Goal: Transaction & Acquisition: Book appointment/travel/reservation

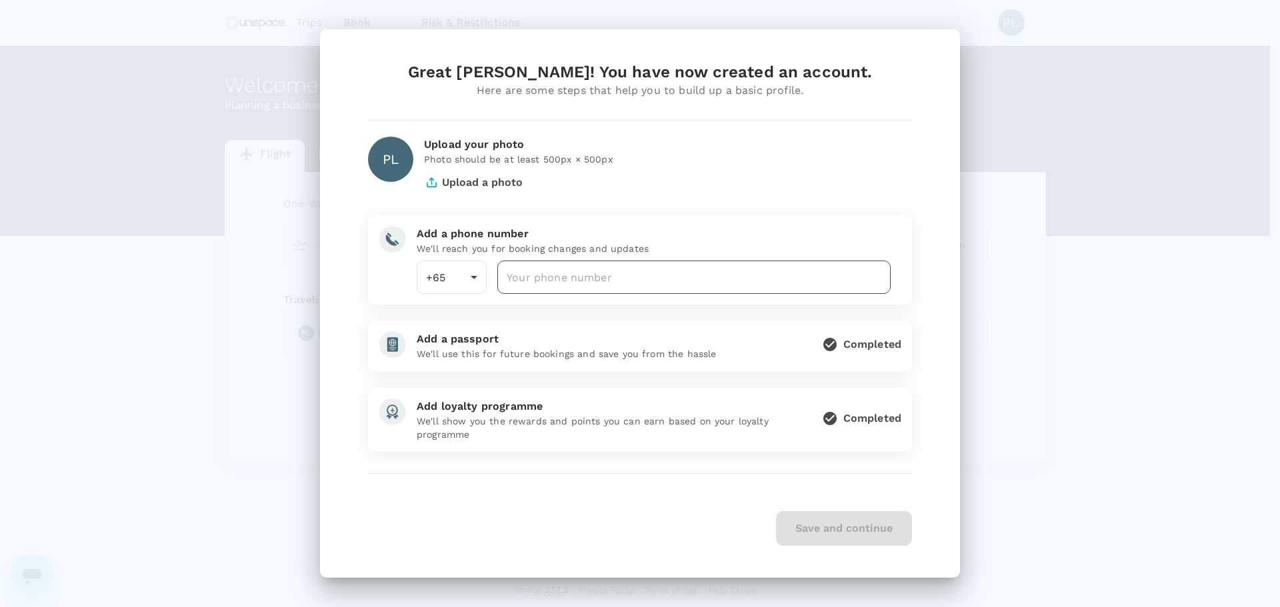
click at [561, 274] on input "number" at bounding box center [693, 277] width 393 height 33
type input "96353400"
click at [853, 536] on button "Save and continue" at bounding box center [844, 528] width 136 height 35
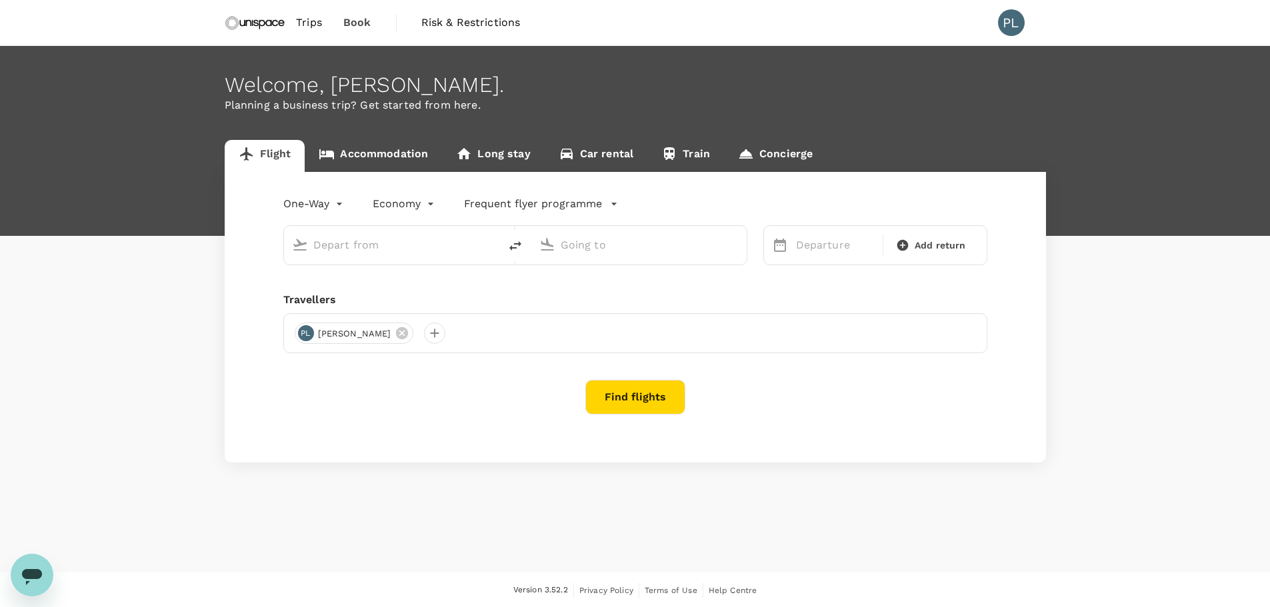
click at [365, 233] on div at bounding box center [399, 242] width 183 height 27
click at [369, 253] on input "text" at bounding box center [392, 245] width 158 height 21
click at [368, 289] on div "Singapore Changi SIN" at bounding box center [402, 297] width 285 height 21
type input "Singapore Changi (SIN)"
click at [592, 252] on input "text" at bounding box center [640, 245] width 158 height 21
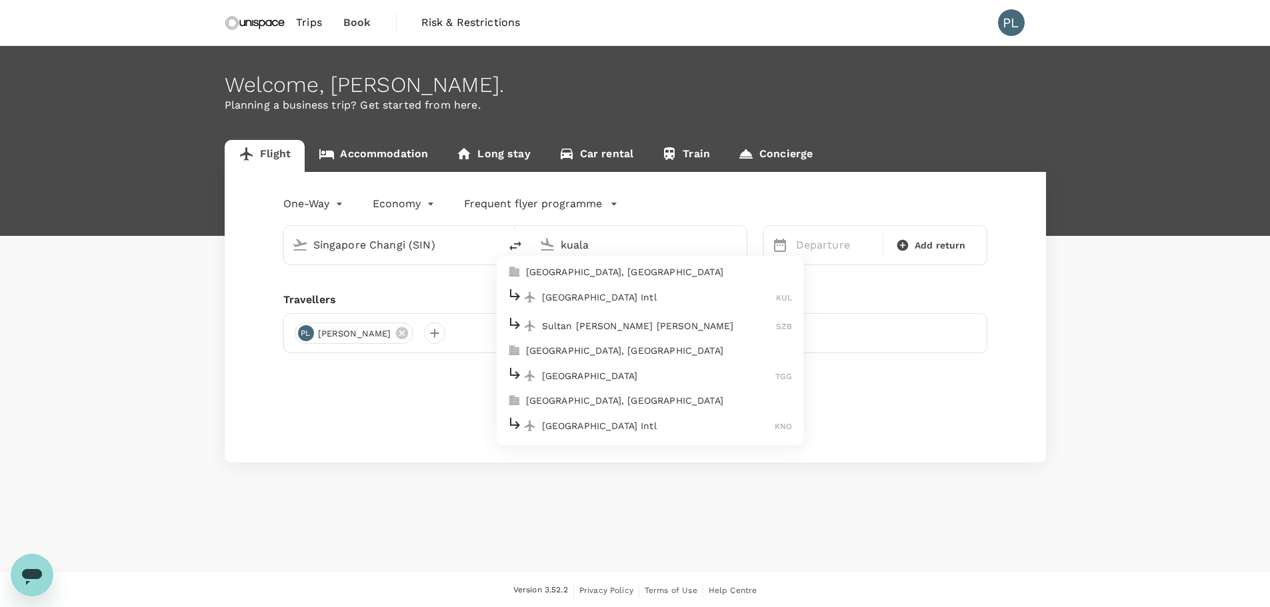
click at [624, 295] on p "[GEOGRAPHIC_DATA] Intl" at bounding box center [659, 297] width 235 height 13
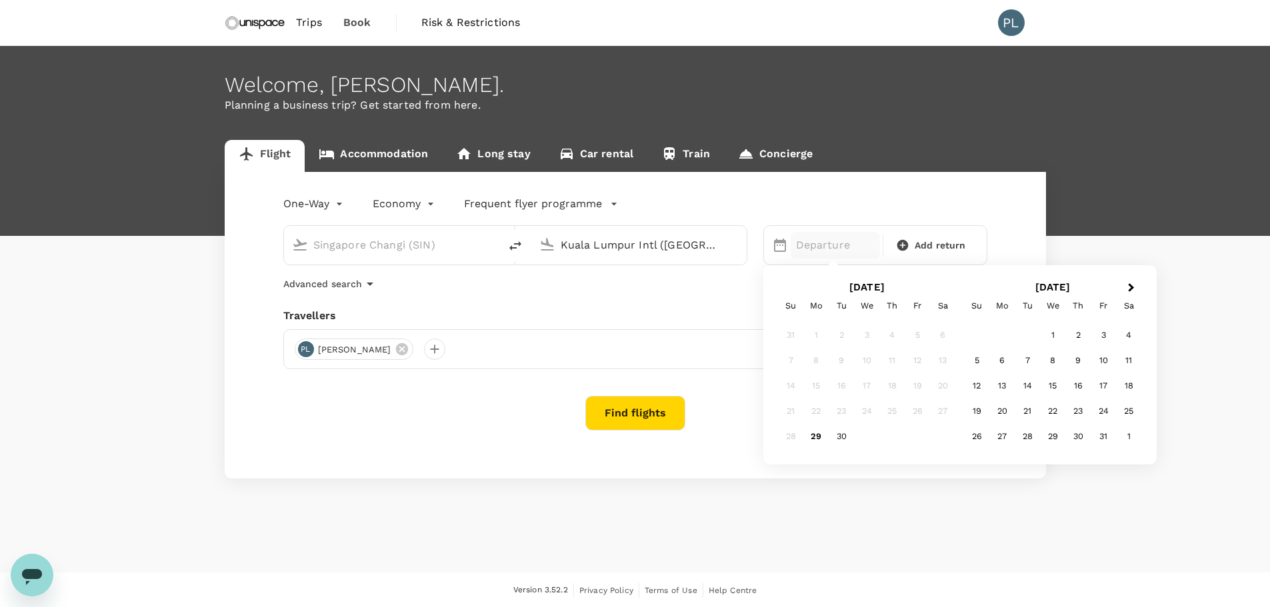
type input "Kuala Lumpur Intl ([GEOGRAPHIC_DATA])"
click at [1057, 335] on div "1" at bounding box center [1052, 335] width 25 height 25
click at [950, 243] on span "Add return" at bounding box center [940, 246] width 51 height 14
type input "roundtrip"
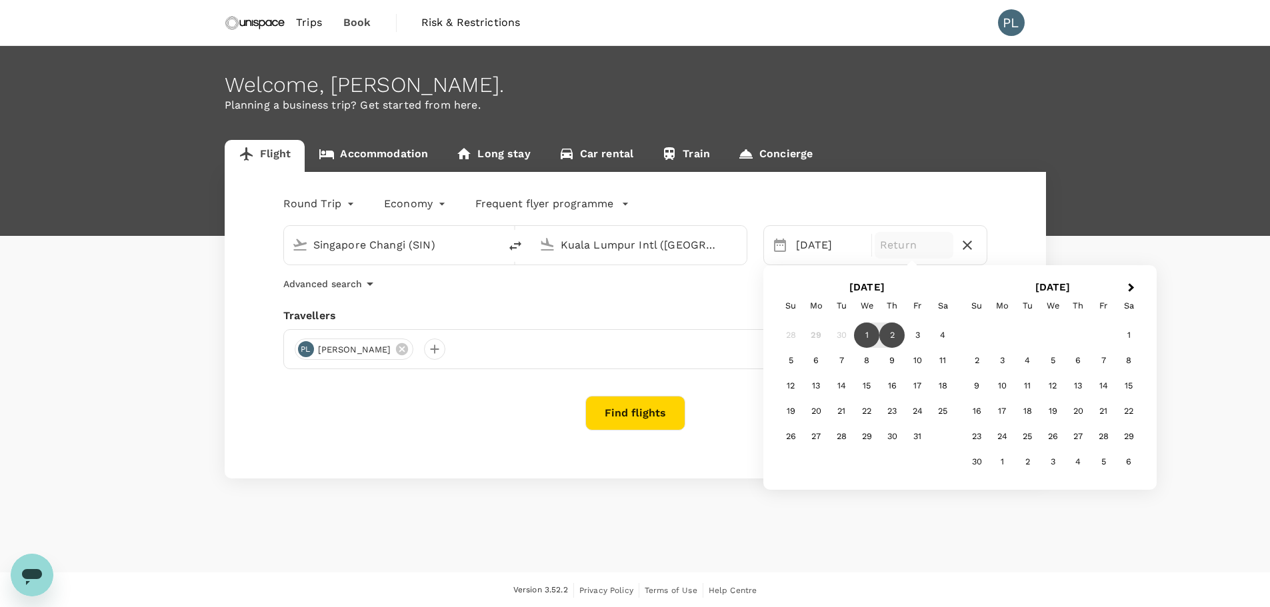
click at [892, 336] on div "2" at bounding box center [891, 335] width 25 height 25
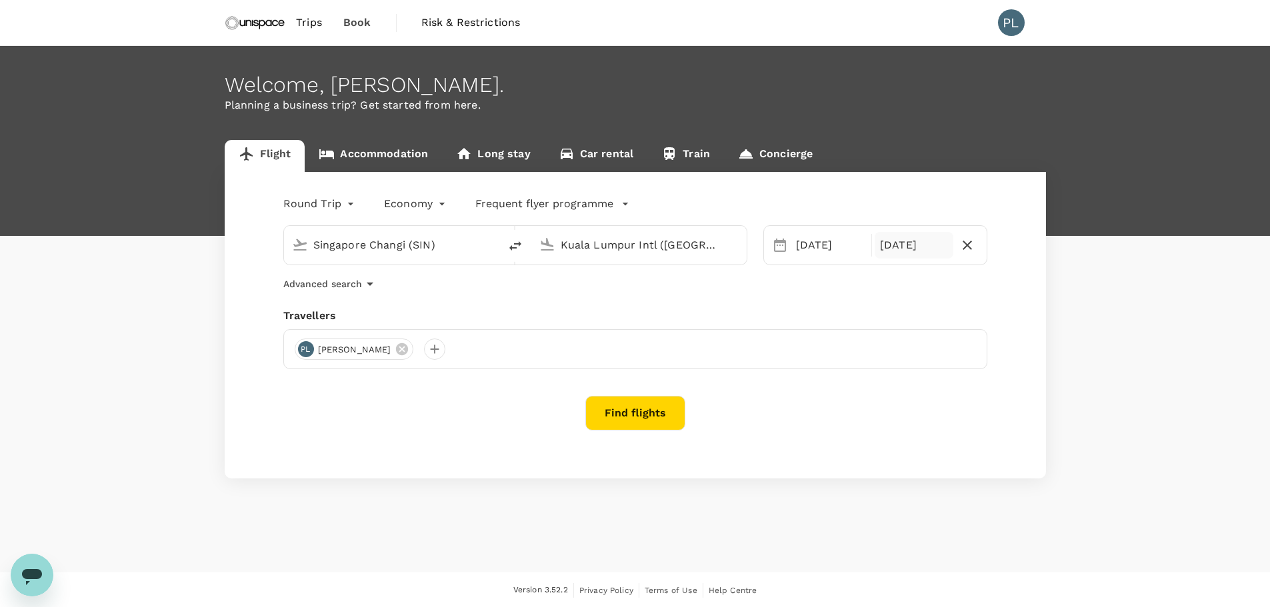
click at [461, 399] on div "Find flights" at bounding box center [635, 413] width 704 height 35
click at [630, 406] on button "Find flights" at bounding box center [635, 413] width 100 height 35
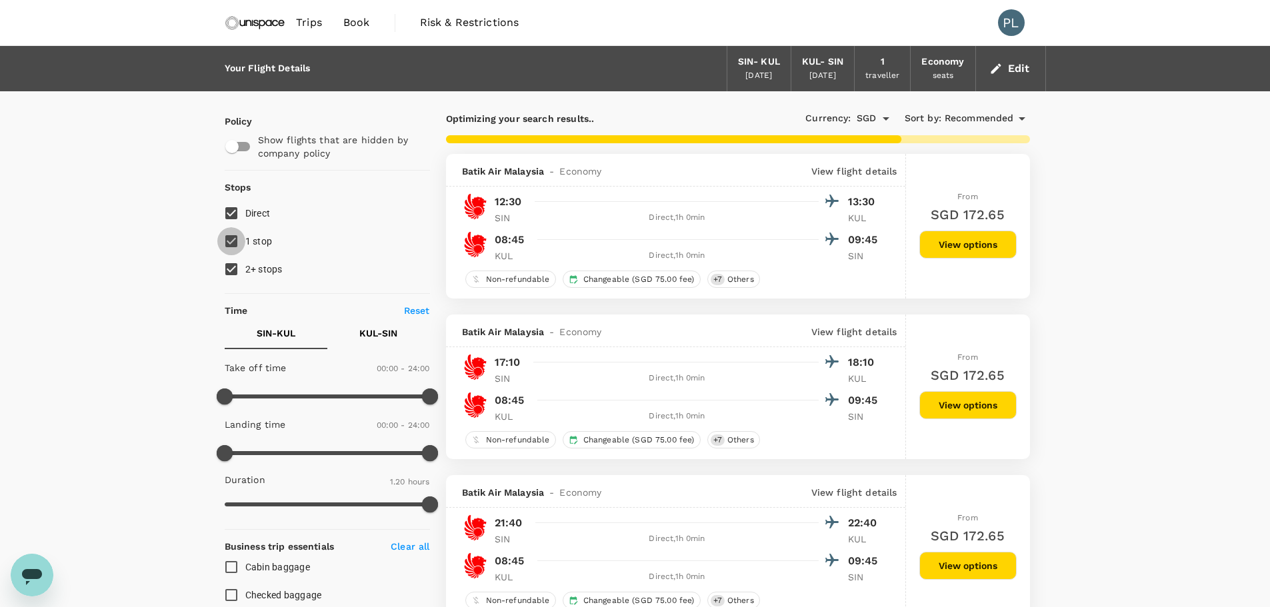
click at [230, 243] on input "1 stop" at bounding box center [231, 241] width 28 height 28
checkbox input "false"
click at [235, 269] on input "2+ stops" at bounding box center [231, 269] width 28 height 28
checkbox input "false"
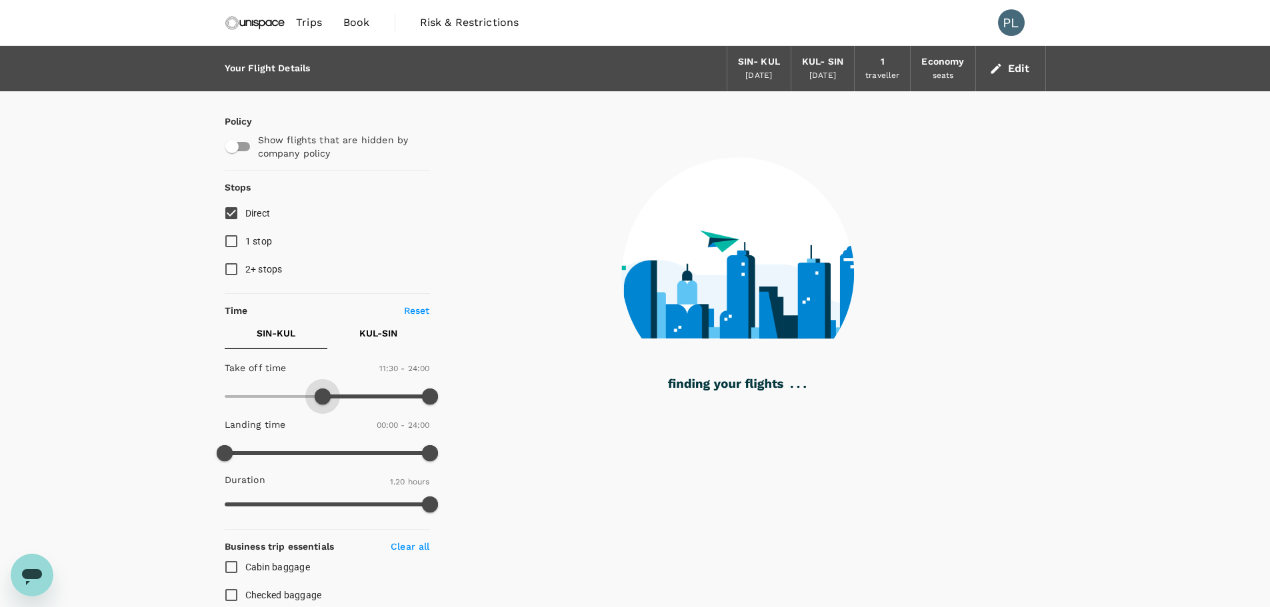
type input "840"
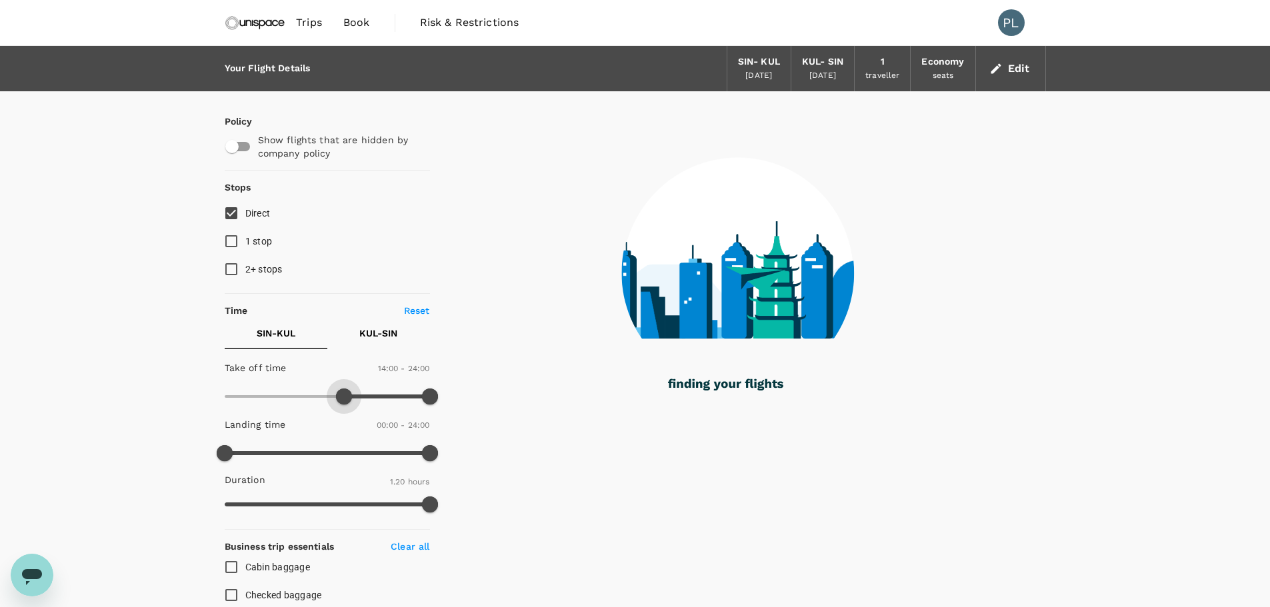
drag, startPoint x: 226, startPoint y: 395, endPoint x: 345, endPoint y: 392, distance: 118.7
click at [345, 392] on span at bounding box center [344, 397] width 16 height 16
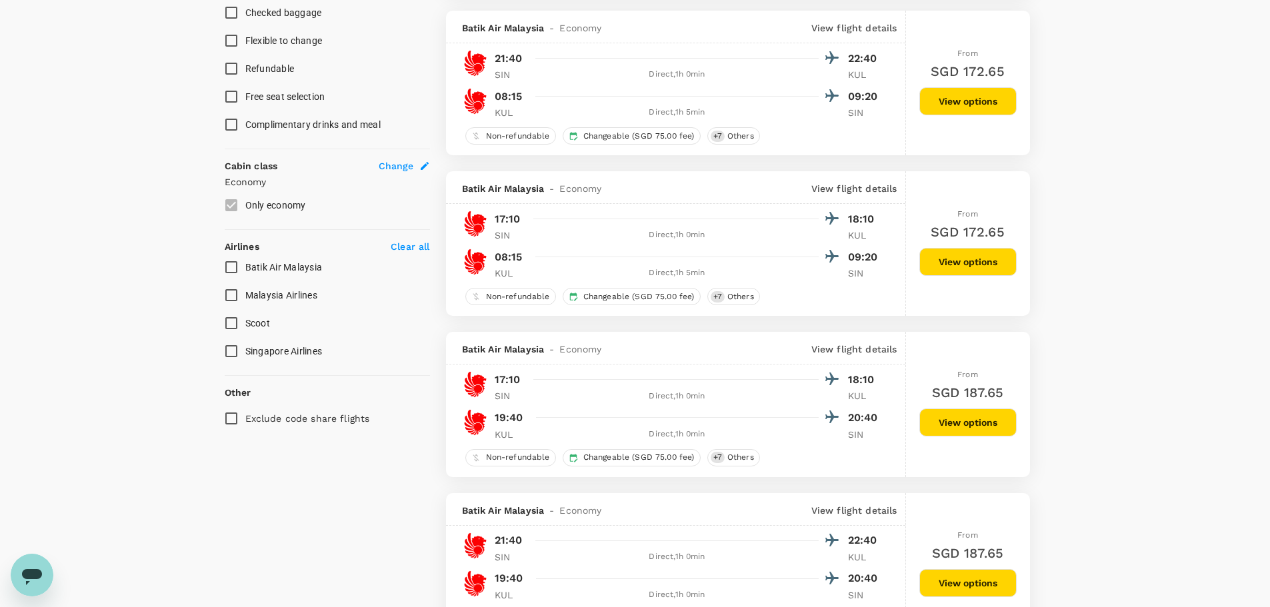
scroll to position [600, 0]
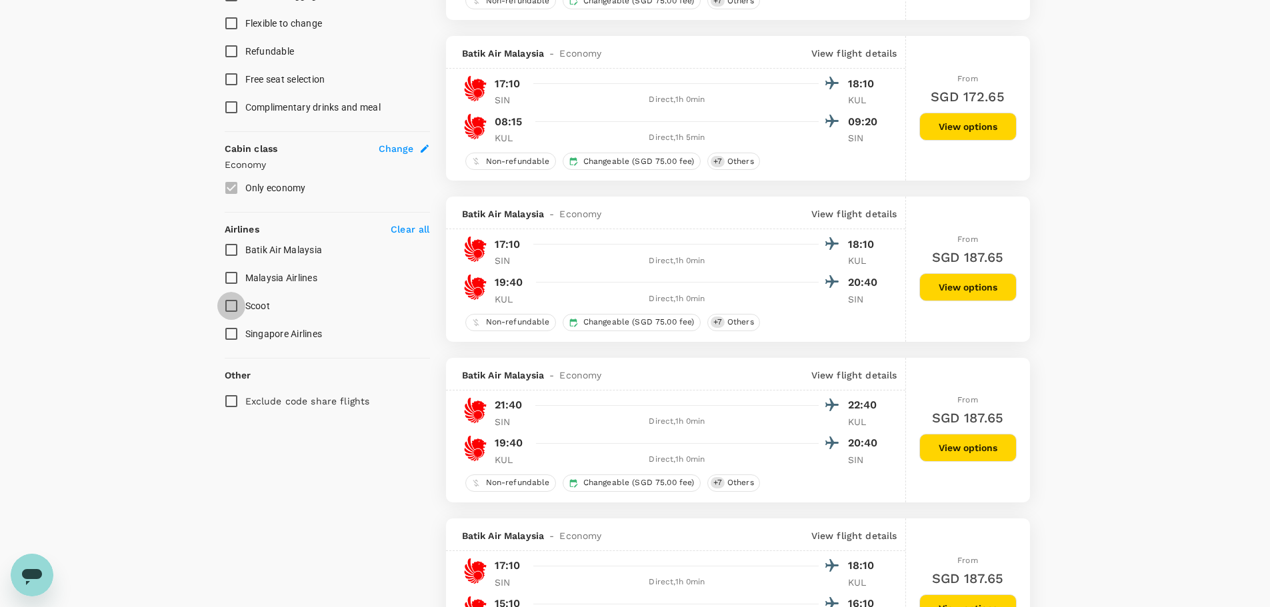
click at [233, 308] on input "Scoot" at bounding box center [231, 306] width 28 height 28
checkbox input "true"
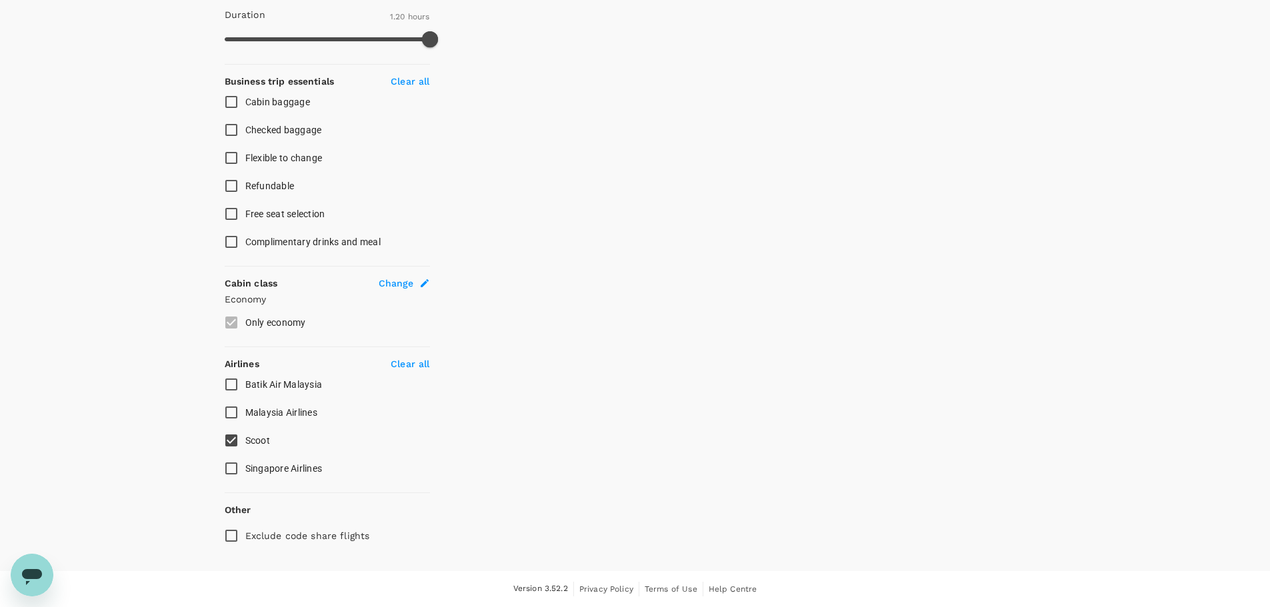
scroll to position [465, 0]
click at [233, 471] on input "Singapore Airlines" at bounding box center [231, 469] width 28 height 28
checkbox input "true"
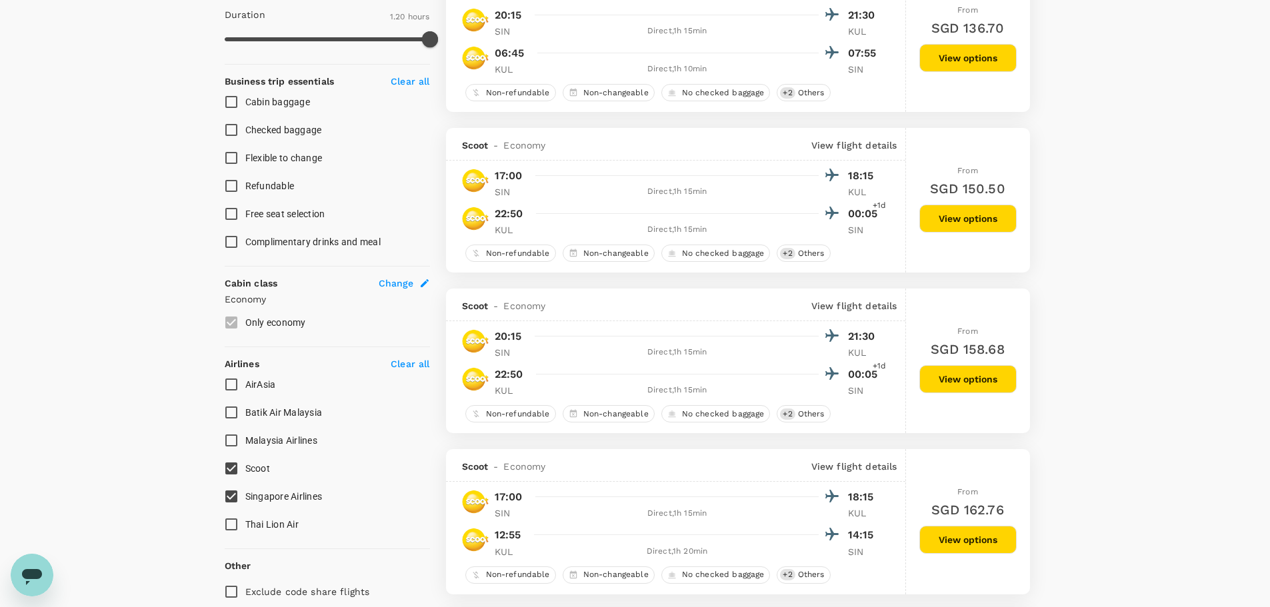
click at [237, 445] on input "Malaysia Airlines" at bounding box center [231, 441] width 28 height 28
checkbox input "true"
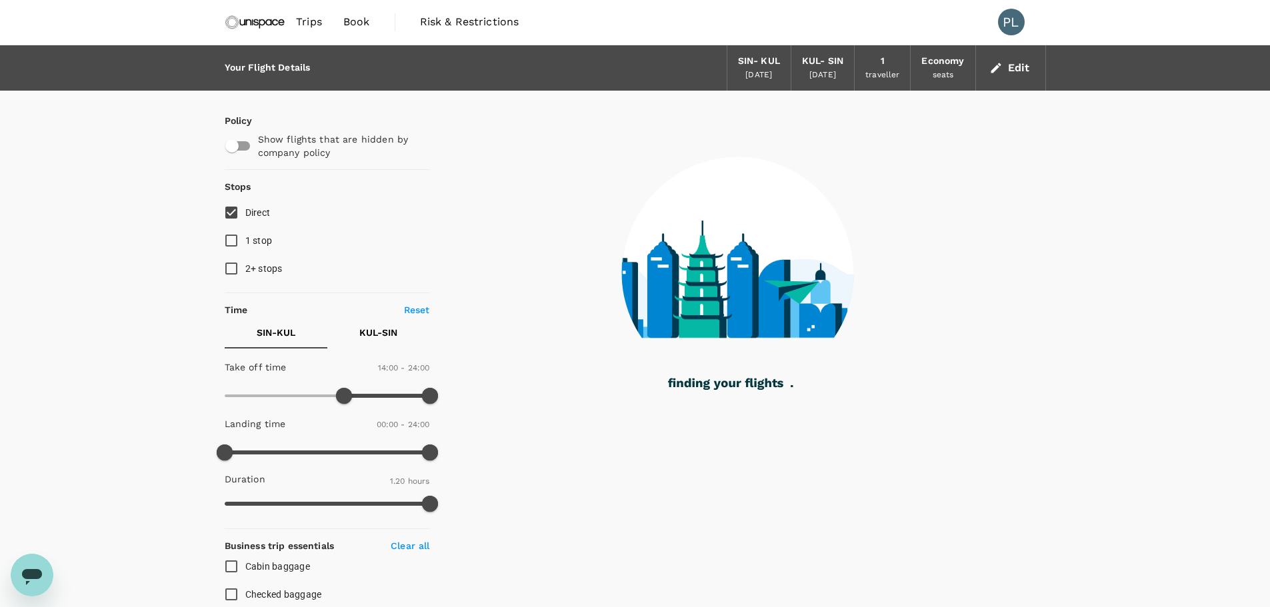
scroll to position [0, 0]
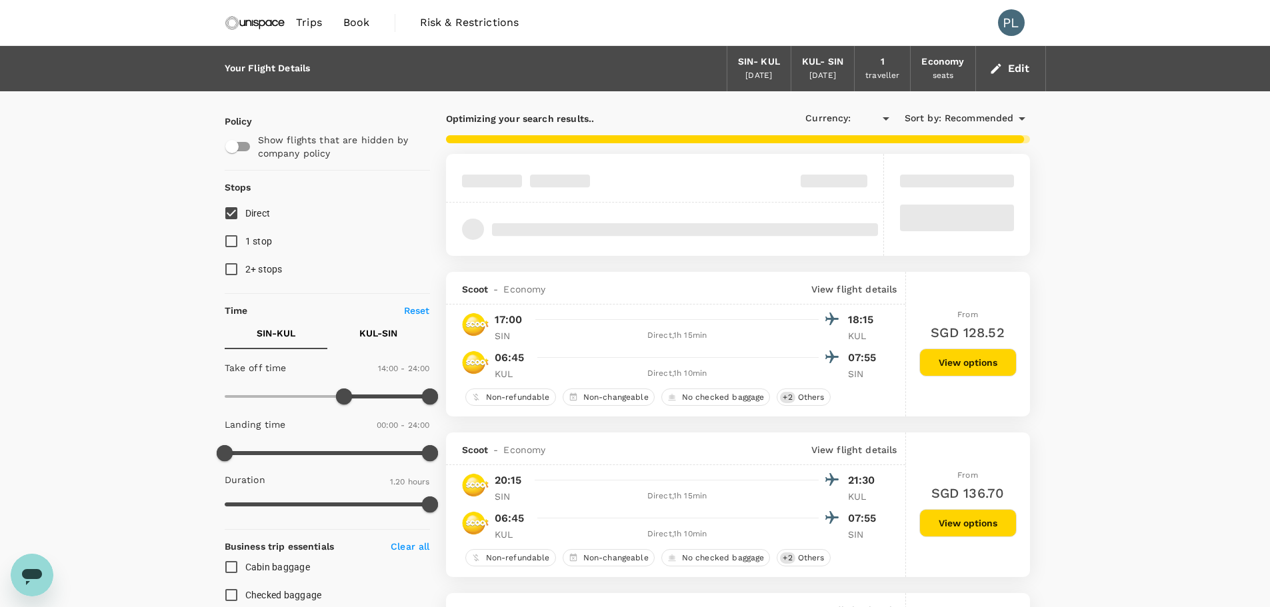
type input "SGD"
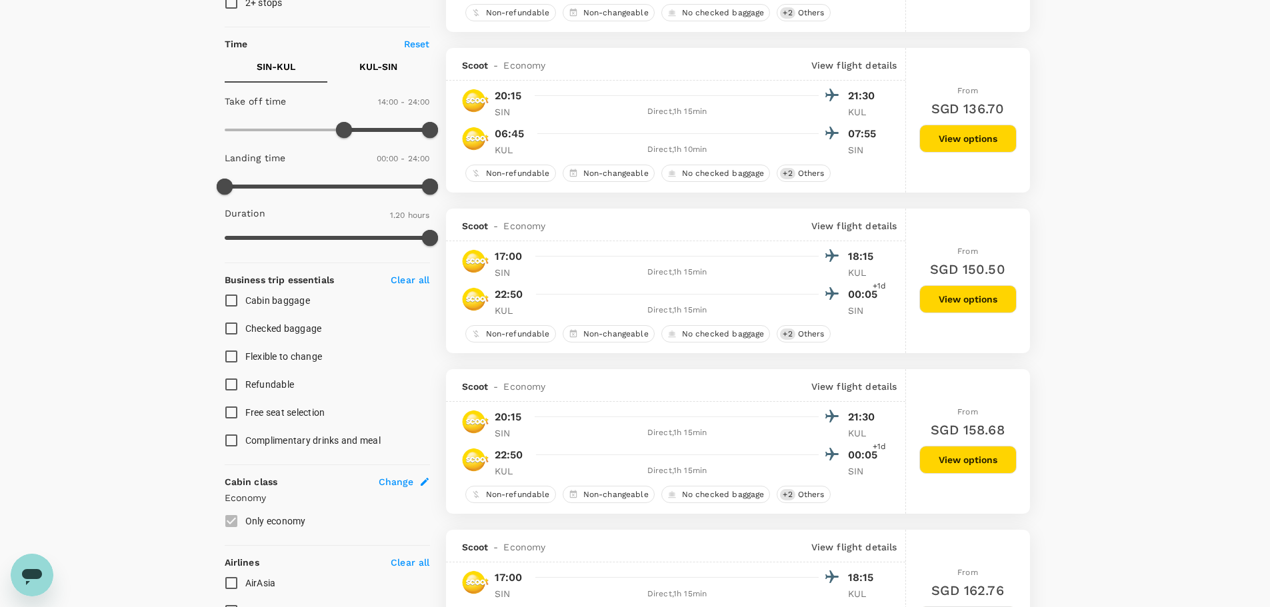
scroll to position [133, 0]
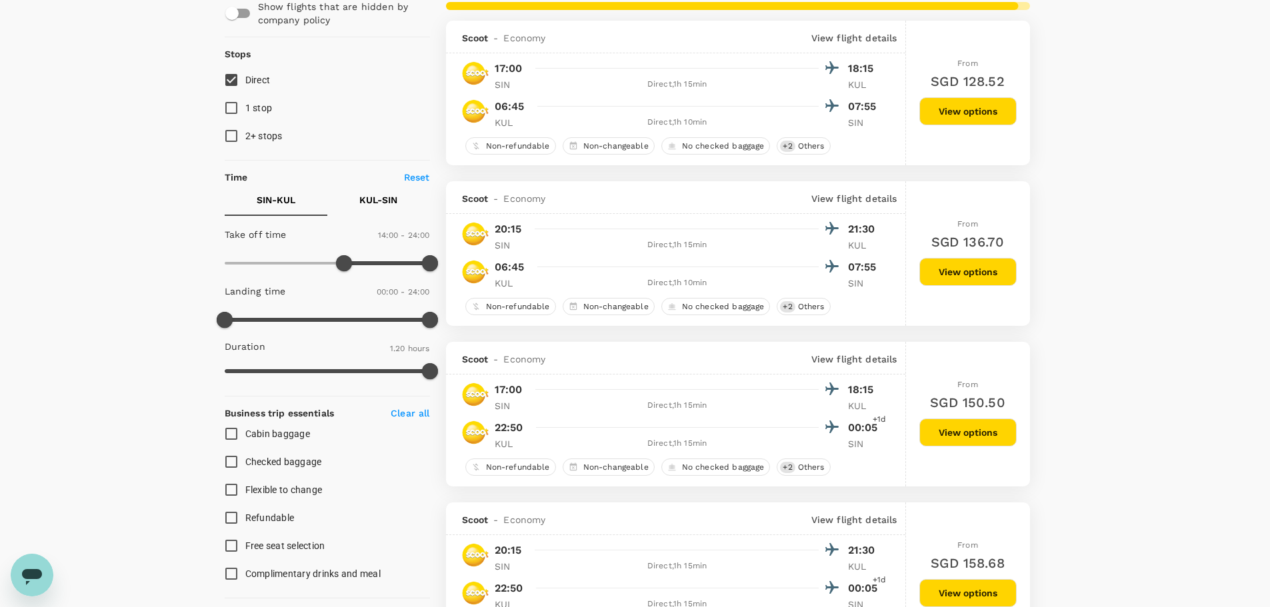
click at [378, 199] on p "KUL - SIN" at bounding box center [378, 199] width 38 height 13
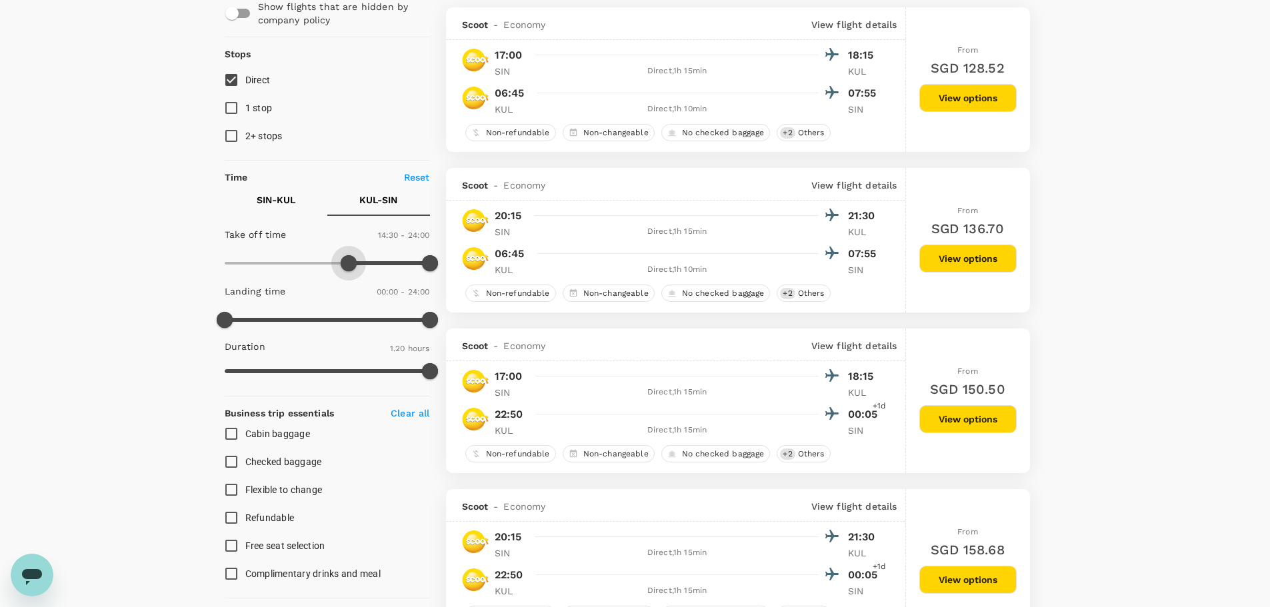
type input "900"
drag, startPoint x: 220, startPoint y: 263, endPoint x: 353, endPoint y: 267, distance: 132.8
click at [353, 267] on span at bounding box center [353, 263] width 16 height 16
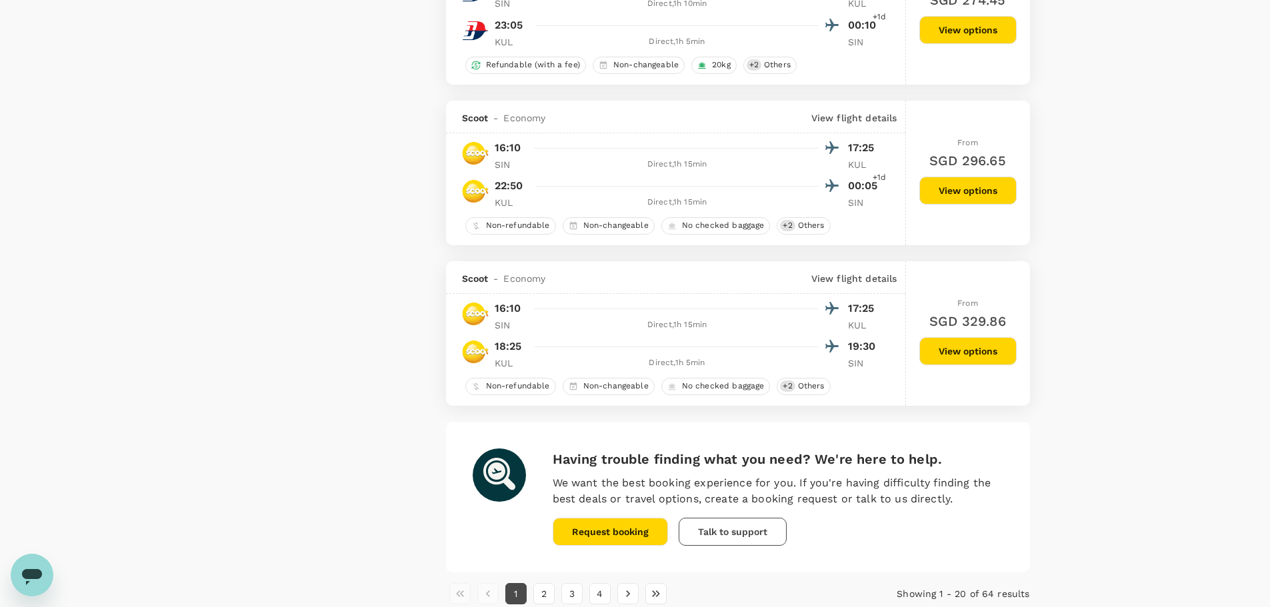
scroll to position [3005, 0]
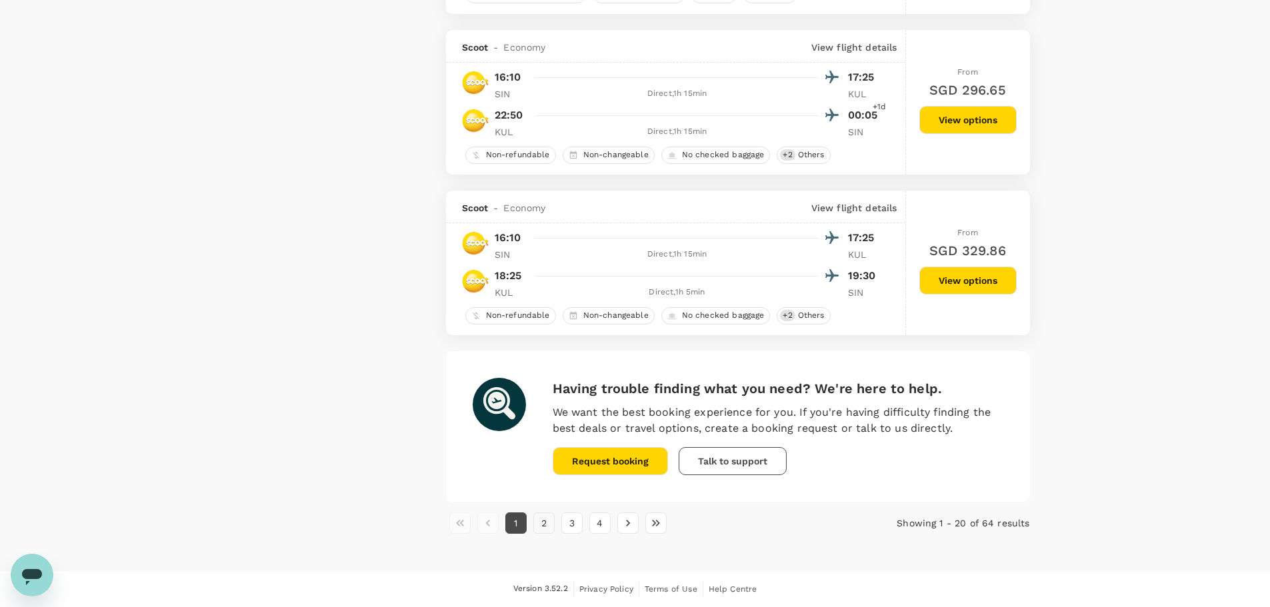
click at [542, 529] on button "2" at bounding box center [543, 523] width 21 height 21
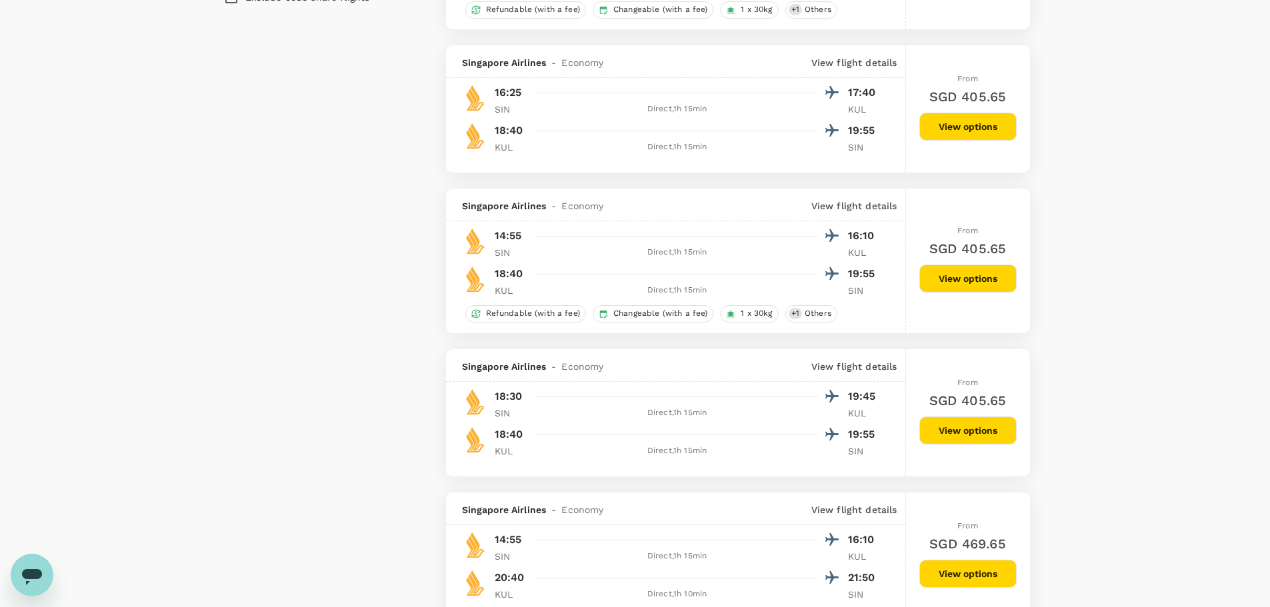
scroll to position [1067, 0]
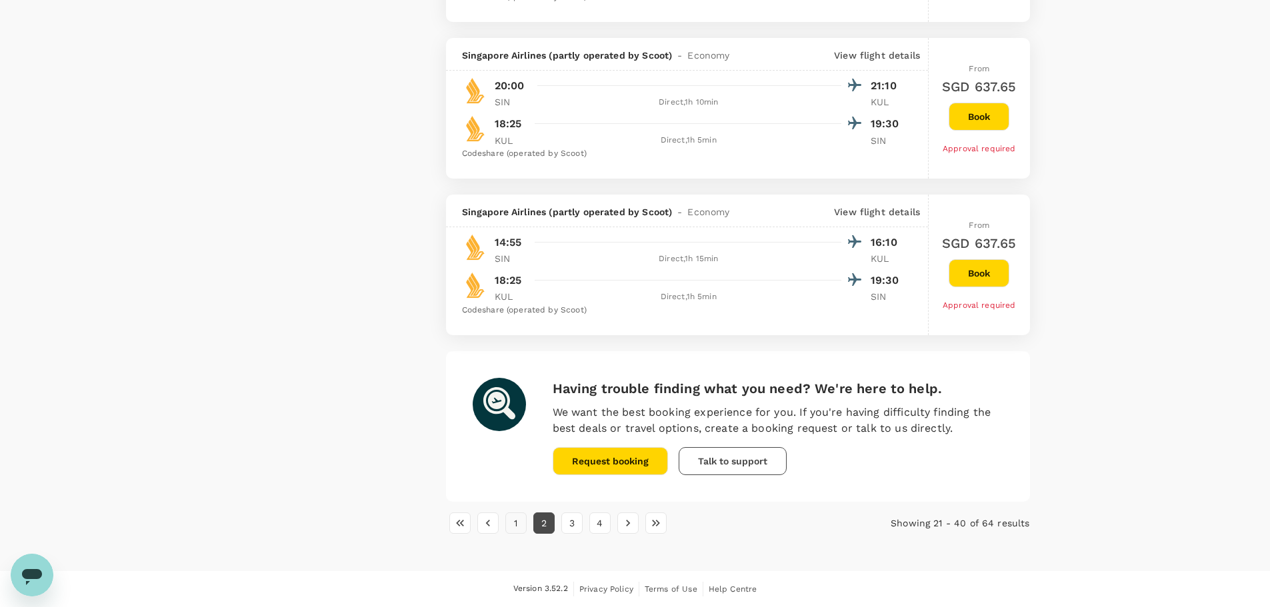
click at [519, 525] on button "1" at bounding box center [515, 523] width 21 height 21
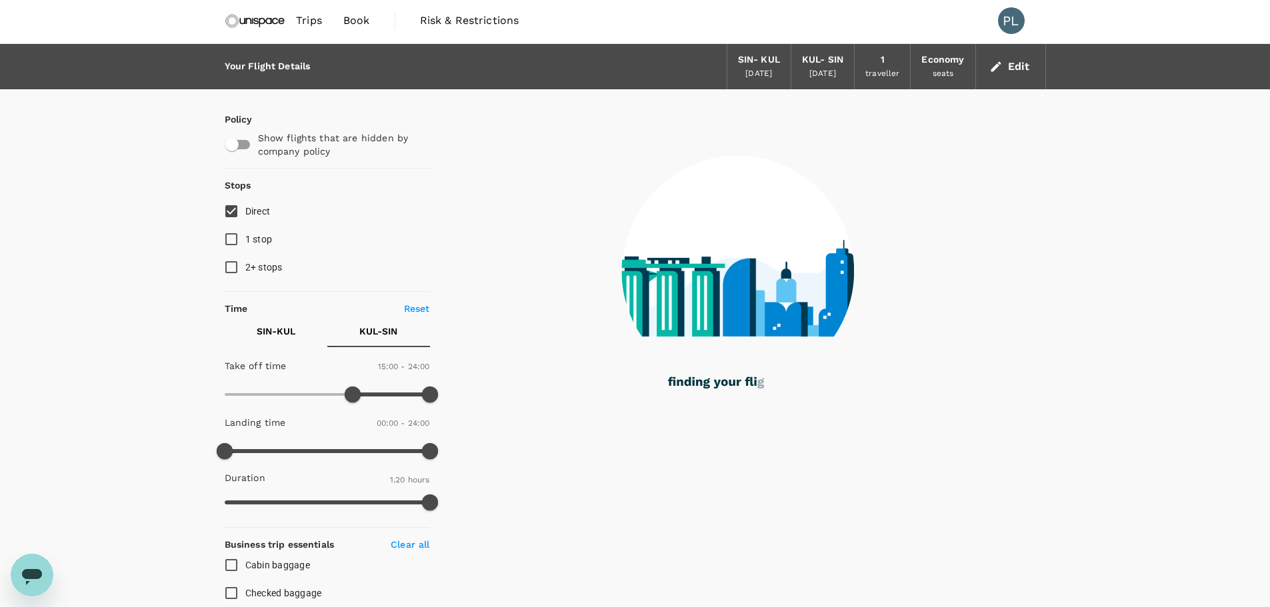
scroll to position [0, 0]
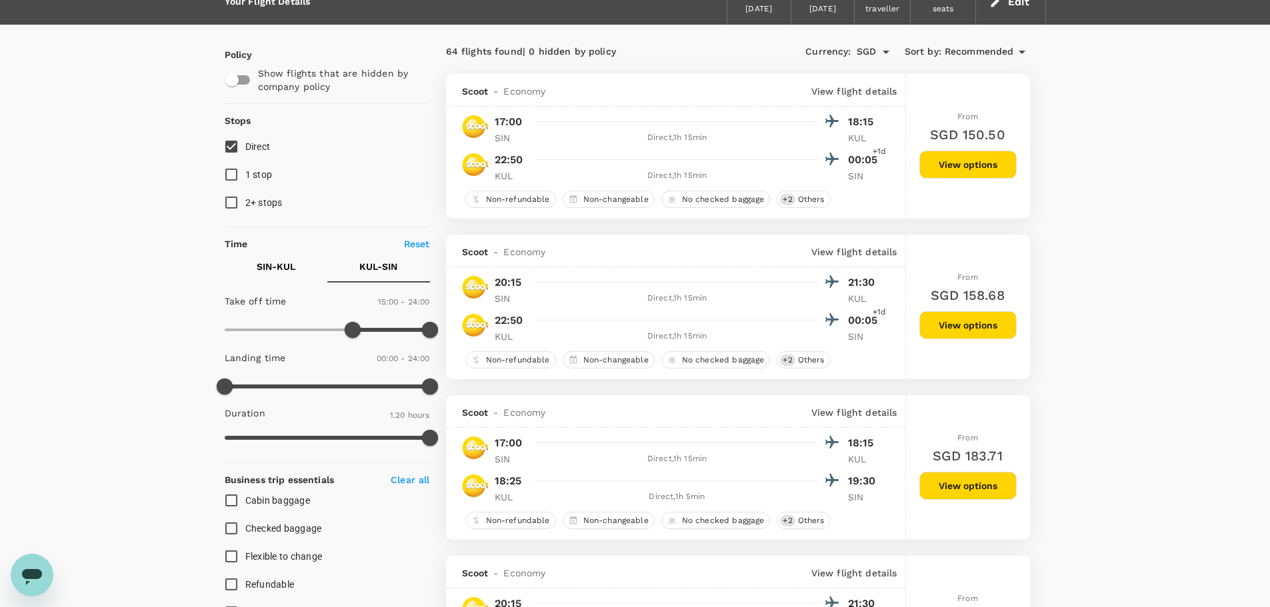
click at [976, 482] on button "View options" at bounding box center [968, 486] width 97 height 28
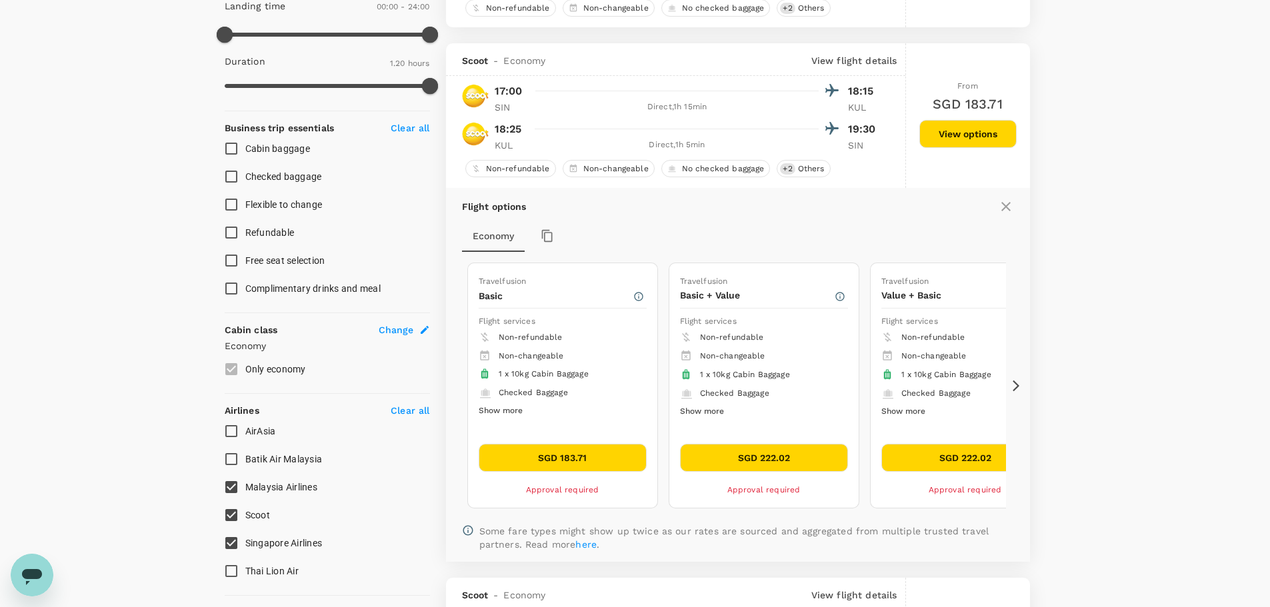
scroll to position [395, 0]
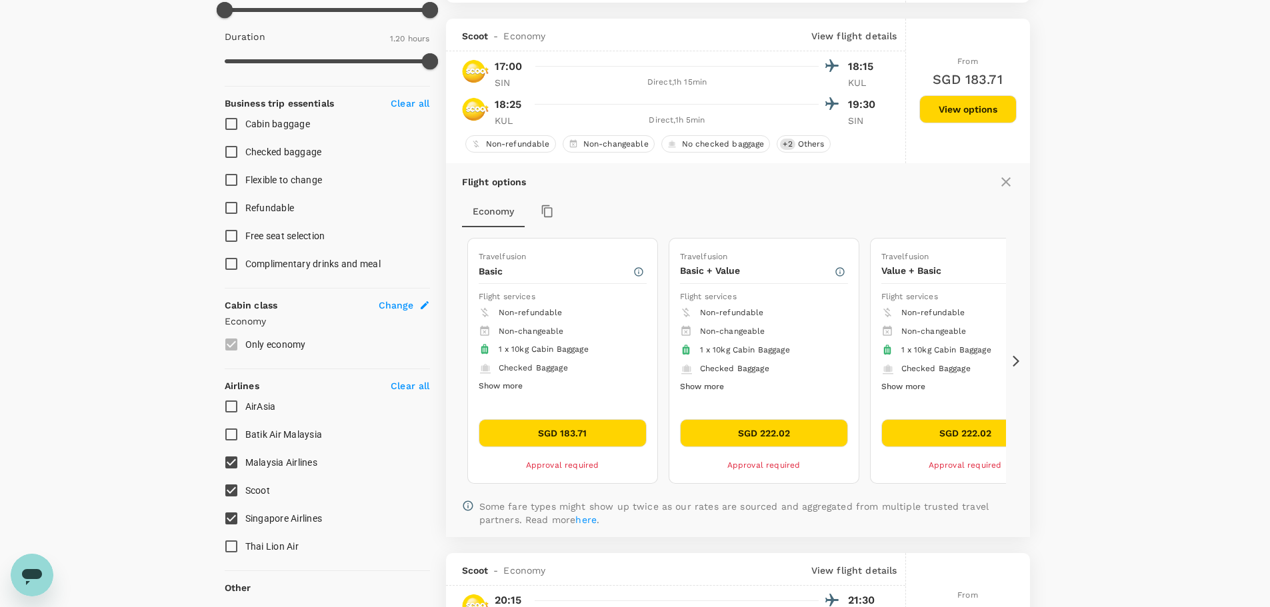
scroll to position [600, 0]
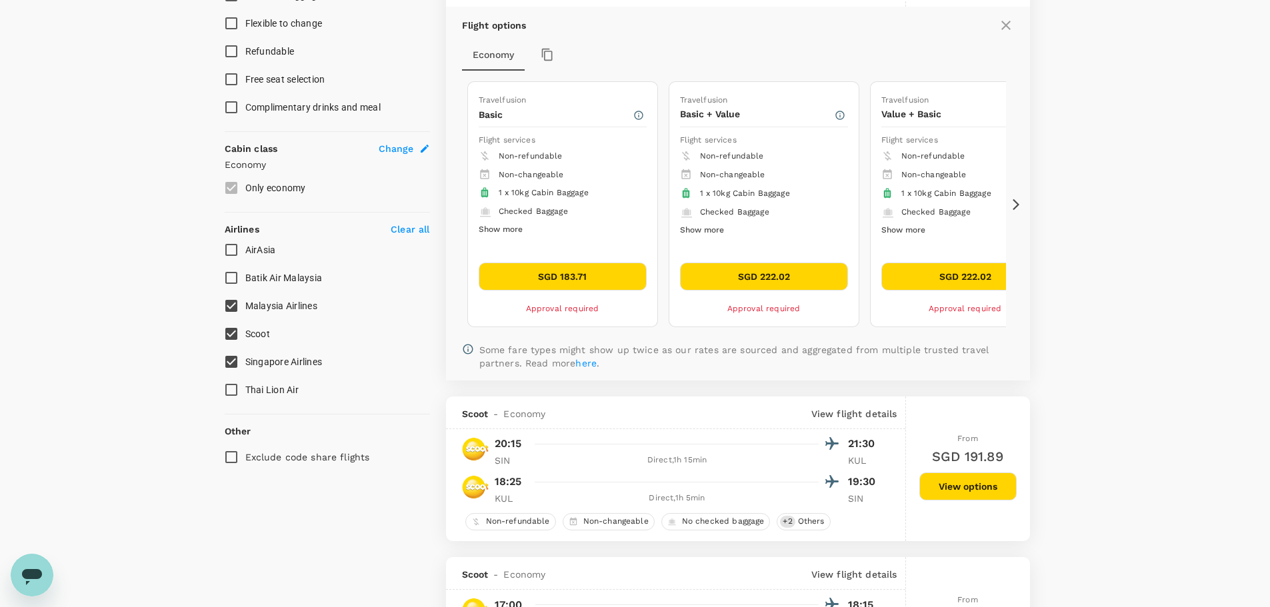
click at [841, 117] on icon "button" at bounding box center [840, 115] width 11 height 11
click at [638, 115] on icon "button" at bounding box center [638, 115] width 9 height 9
click at [597, 272] on button "SGD 183.71" at bounding box center [563, 277] width 168 height 28
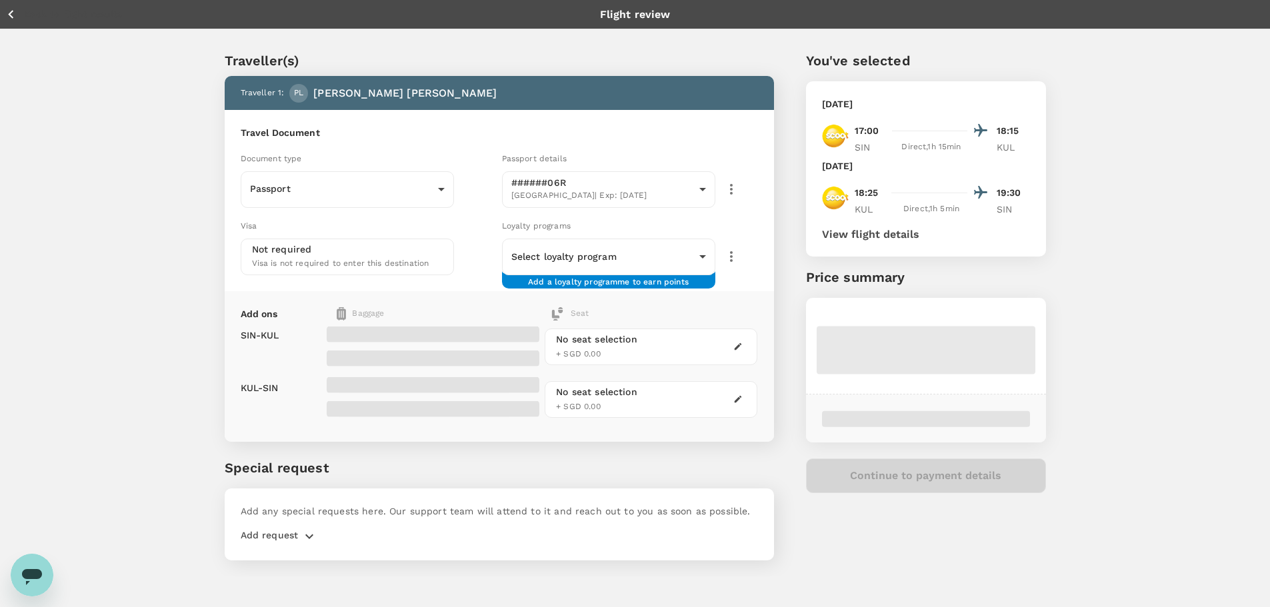
click at [271, 157] on span "Document type" at bounding box center [271, 158] width 61 height 9
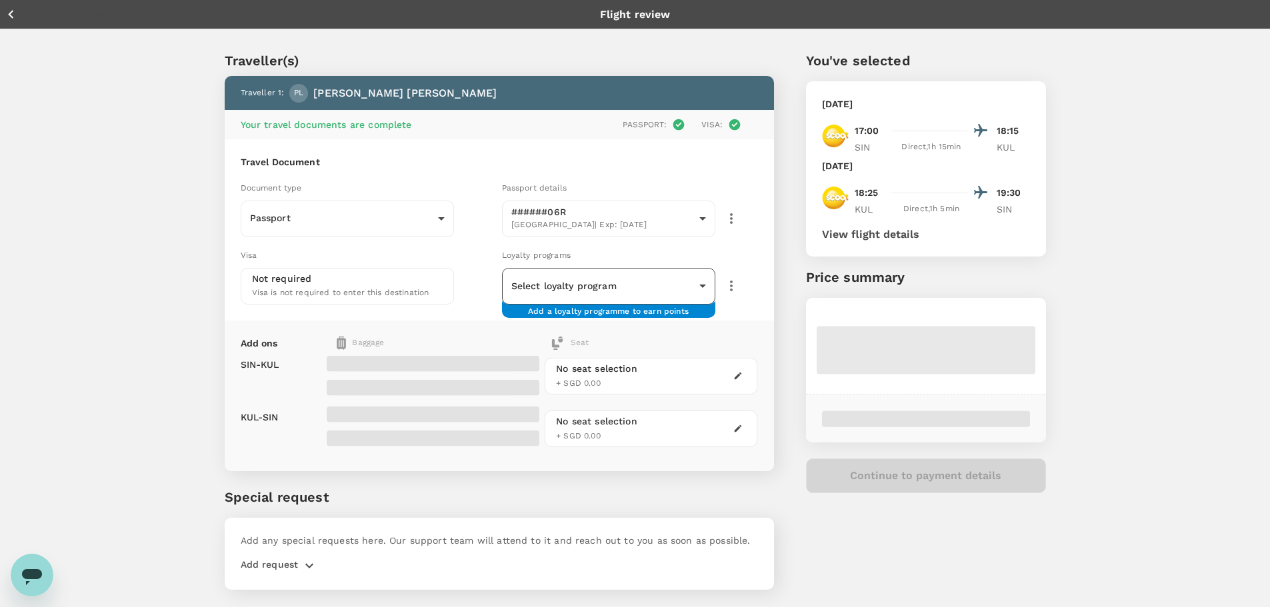
click at [586, 282] on body "Back to flight results Flight review Traveller(s) Traveller 1 : PL [PERSON_NAME…" at bounding box center [635, 321] width 1270 height 643
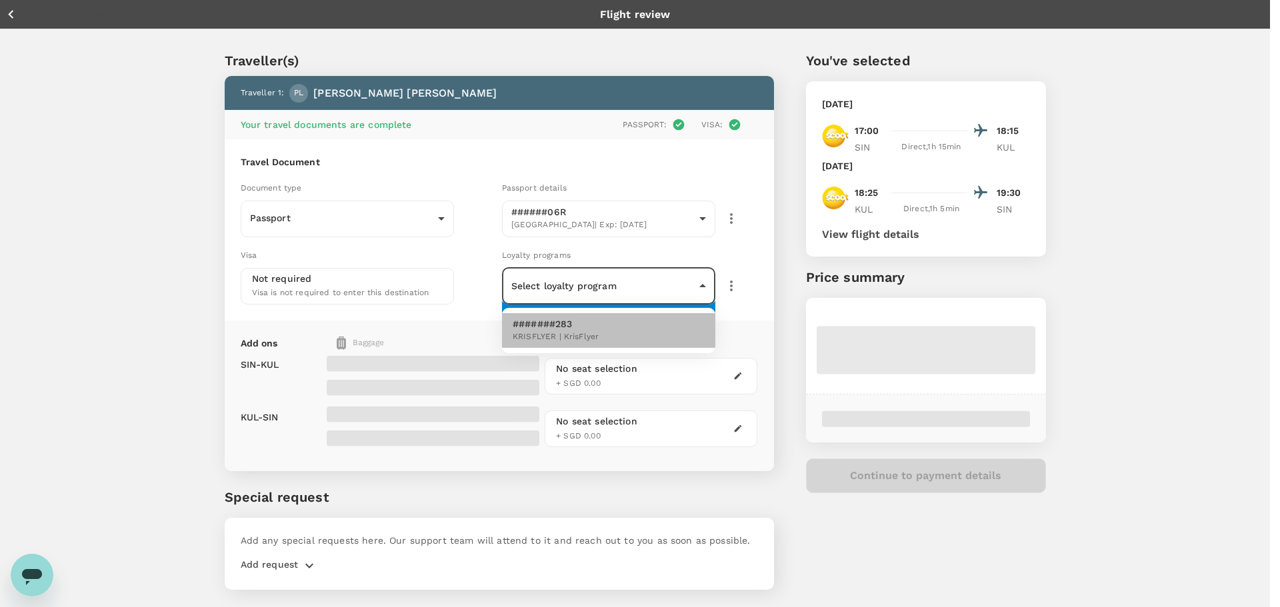
click at [613, 335] on li "#######283 KRISFLYER | KrisFlyer" at bounding box center [608, 330] width 213 height 35
type input "88f69622-8174-4539-b7ea-8a0312185f62"
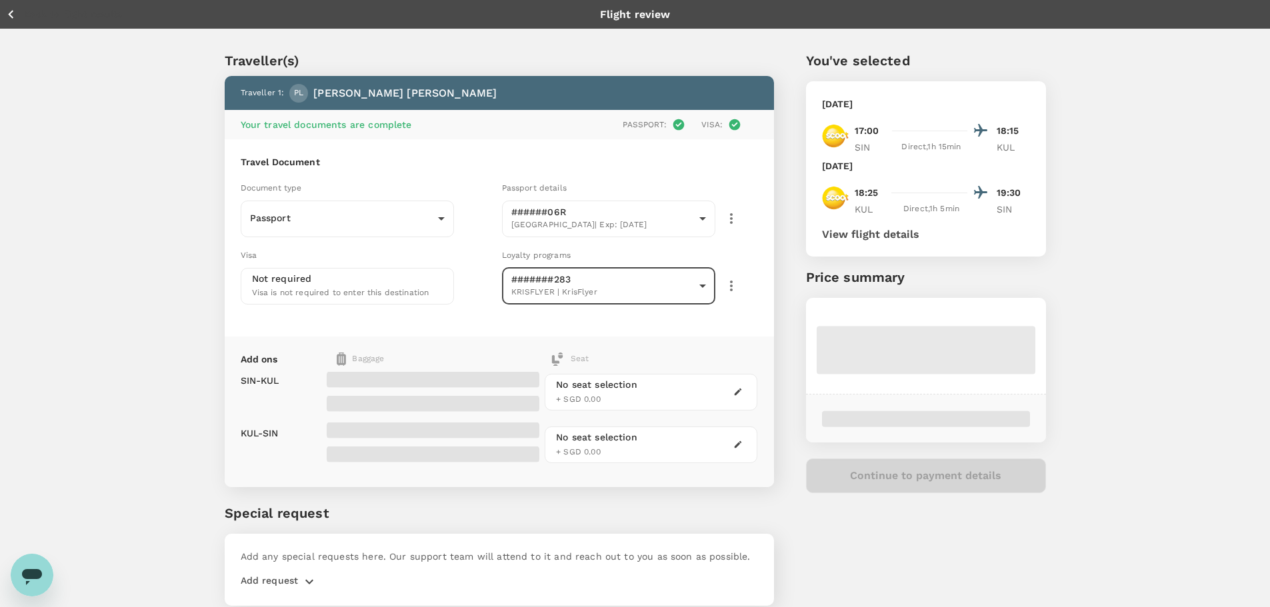
click at [1159, 313] on div "Traveller(s) Traveller 1 : PL [PERSON_NAME] Your travel documents are complete …" at bounding box center [635, 325] width 1270 height 593
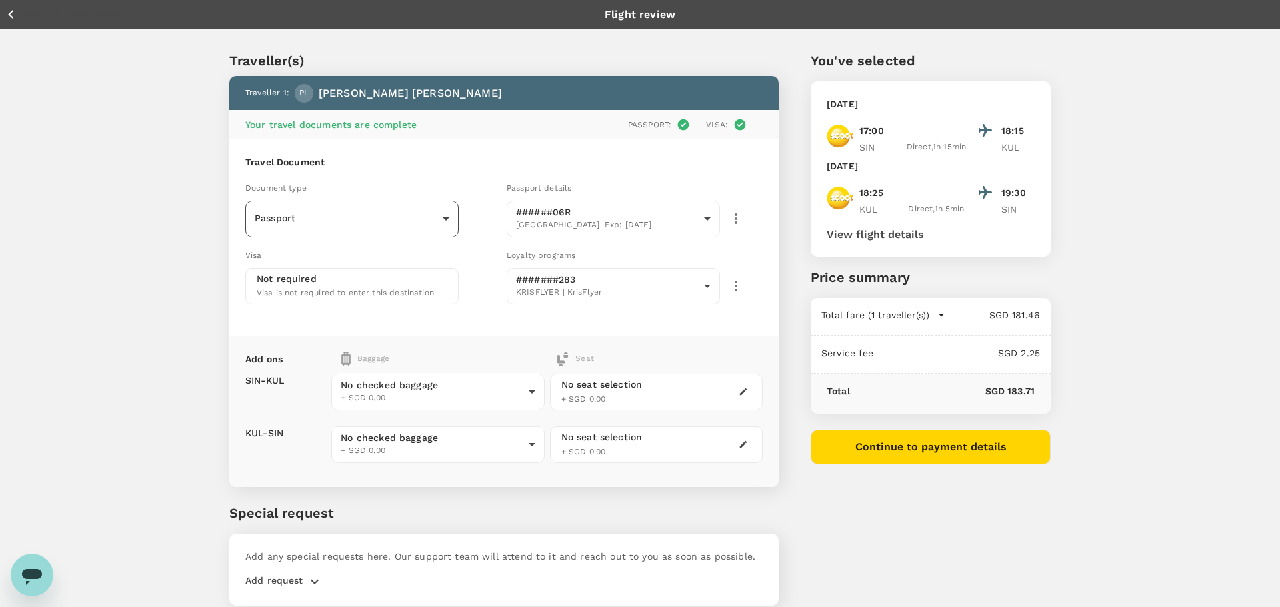
click at [399, 218] on body "Back to flight results Flight review Traveller(s) Traveller 1 : PL [PERSON_NAME…" at bounding box center [640, 329] width 1280 height 658
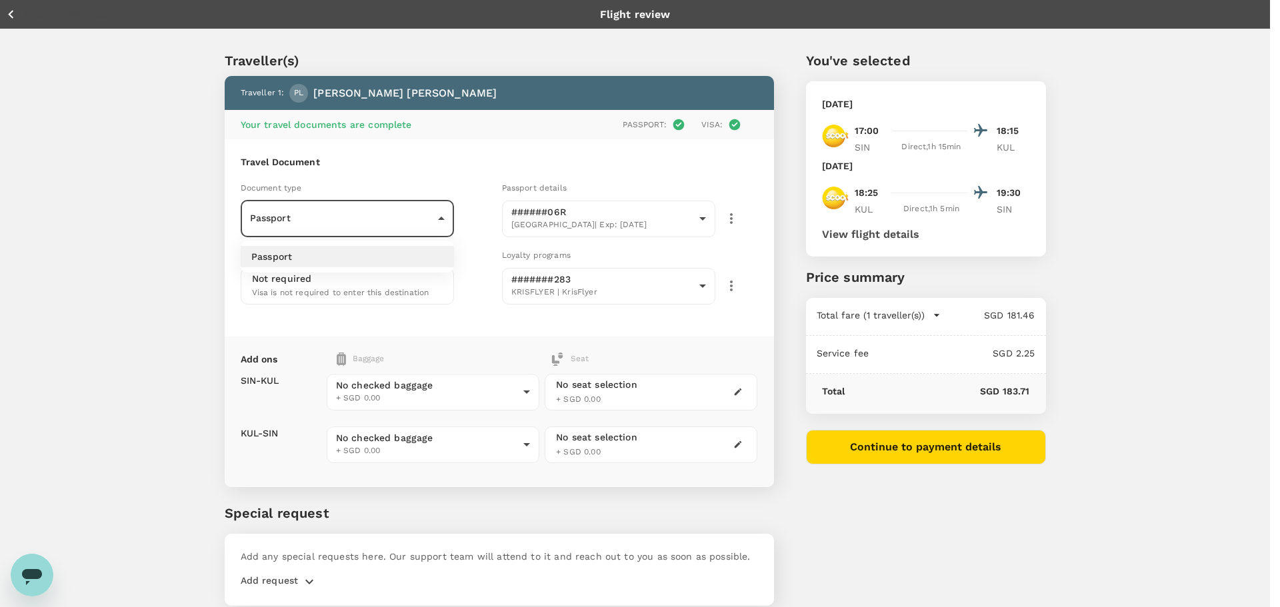
click at [399, 218] on div at bounding box center [640, 303] width 1280 height 607
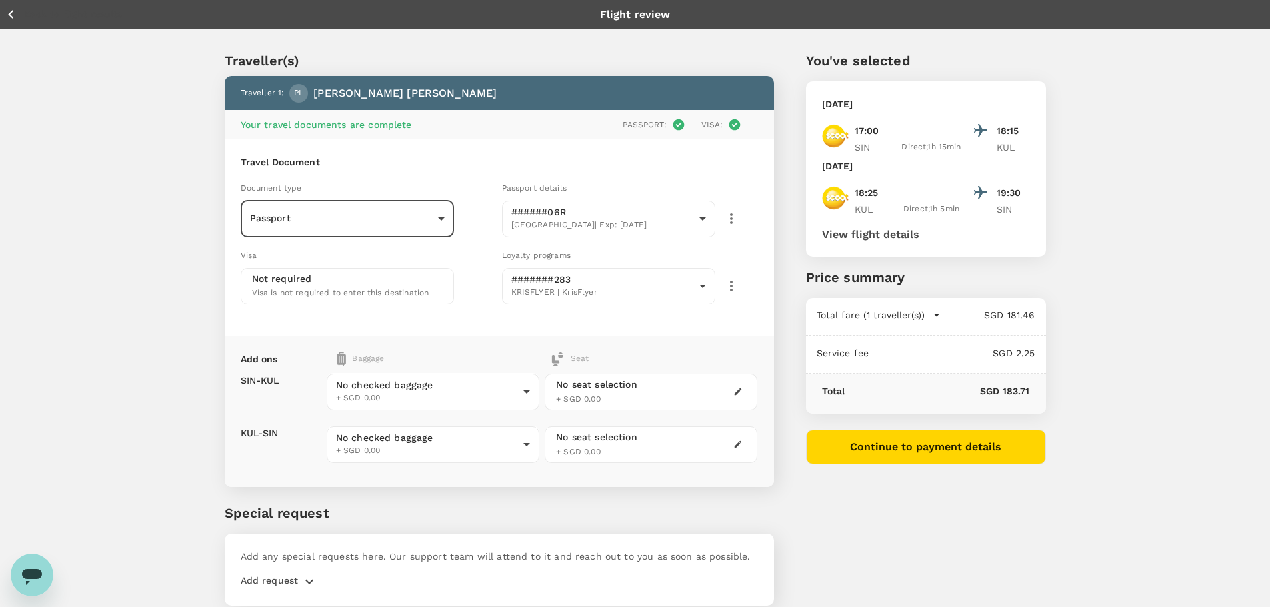
click at [648, 12] on p "Flight review" at bounding box center [635, 15] width 71 height 16
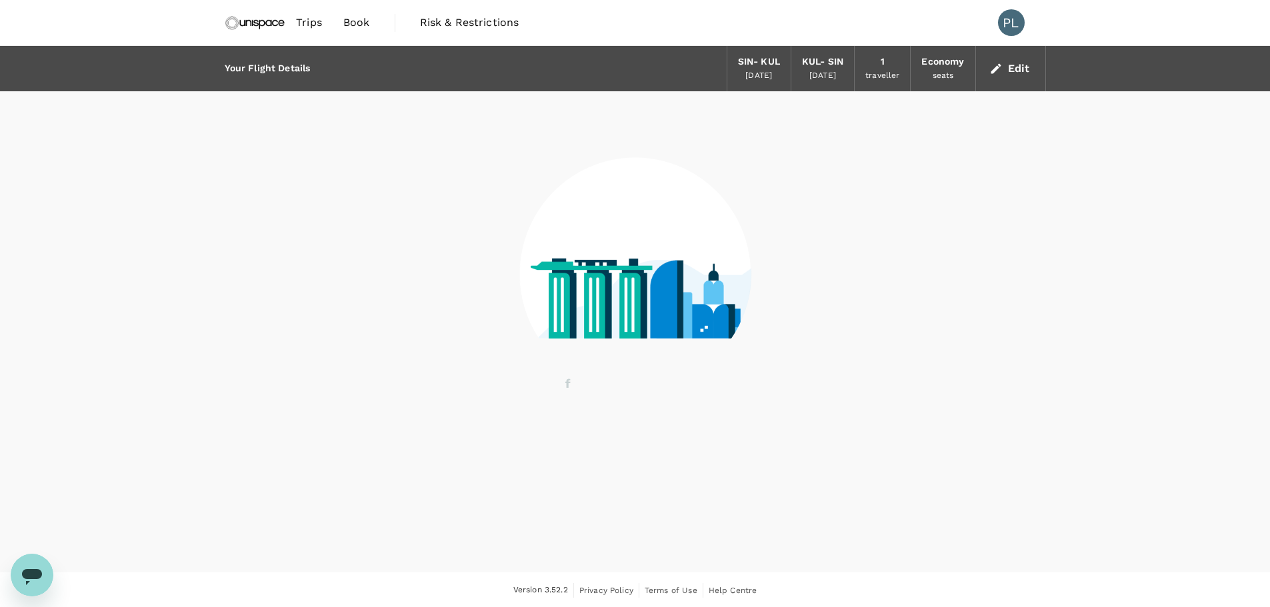
scroll to position [1, 0]
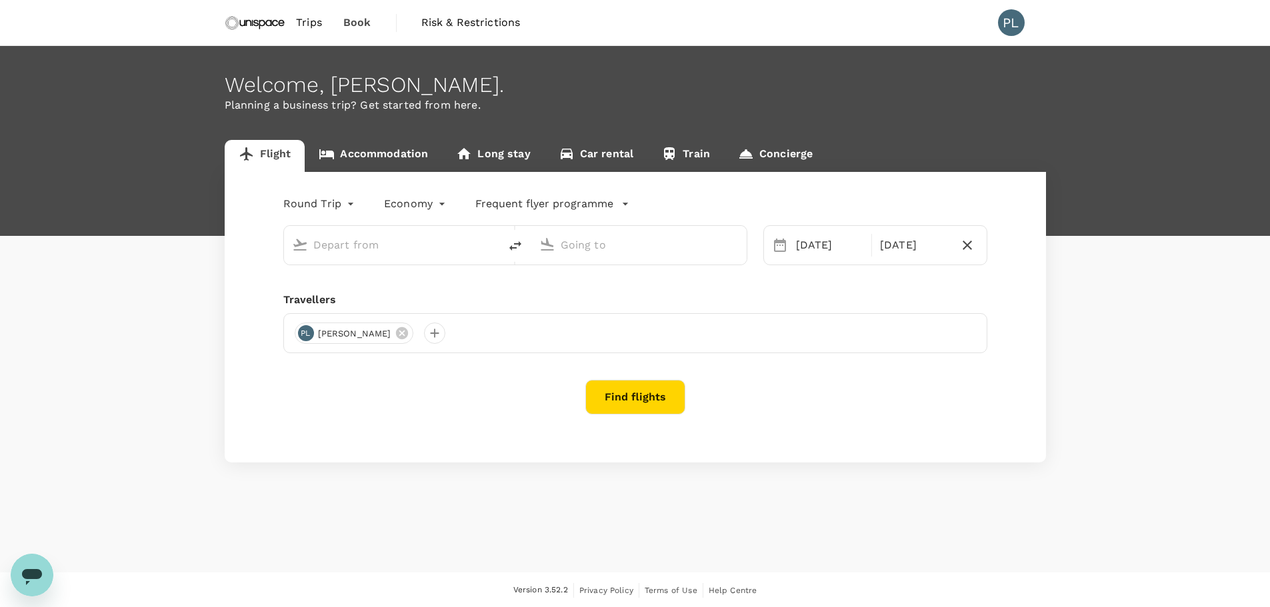
type input "Singapore Changi (SIN)"
type input "Kuala Lumpur Intl ([GEOGRAPHIC_DATA])"
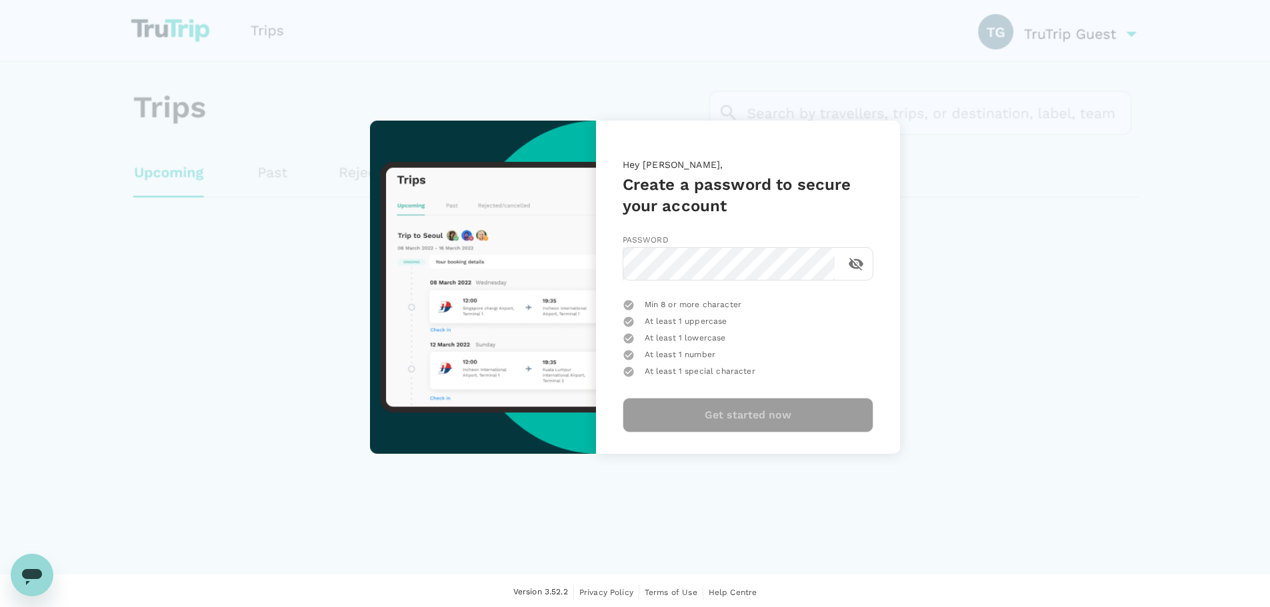
click at [1015, 252] on div "Hey [PERSON_NAME], Create a password to secure your account Password ​ Min 8 or…" at bounding box center [635, 287] width 1270 height 575
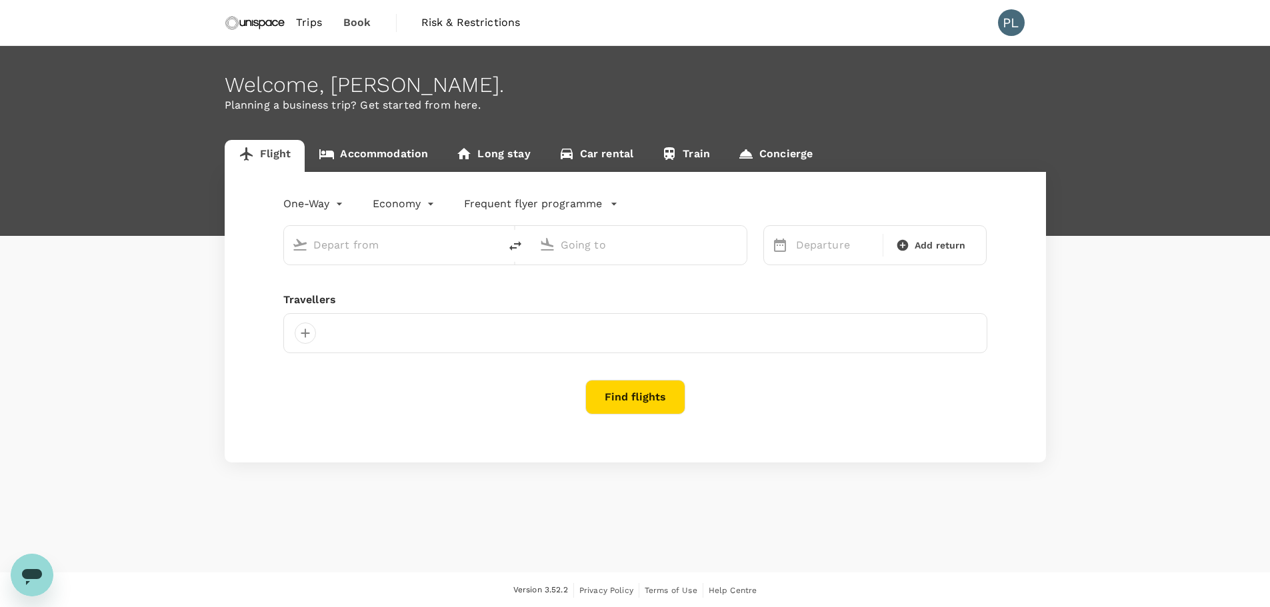
type input "roundtrip"
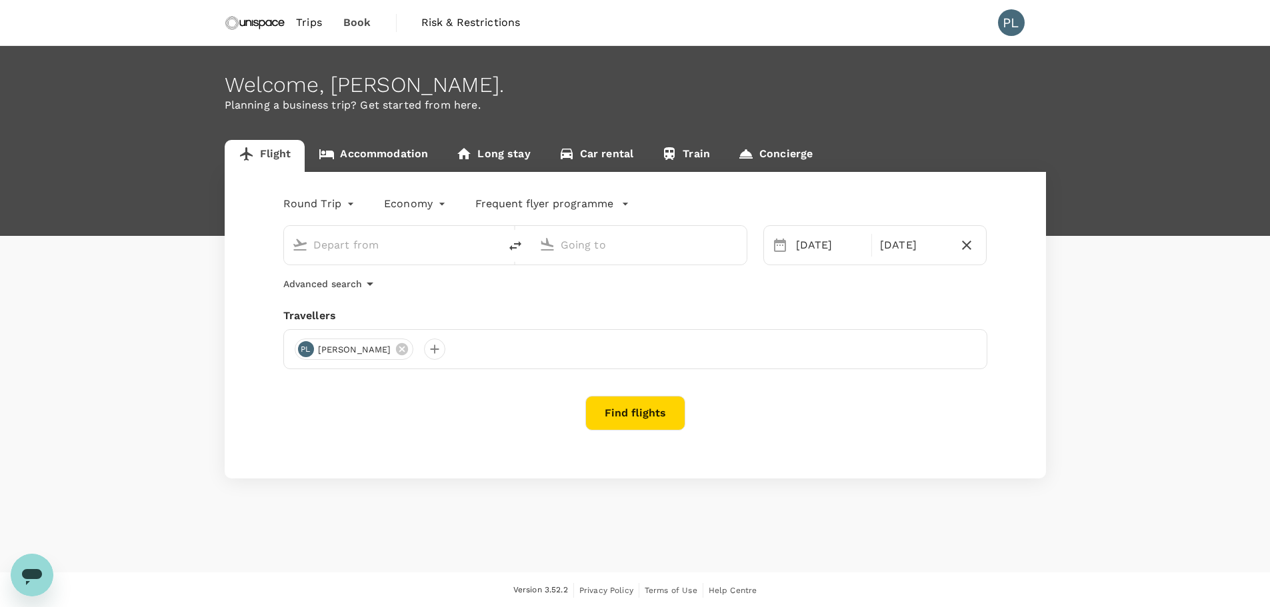
type input "Singapore Changi (SIN)"
type input "Kuala Lumpur Intl ([GEOGRAPHIC_DATA])"
click at [382, 157] on link "Accommodation" at bounding box center [373, 156] width 137 height 32
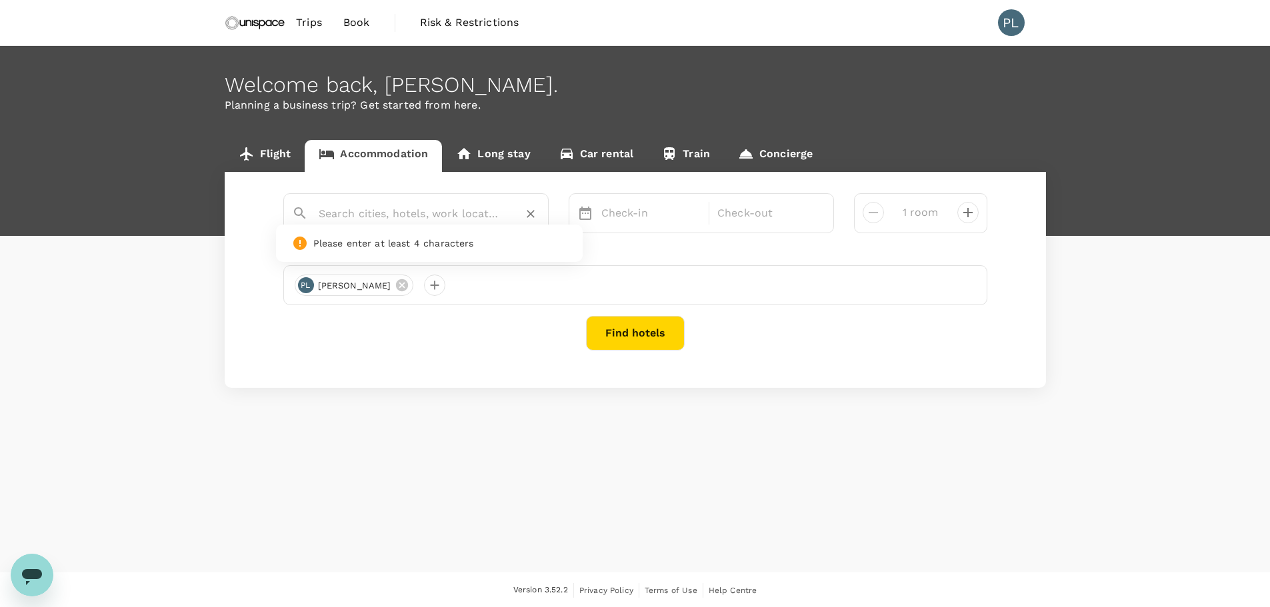
click at [488, 211] on input "text" at bounding box center [411, 213] width 184 height 21
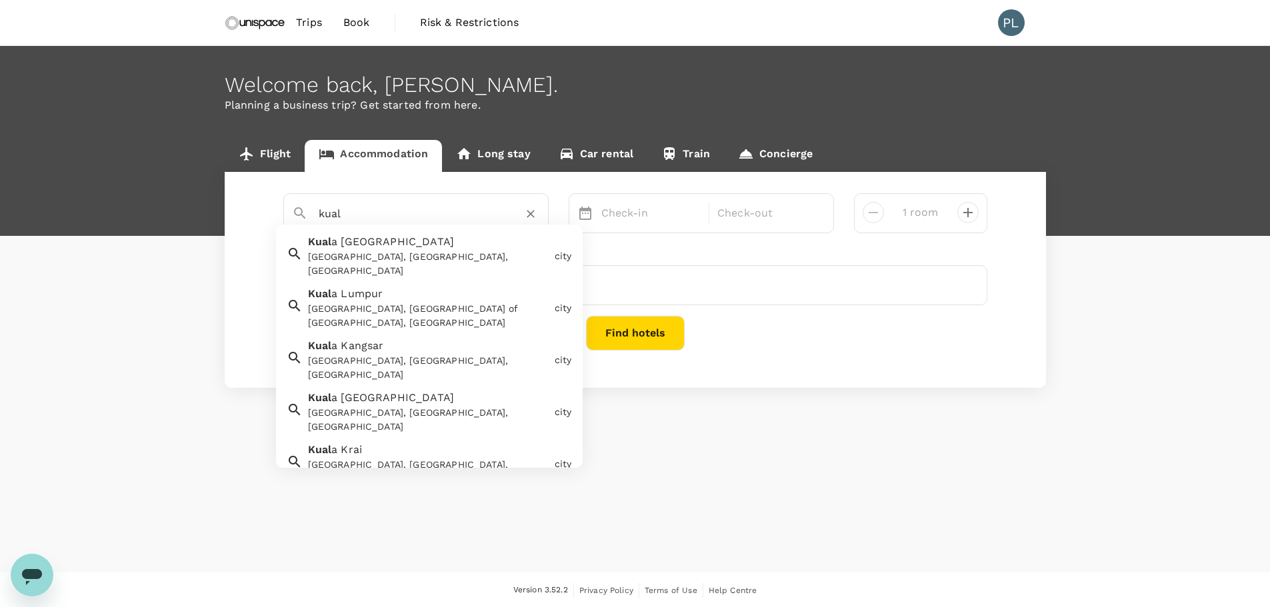
click at [474, 281] on div "Kual a Lumpur [GEOGRAPHIC_DATA], [GEOGRAPHIC_DATA] of [GEOGRAPHIC_DATA], [GEOGR…" at bounding box center [426, 305] width 247 height 49
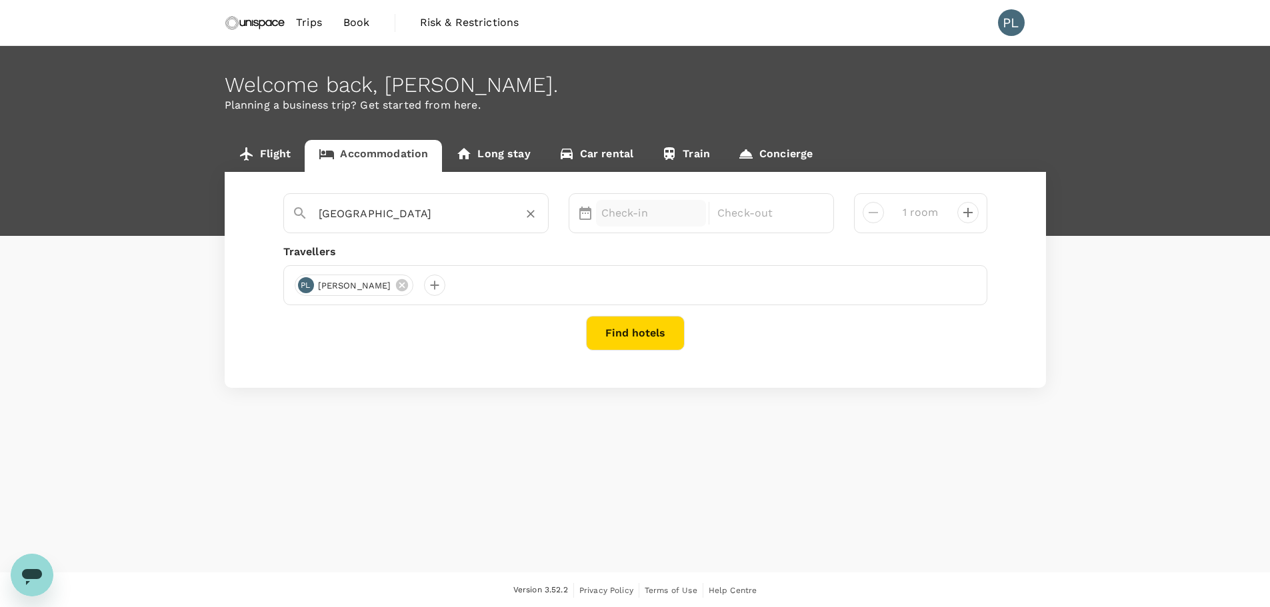
type input "[GEOGRAPHIC_DATA]"
click at [614, 215] on p "Check-in" at bounding box center [651, 213] width 100 height 16
click at [862, 301] on div "1" at bounding box center [857, 303] width 25 height 25
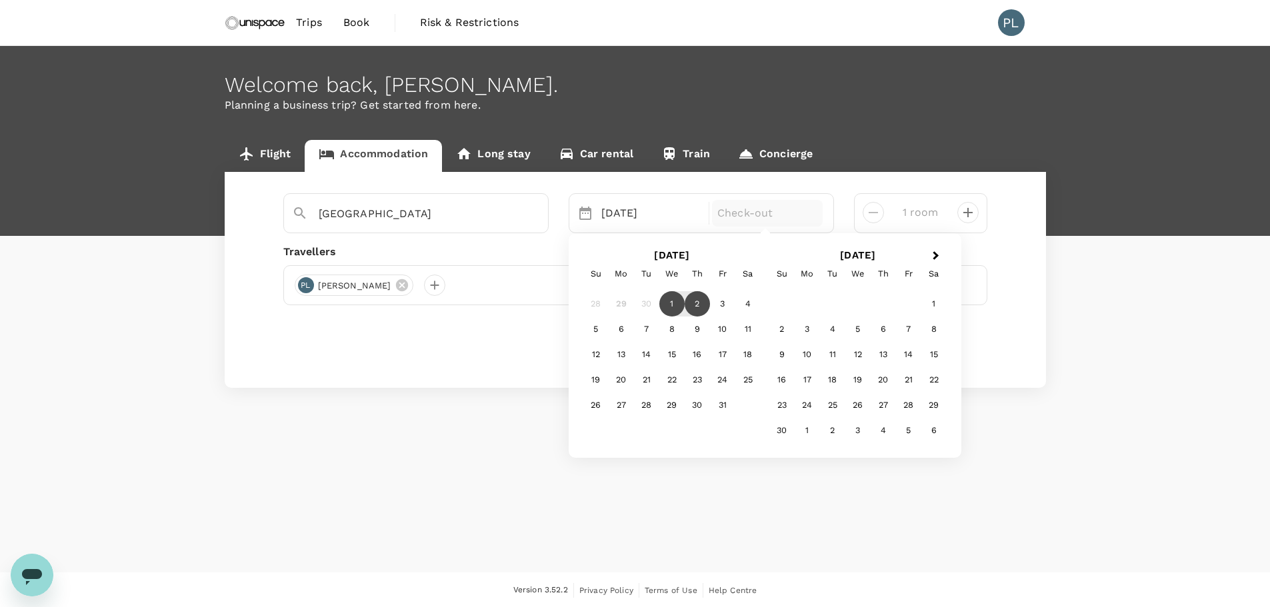
click at [692, 302] on div "2" at bounding box center [697, 303] width 25 height 25
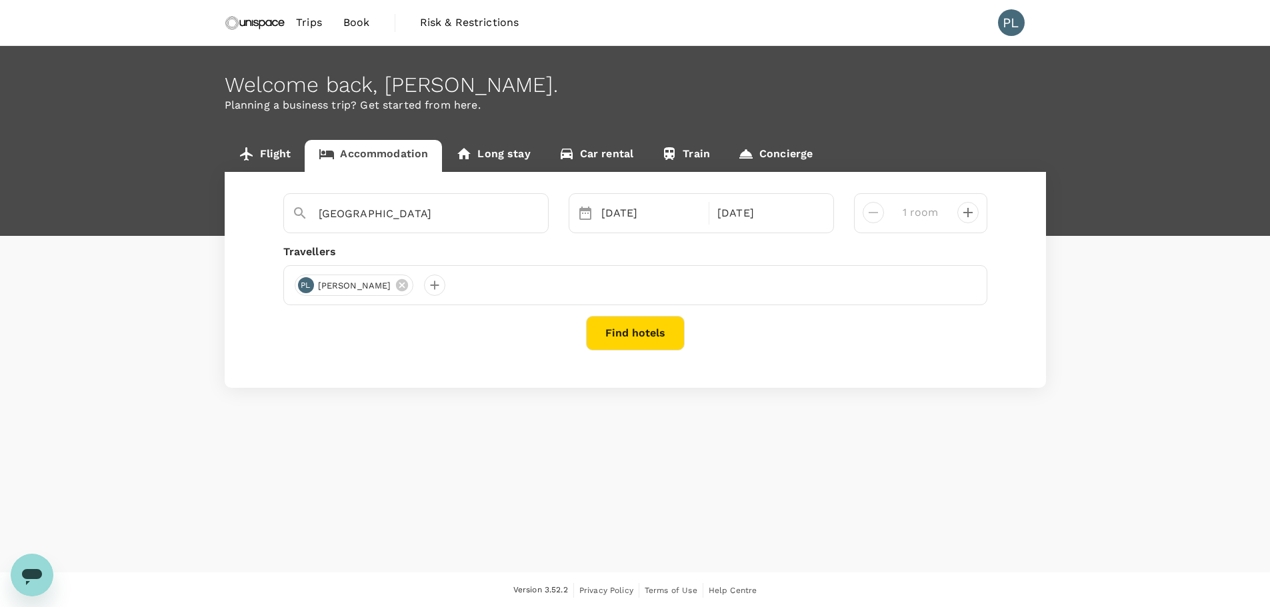
click at [648, 325] on button "Find hotels" at bounding box center [635, 333] width 99 height 35
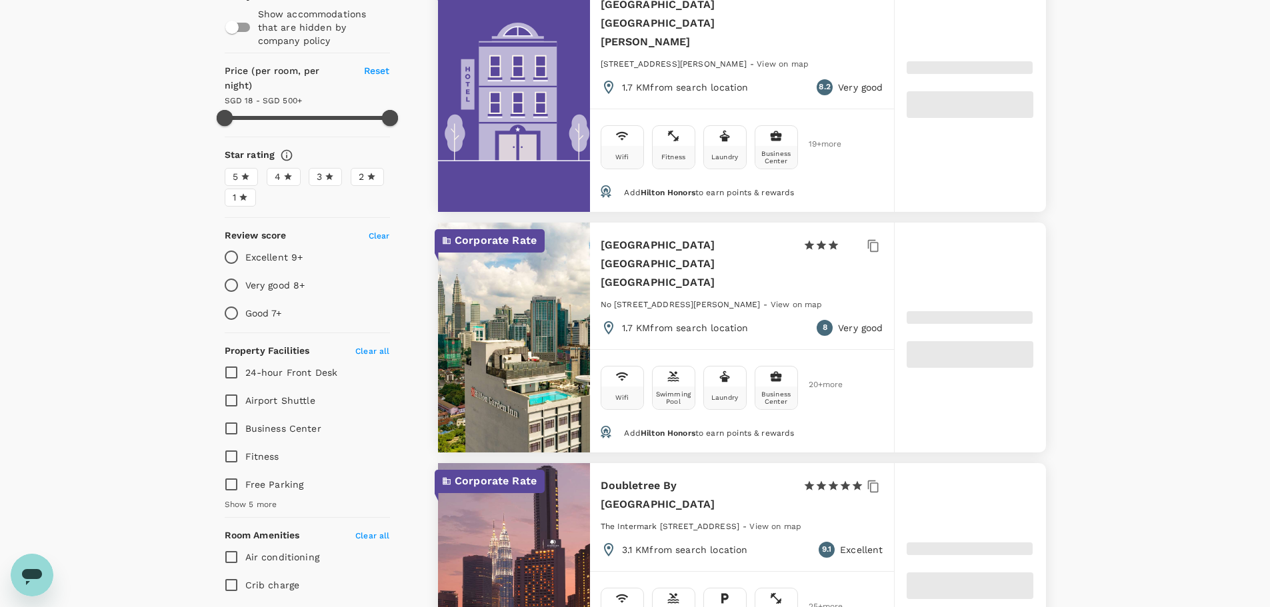
scroll to position [267, 0]
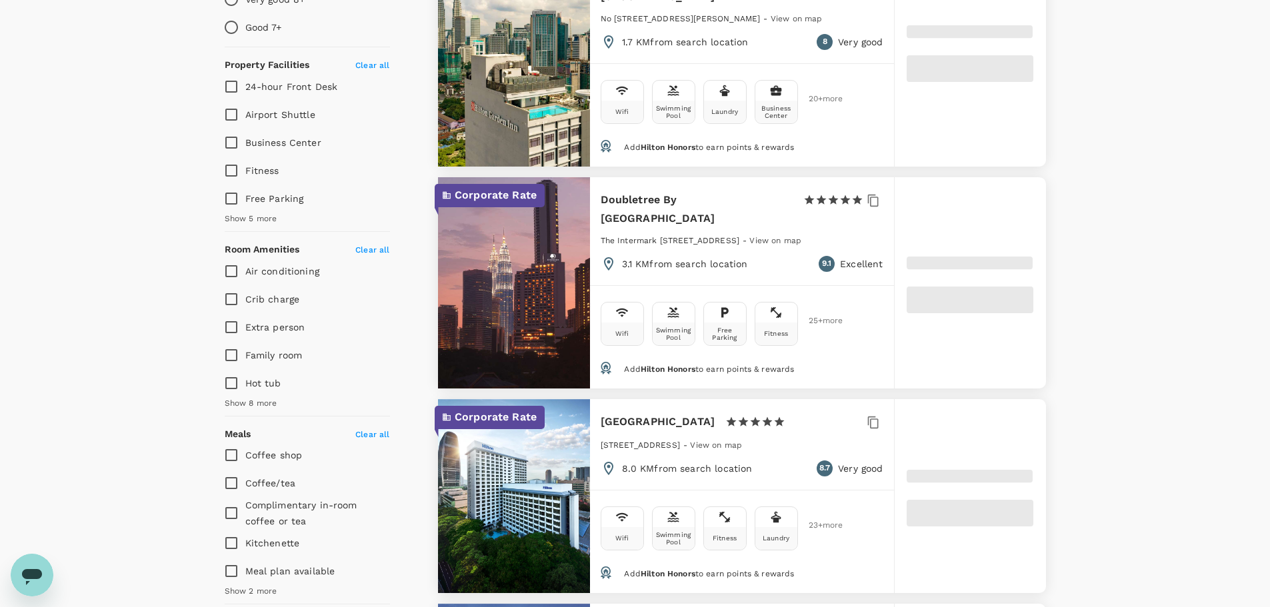
type input "499.8"
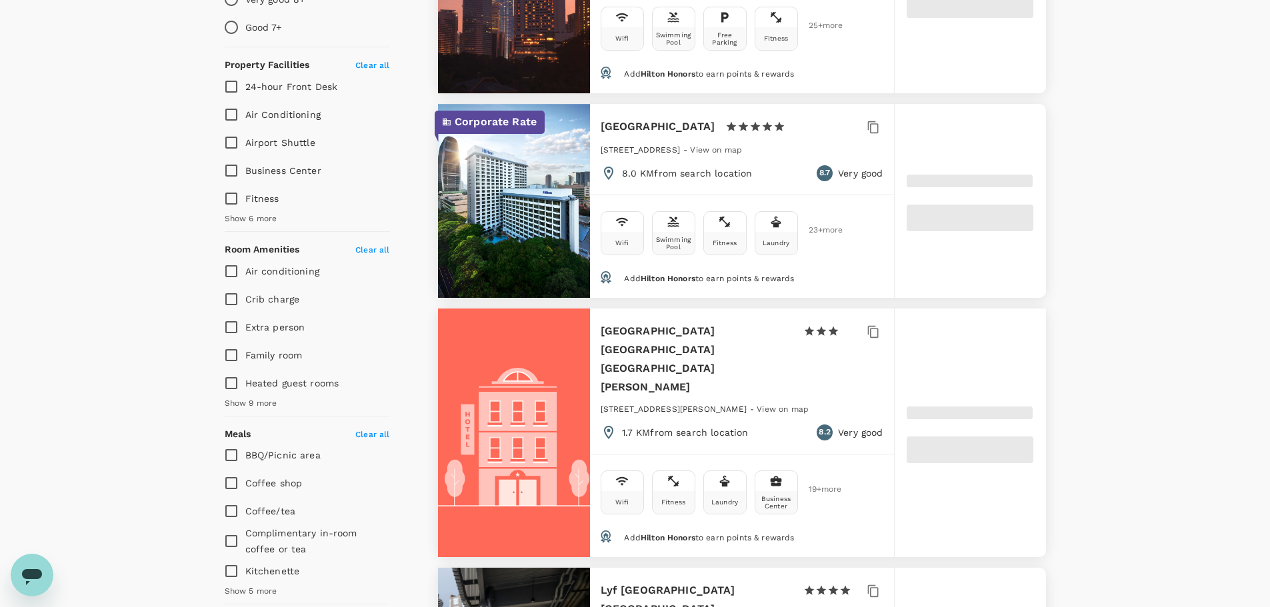
type input "15.8"
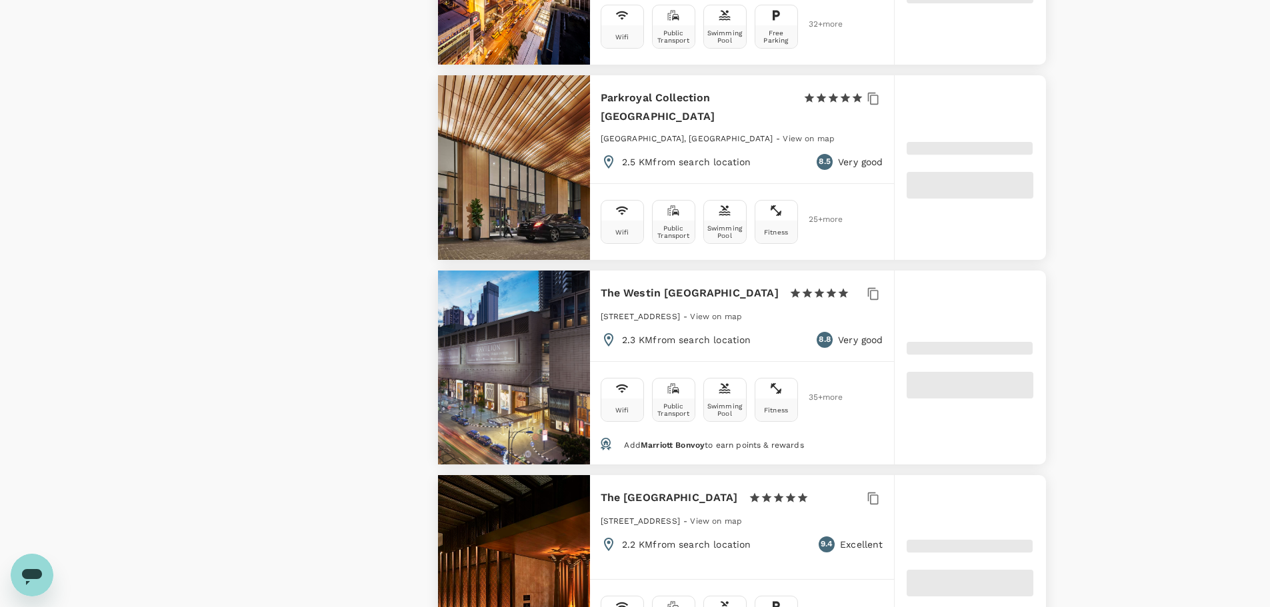
scroll to position [2267, 0]
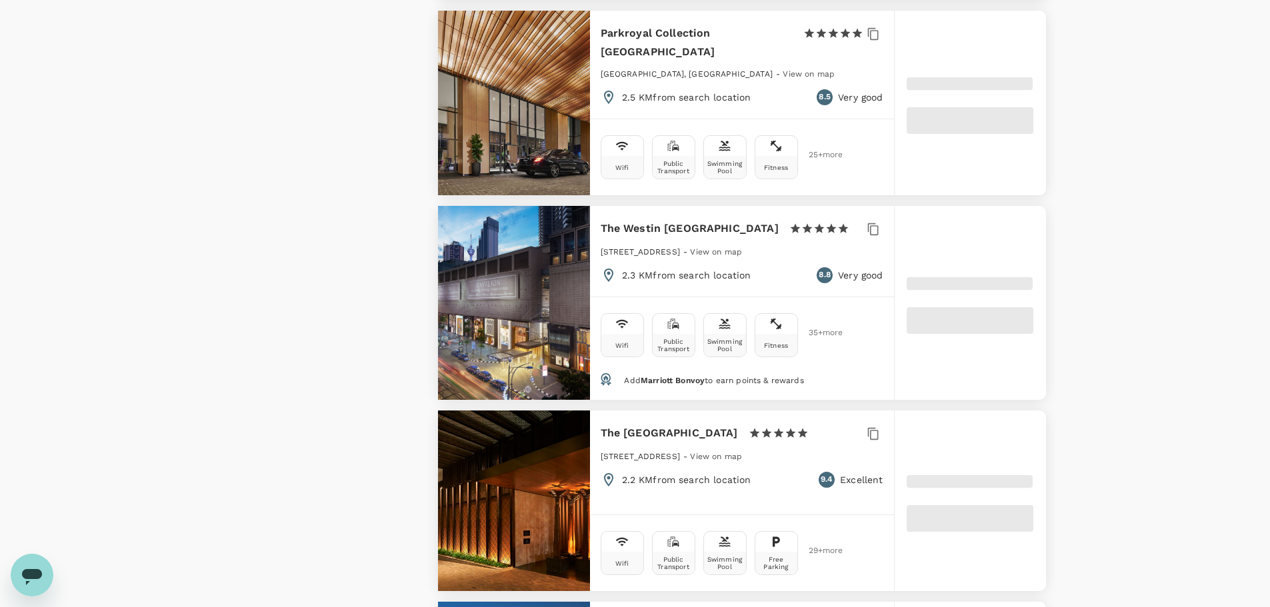
type input "499.16"
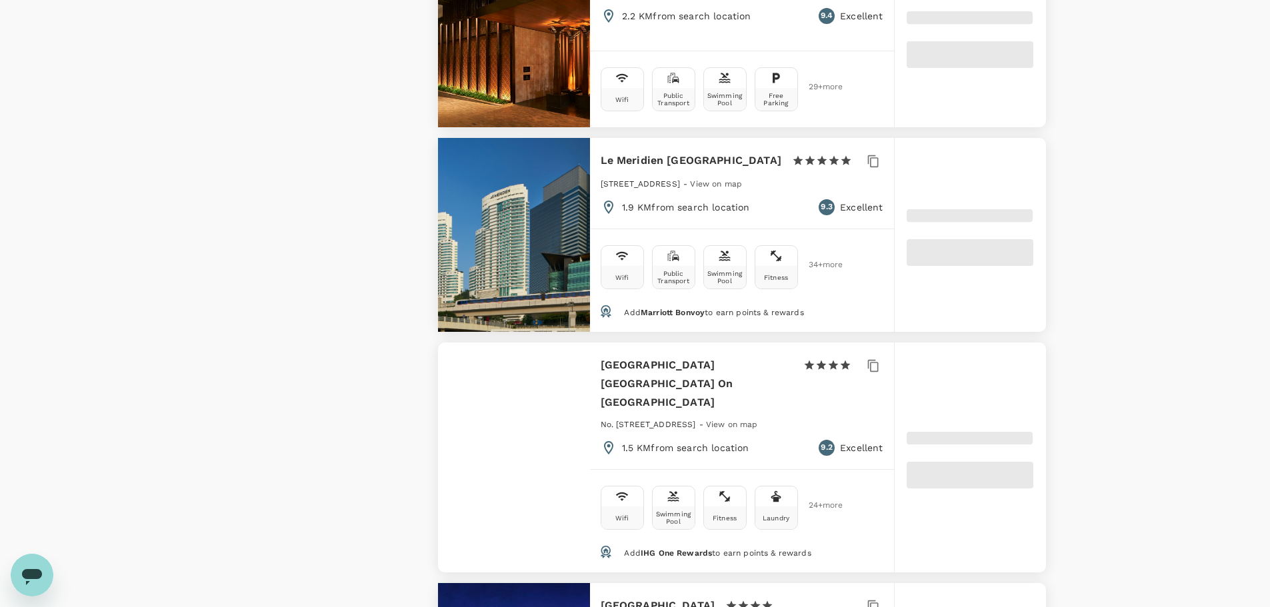
type input "13.16"
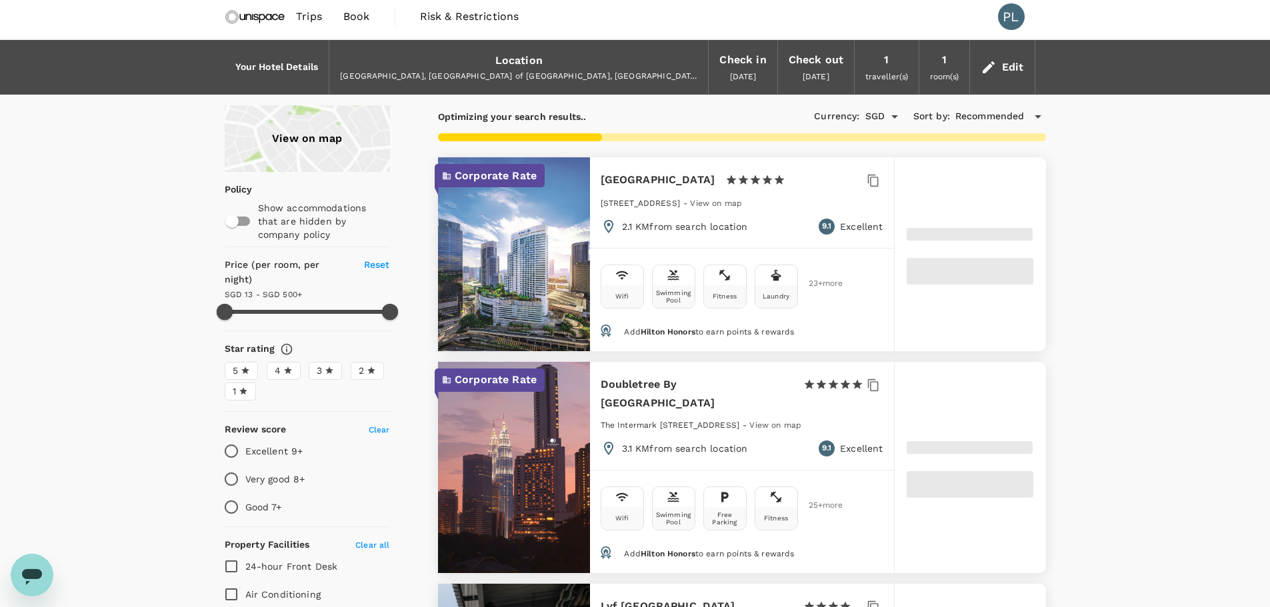
scroll to position [0, 0]
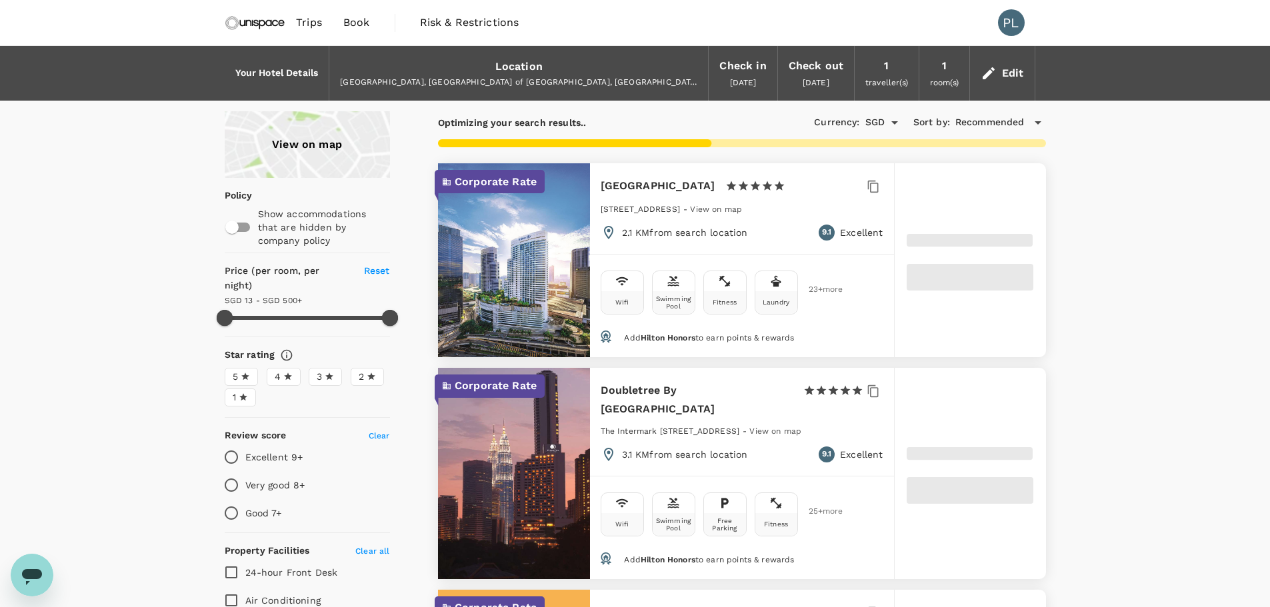
click at [335, 137] on div "View on map" at bounding box center [307, 144] width 165 height 67
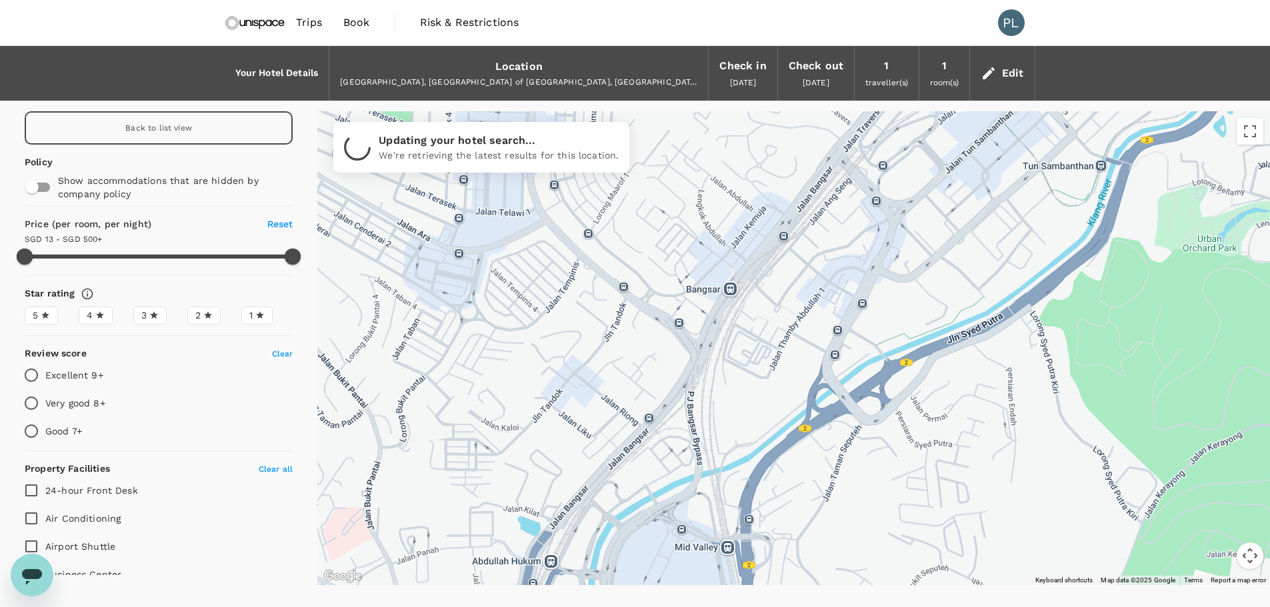
drag, startPoint x: 651, startPoint y: 385, endPoint x: 896, endPoint y: 278, distance: 267.2
click at [896, 278] on div at bounding box center [793, 348] width 953 height 474
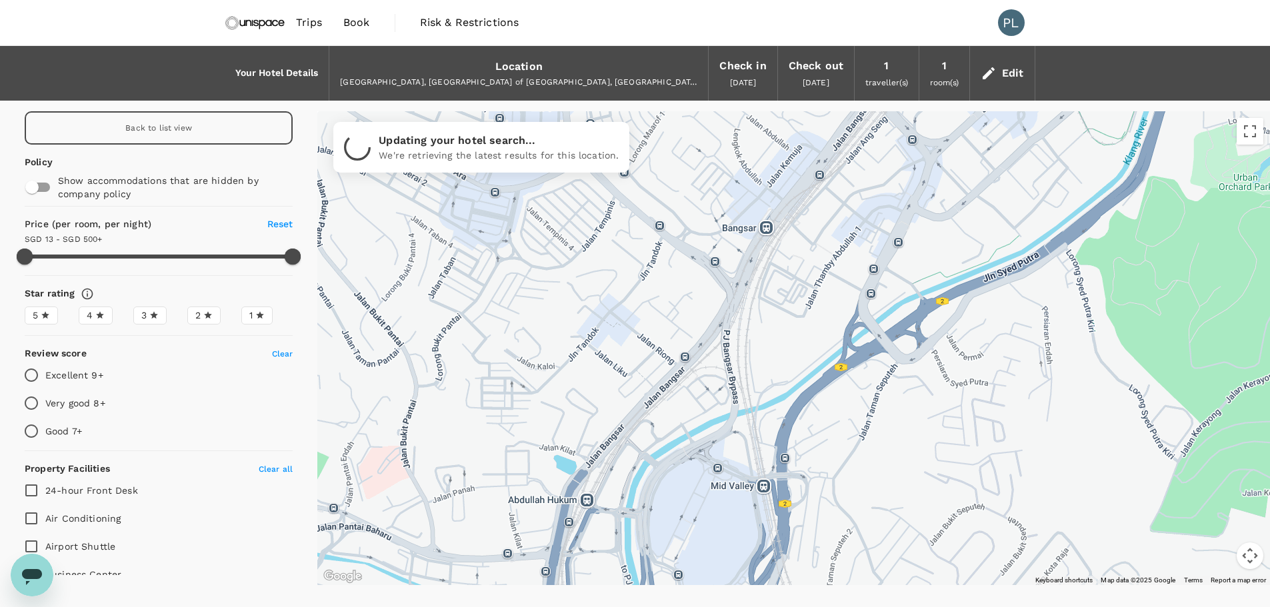
drag, startPoint x: 834, startPoint y: 390, endPoint x: 910, endPoint y: 277, distance: 136.5
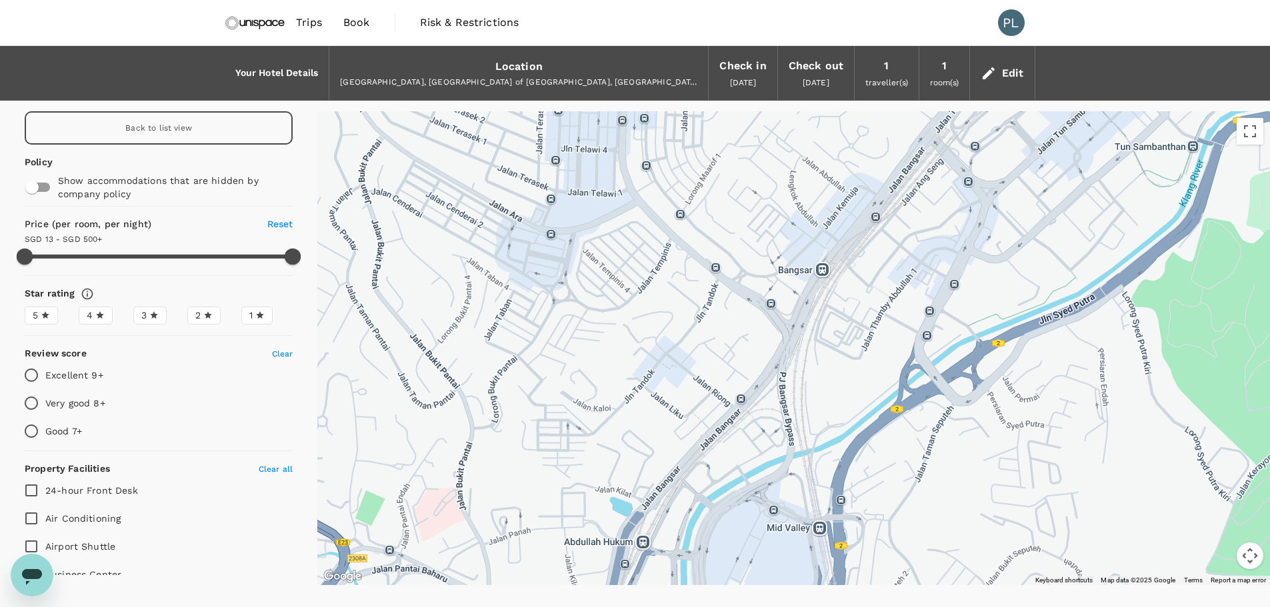
drag, startPoint x: 881, startPoint y: 271, endPoint x: 899, endPoint y: 373, distance: 103.6
click at [899, 373] on div at bounding box center [793, 348] width 953 height 474
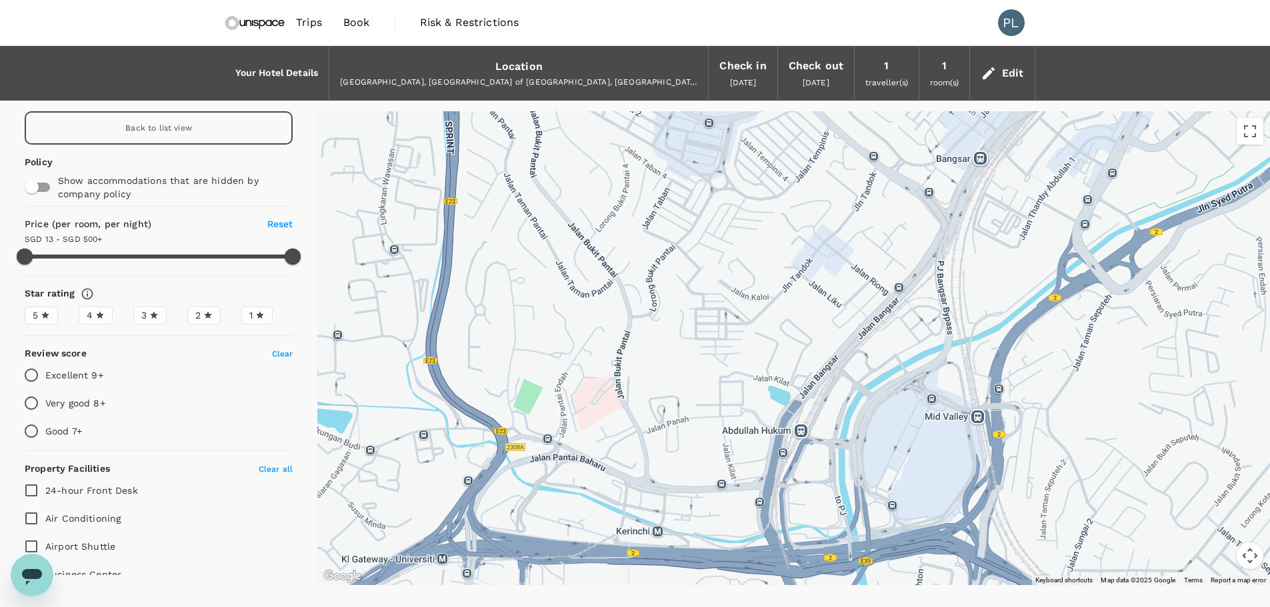
drag, startPoint x: 854, startPoint y: 283, endPoint x: 879, endPoint y: 254, distance: 38.3
click at [879, 254] on div at bounding box center [793, 348] width 953 height 474
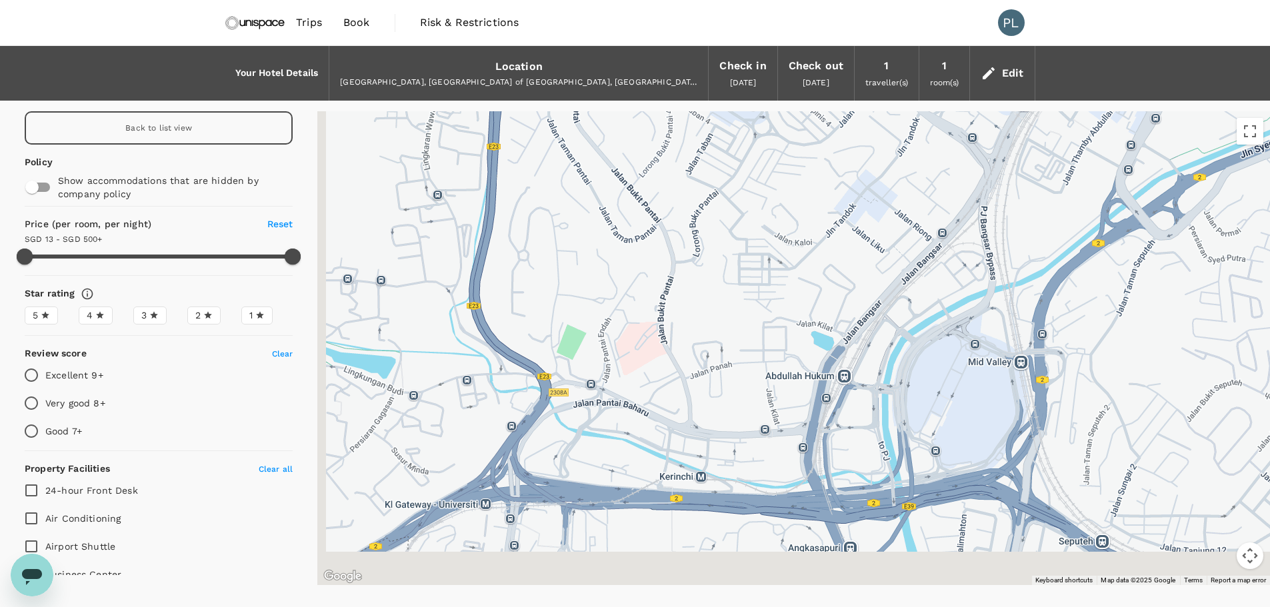
drag, startPoint x: 747, startPoint y: 228, endPoint x: 807, endPoint y: 131, distance: 114.1
click at [807, 131] on div at bounding box center [793, 348] width 953 height 474
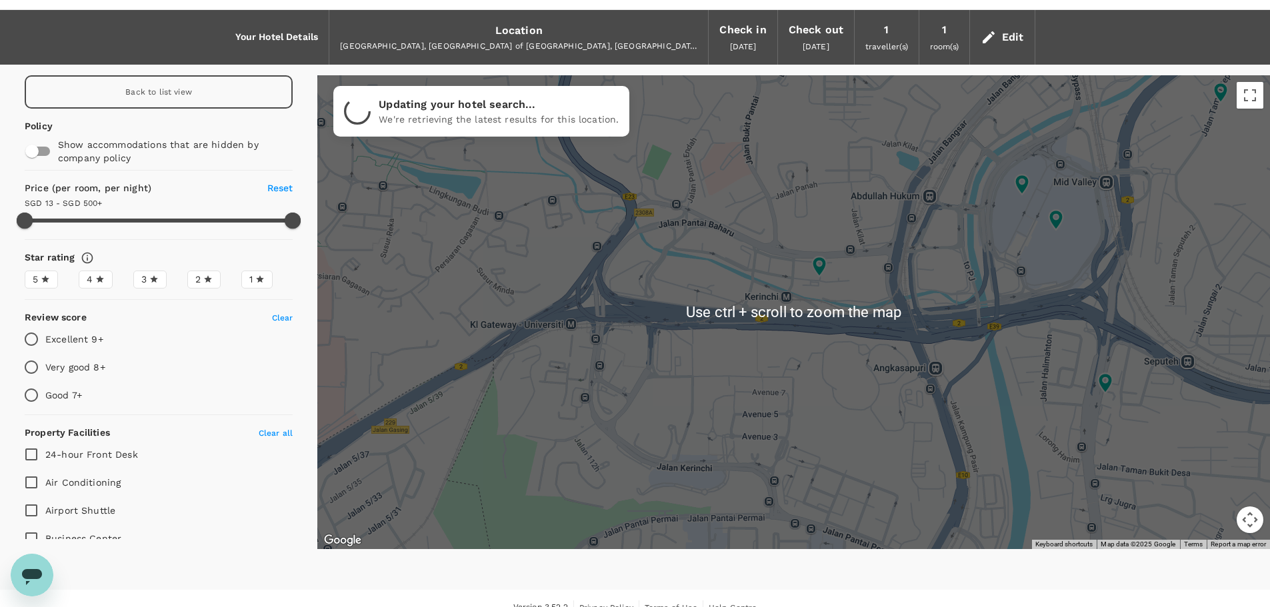
scroll to position [55, 0]
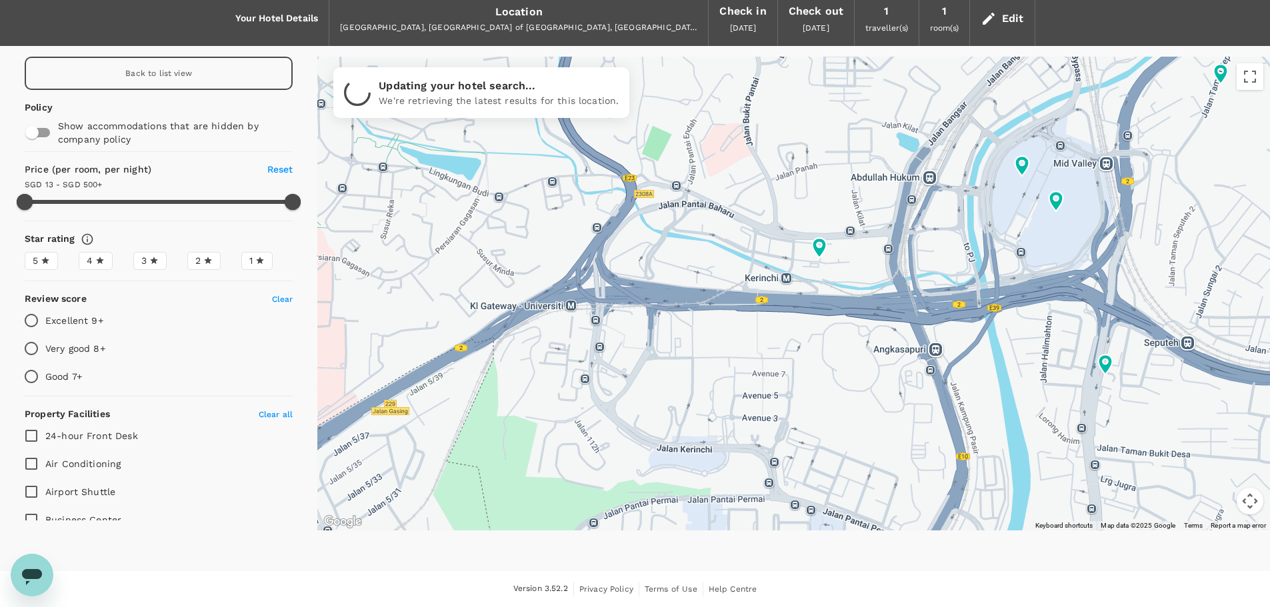
drag, startPoint x: 755, startPoint y: 364, endPoint x: 778, endPoint y: 323, distance: 47.1
click at [778, 323] on div at bounding box center [793, 294] width 953 height 474
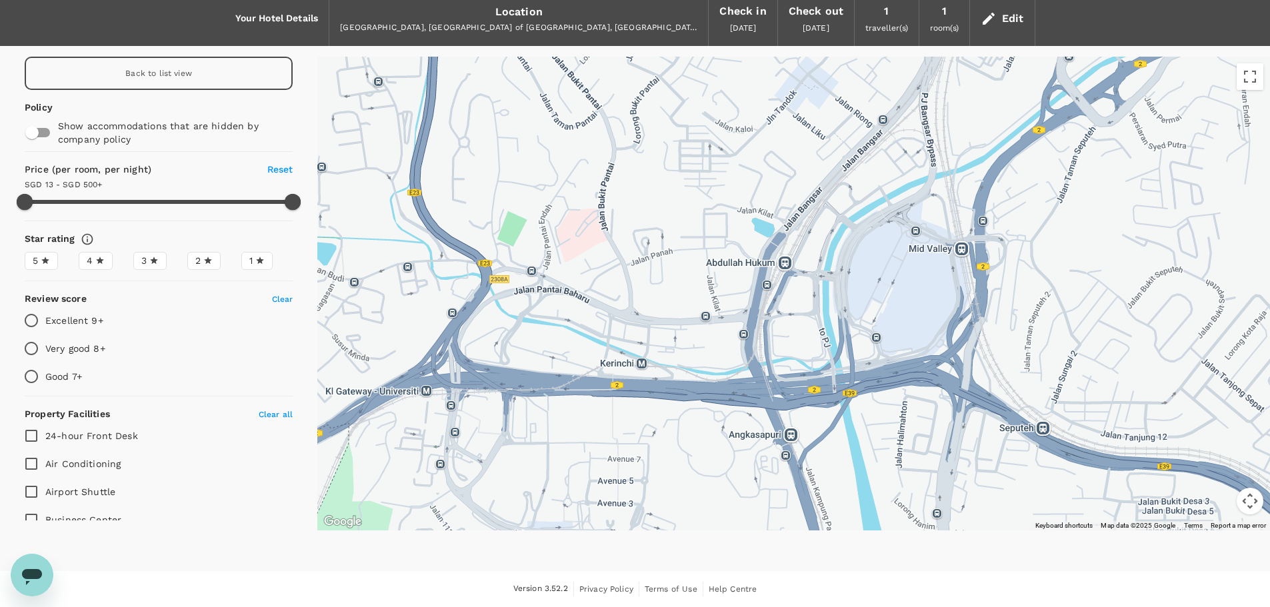
drag, startPoint x: 992, startPoint y: 341, endPoint x: 821, endPoint y: 476, distance: 218.4
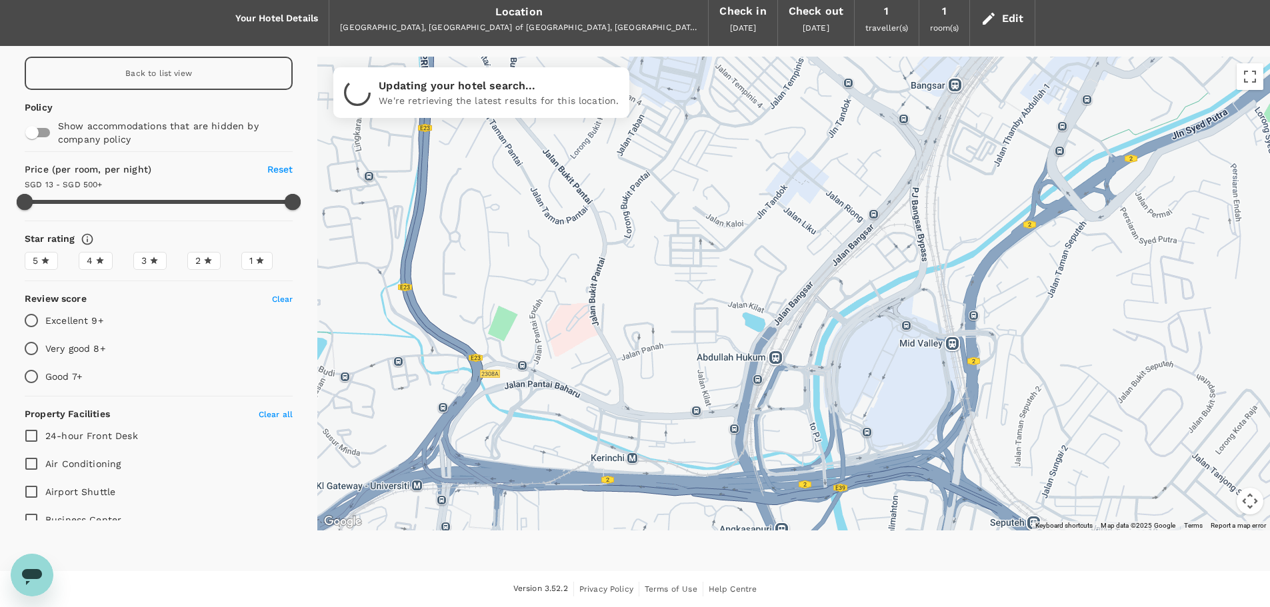
drag, startPoint x: 983, startPoint y: 407, endPoint x: 949, endPoint y: 435, distance: 43.6
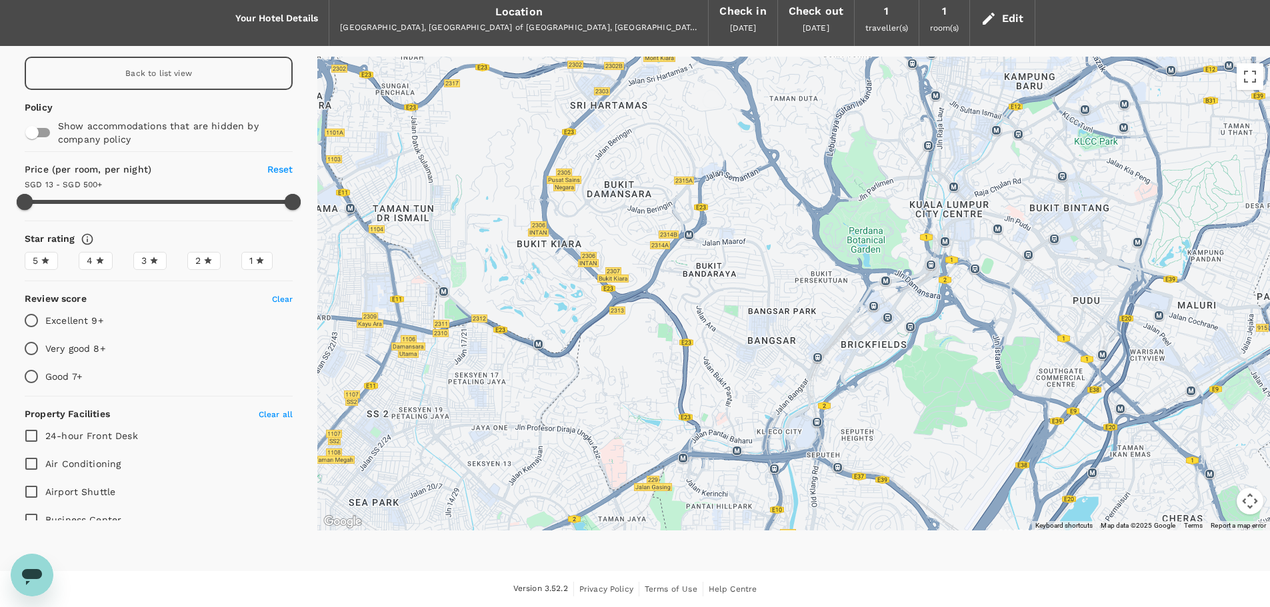
drag, startPoint x: 637, startPoint y: 302, endPoint x: 623, endPoint y: 431, distance: 130.2
click at [623, 431] on div at bounding box center [793, 294] width 953 height 474
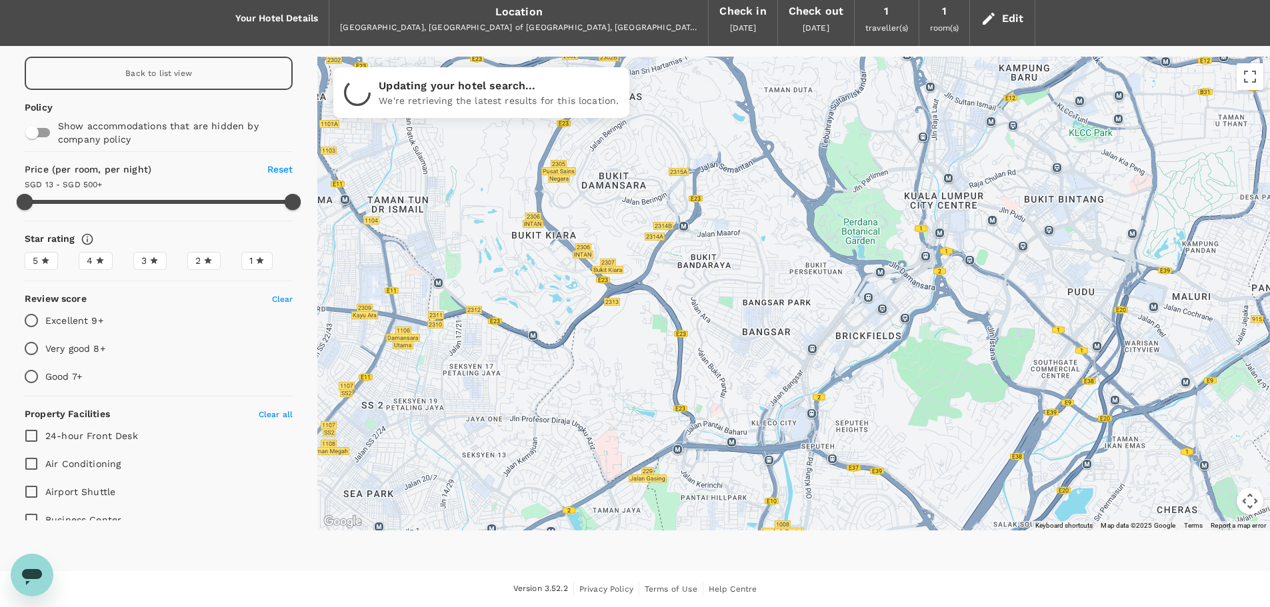
drag, startPoint x: 745, startPoint y: 211, endPoint x: 739, endPoint y: 199, distance: 13.1
click at [739, 199] on div at bounding box center [793, 294] width 953 height 474
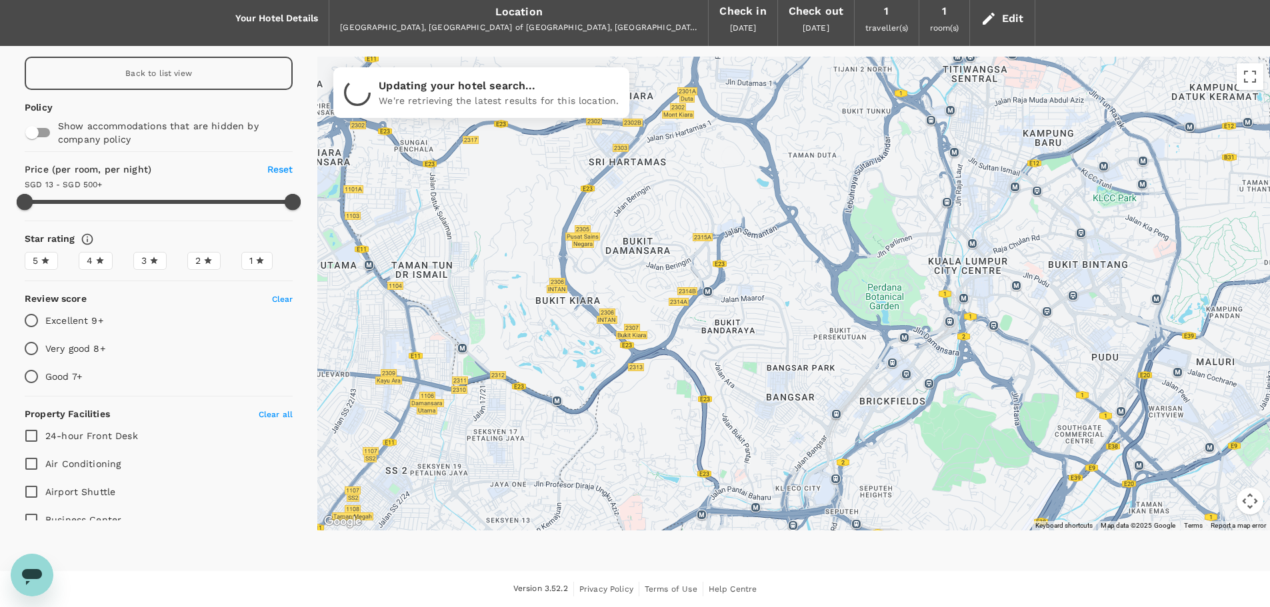
drag, startPoint x: 759, startPoint y: 205, endPoint x: 786, endPoint y: 277, distance: 77.0
click at [786, 277] on div at bounding box center [793, 294] width 953 height 474
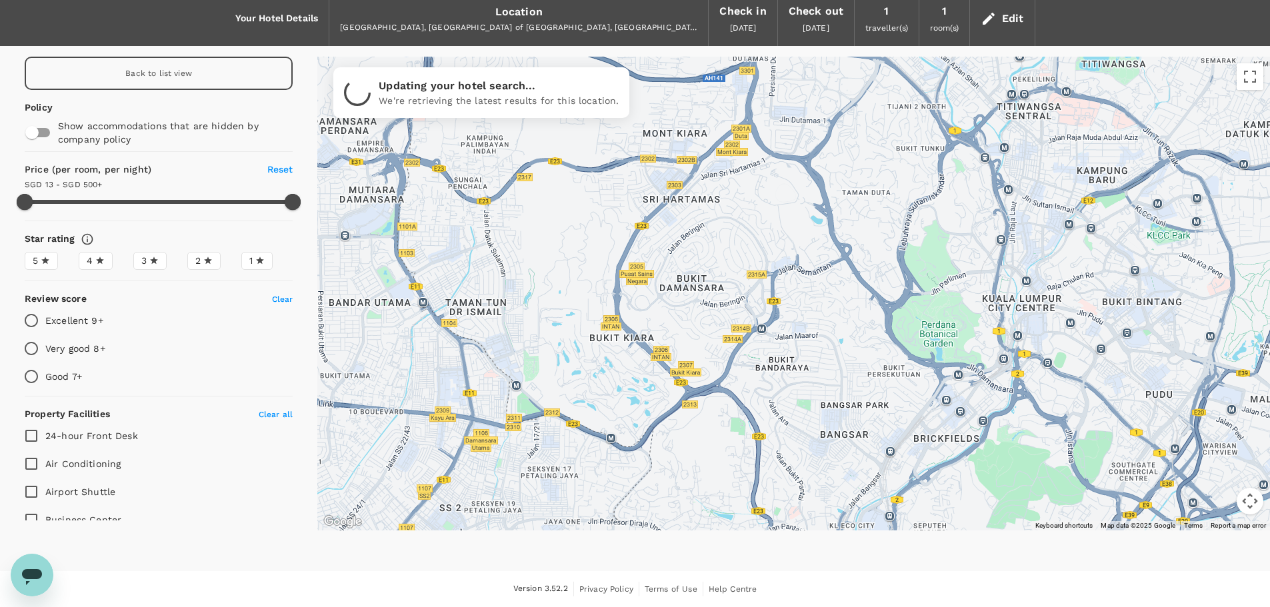
drag, startPoint x: 708, startPoint y: 195, endPoint x: 779, endPoint y: 231, distance: 79.9
click at [779, 231] on div at bounding box center [793, 294] width 953 height 474
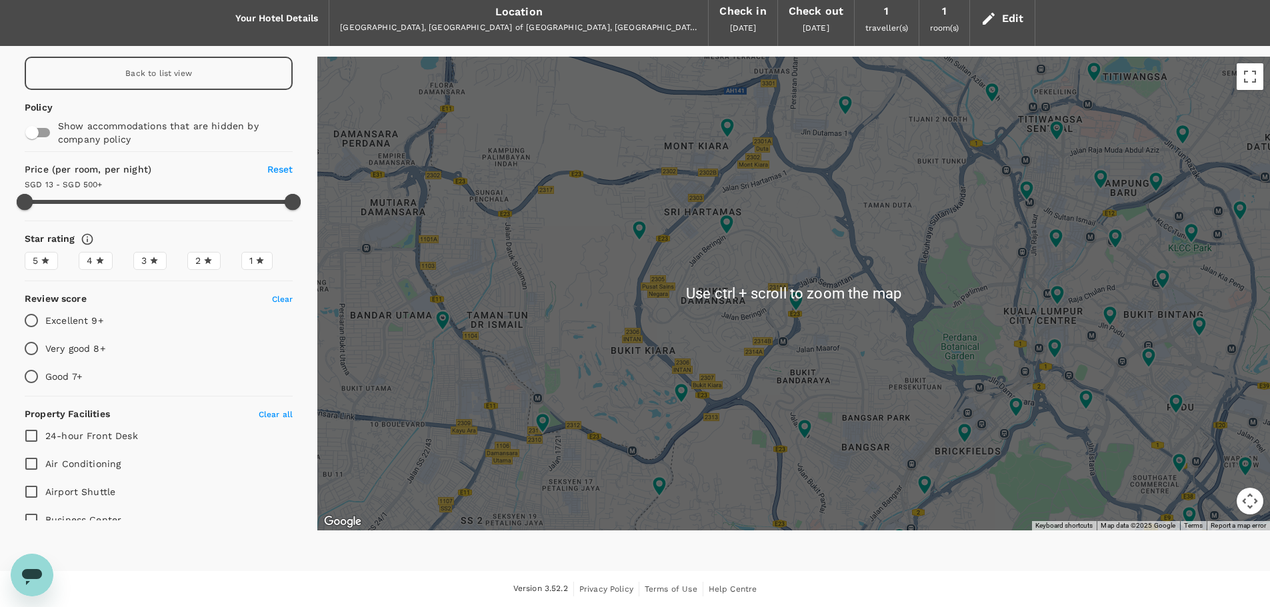
click at [692, 487] on div at bounding box center [793, 294] width 953 height 474
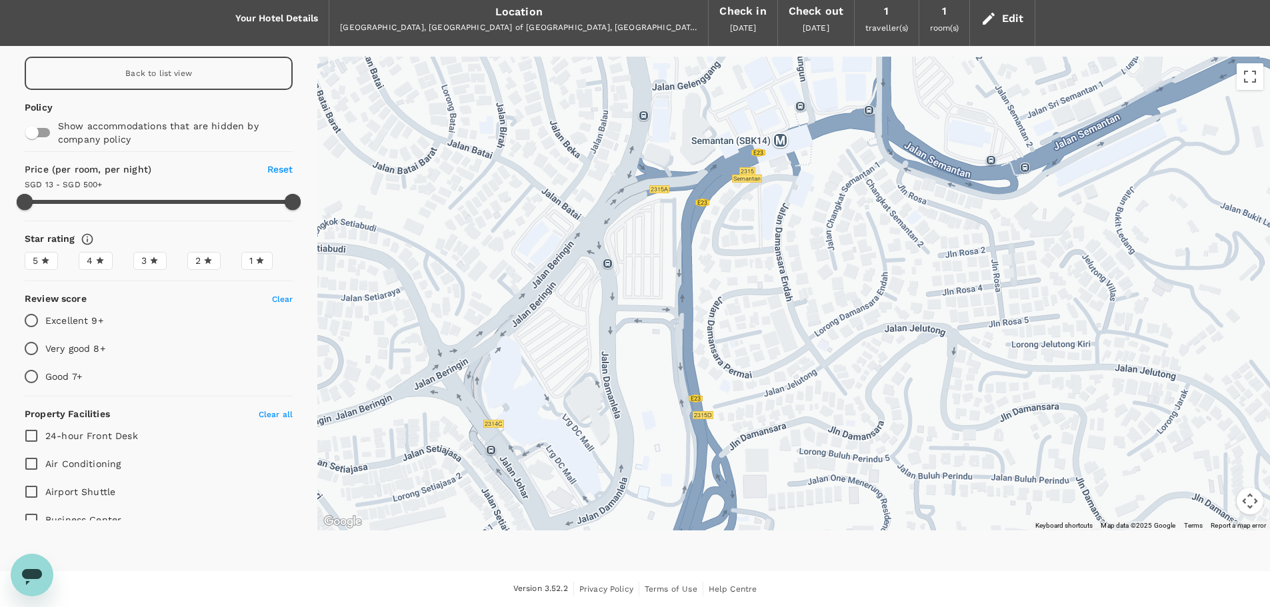
drag, startPoint x: 669, startPoint y: 251, endPoint x: 671, endPoint y: 259, distance: 8.2
click at [671, 259] on div at bounding box center [793, 294] width 953 height 474
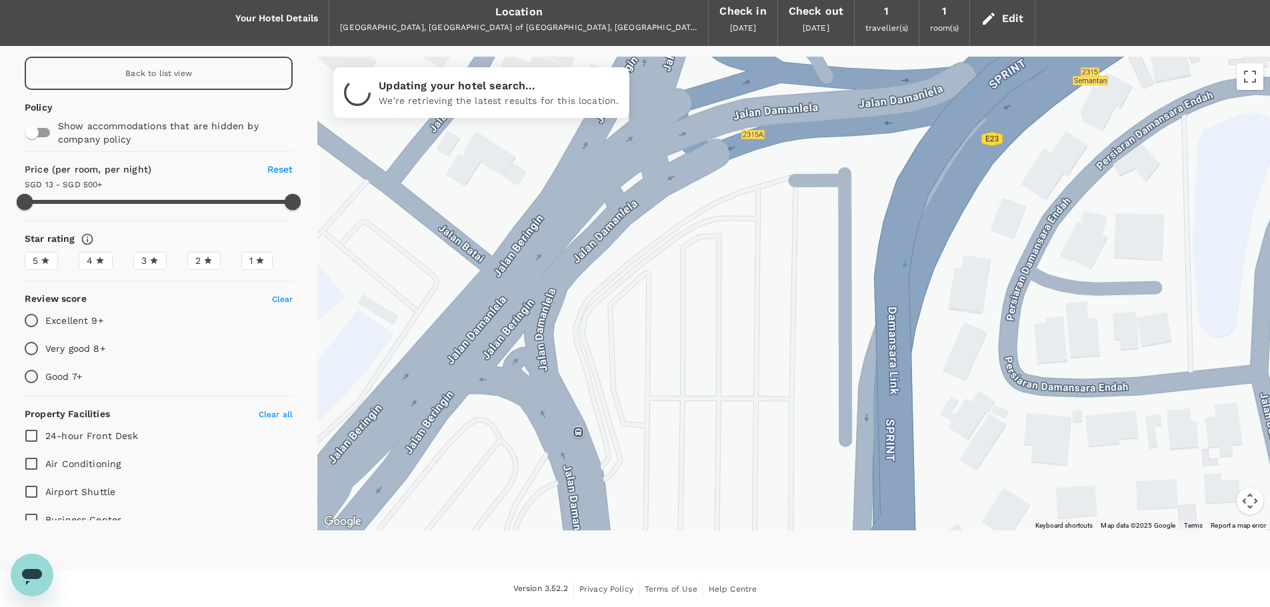
drag, startPoint x: 670, startPoint y: 275, endPoint x: 711, endPoint y: 323, distance: 63.4
click at [711, 323] on div at bounding box center [793, 294] width 953 height 474
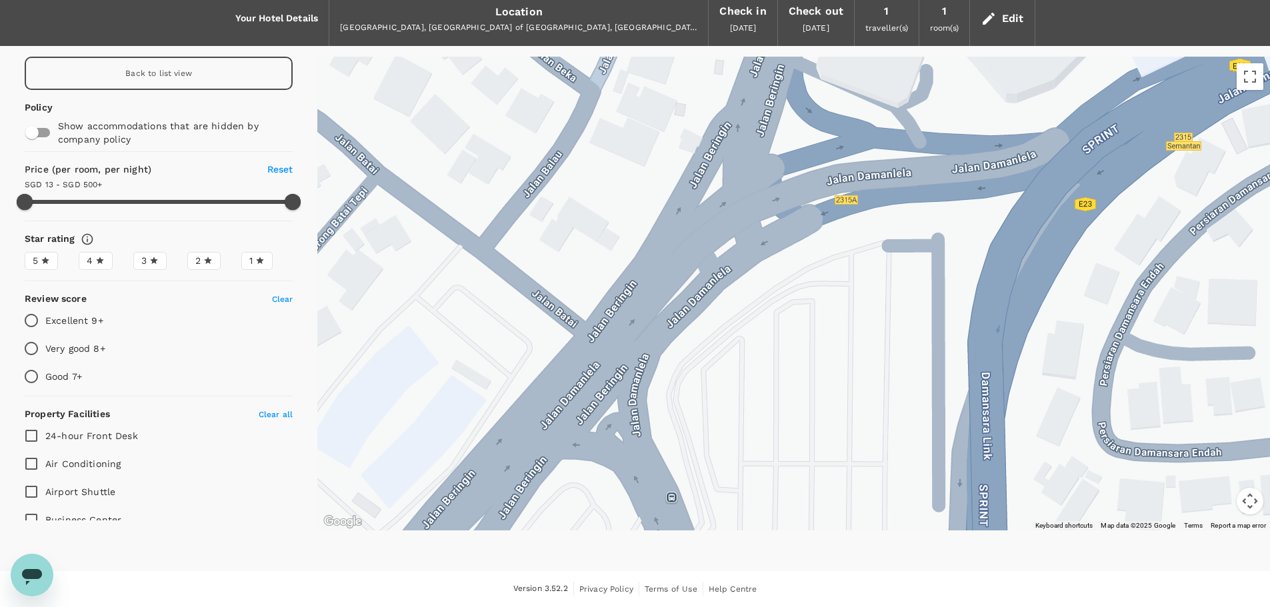
drag, startPoint x: 675, startPoint y: 283, endPoint x: 769, endPoint y: 346, distance: 112.8
click at [769, 346] on div at bounding box center [793, 294] width 953 height 474
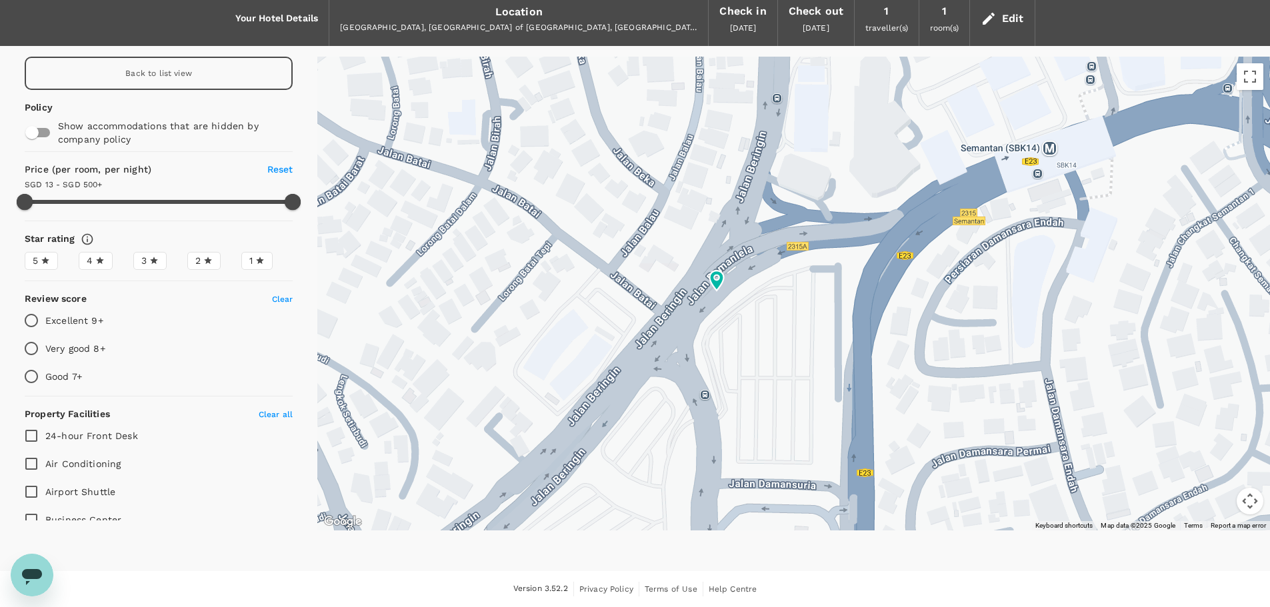
click at [179, 74] on span "Back to list view" at bounding box center [158, 73] width 67 height 9
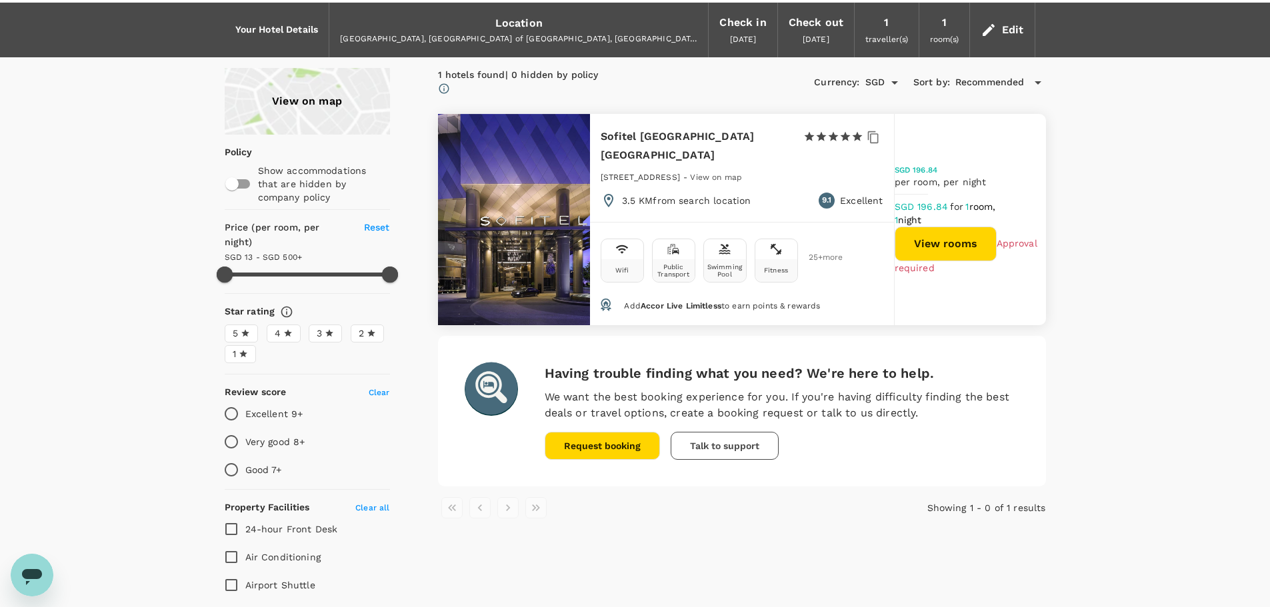
scroll to position [67, 0]
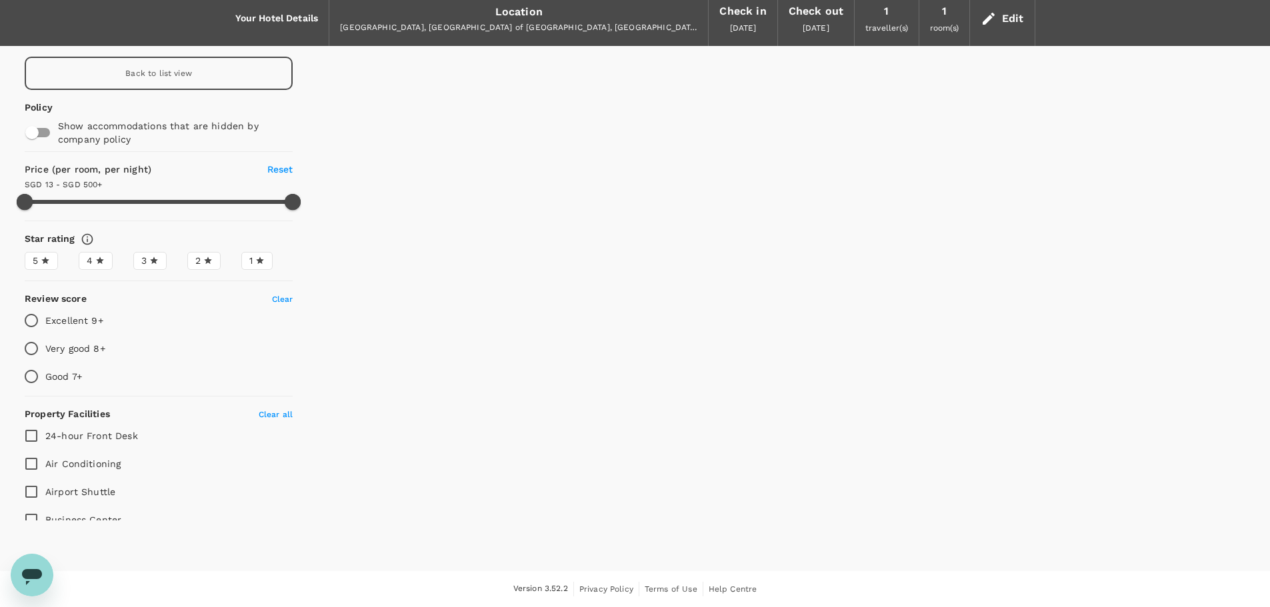
scroll to position [55, 0]
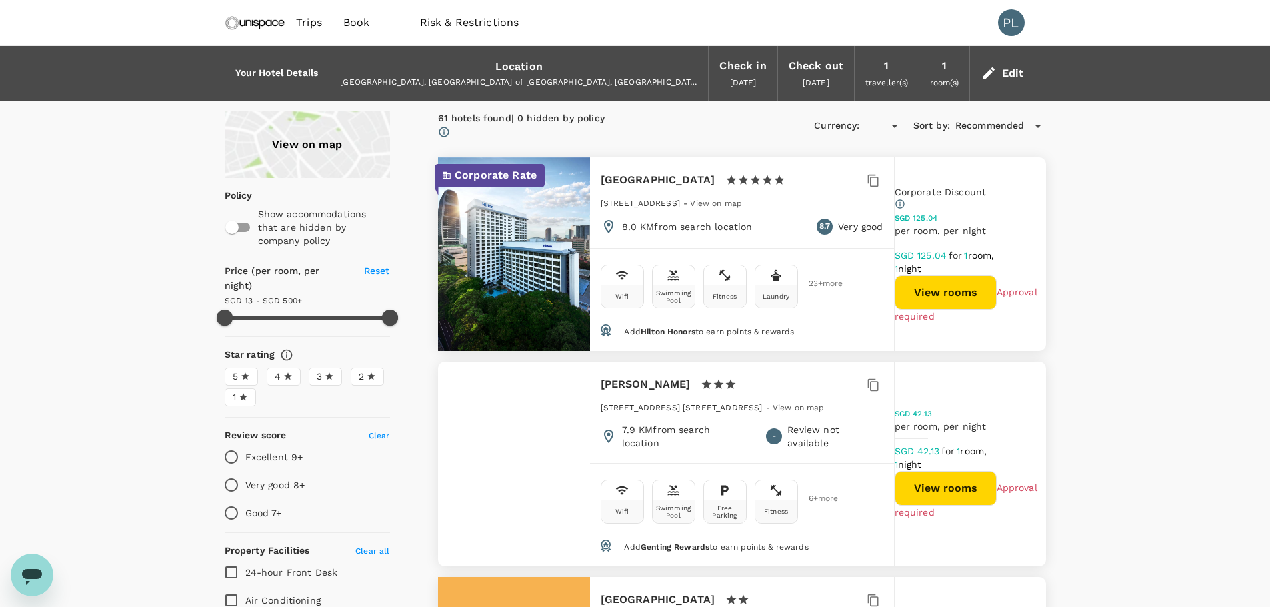
type input "499.16"
type input "SGD"
click at [331, 139] on div "View on map" at bounding box center [307, 144] width 165 height 67
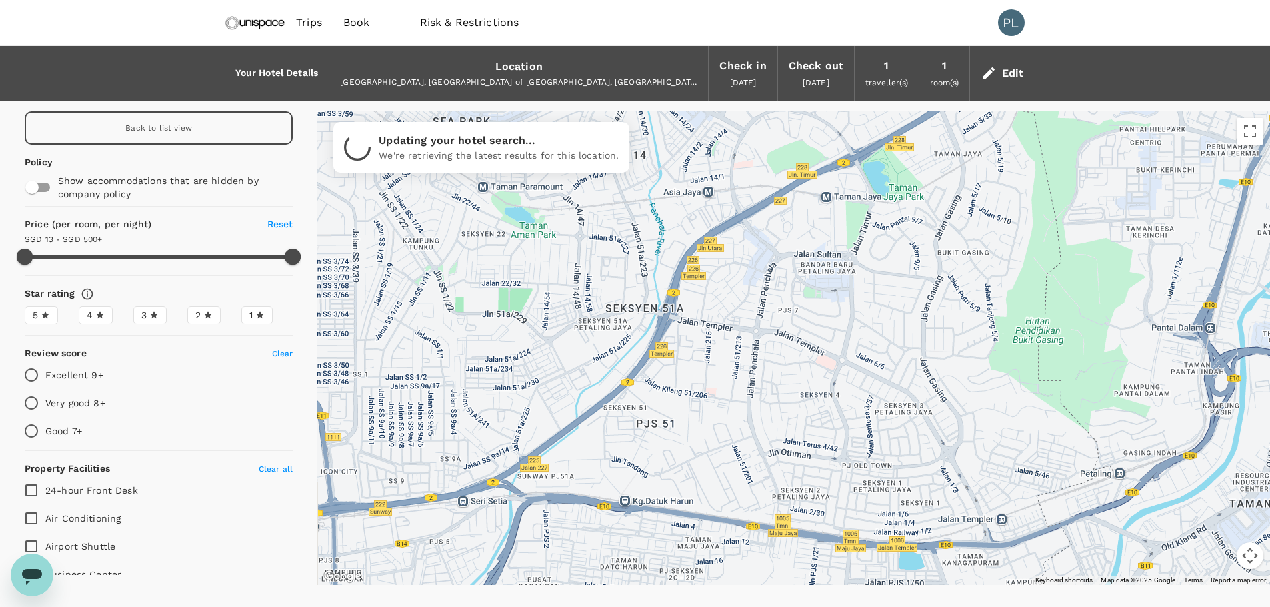
drag, startPoint x: 799, startPoint y: 501, endPoint x: 878, endPoint y: 360, distance: 161.2
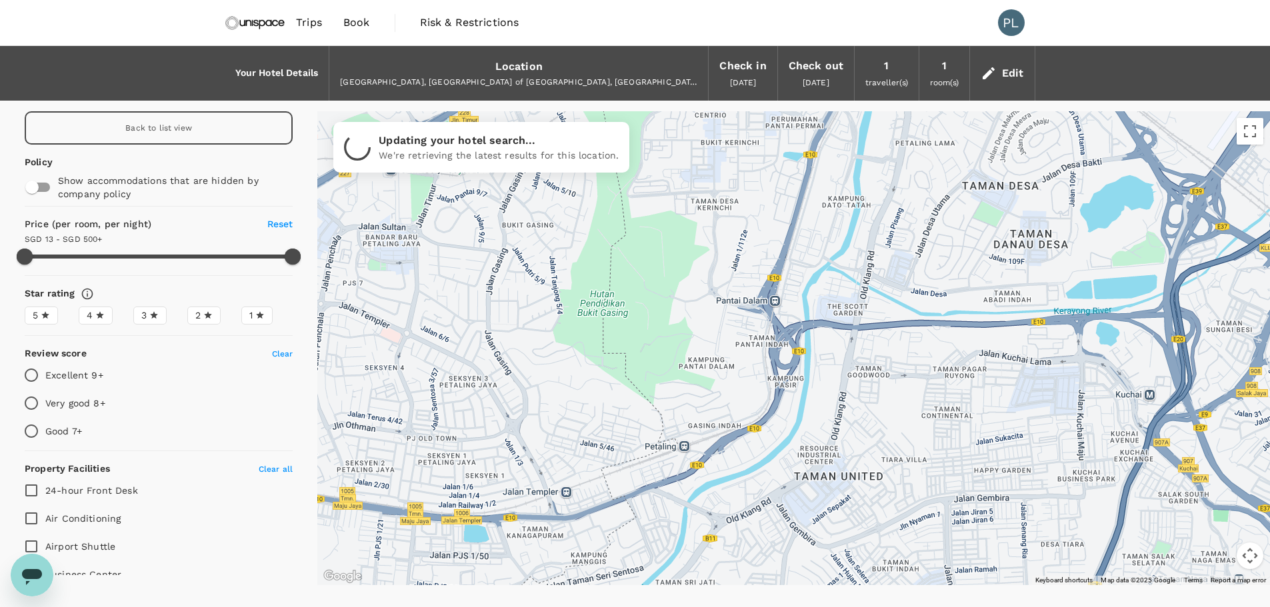
drag, startPoint x: 944, startPoint y: 414, endPoint x: 946, endPoint y: 427, distance: 12.8
click at [946, 427] on div at bounding box center [793, 348] width 953 height 474
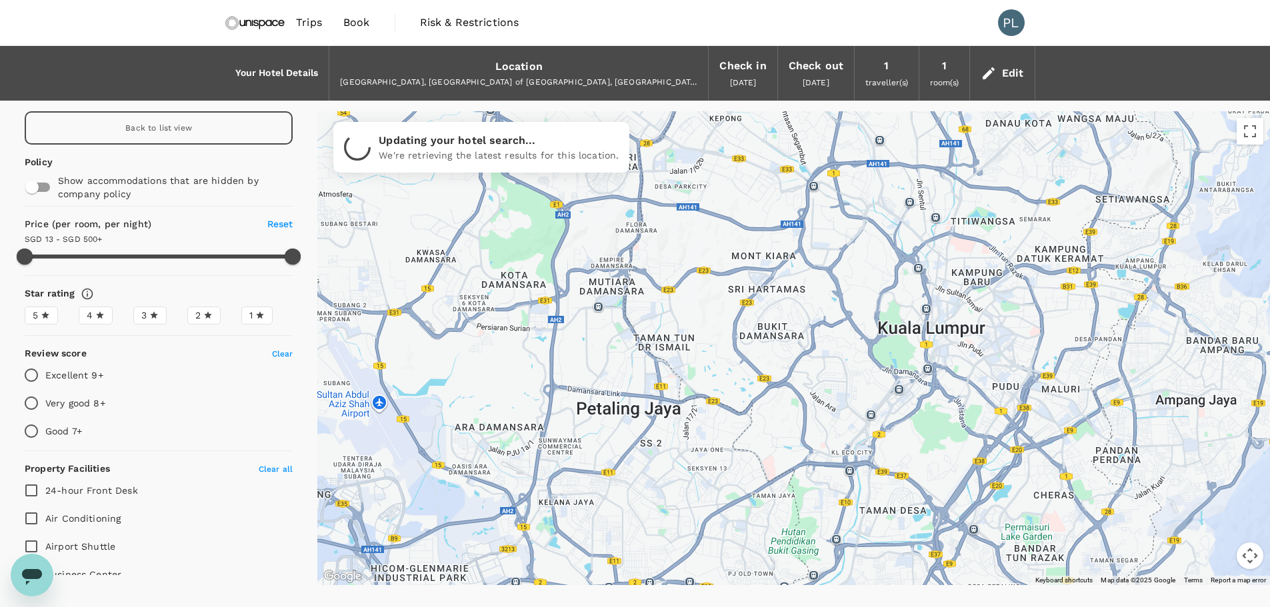
drag, startPoint x: 683, startPoint y: 337, endPoint x: 628, endPoint y: 505, distance: 176.3
click at [628, 505] on div at bounding box center [793, 348] width 953 height 474
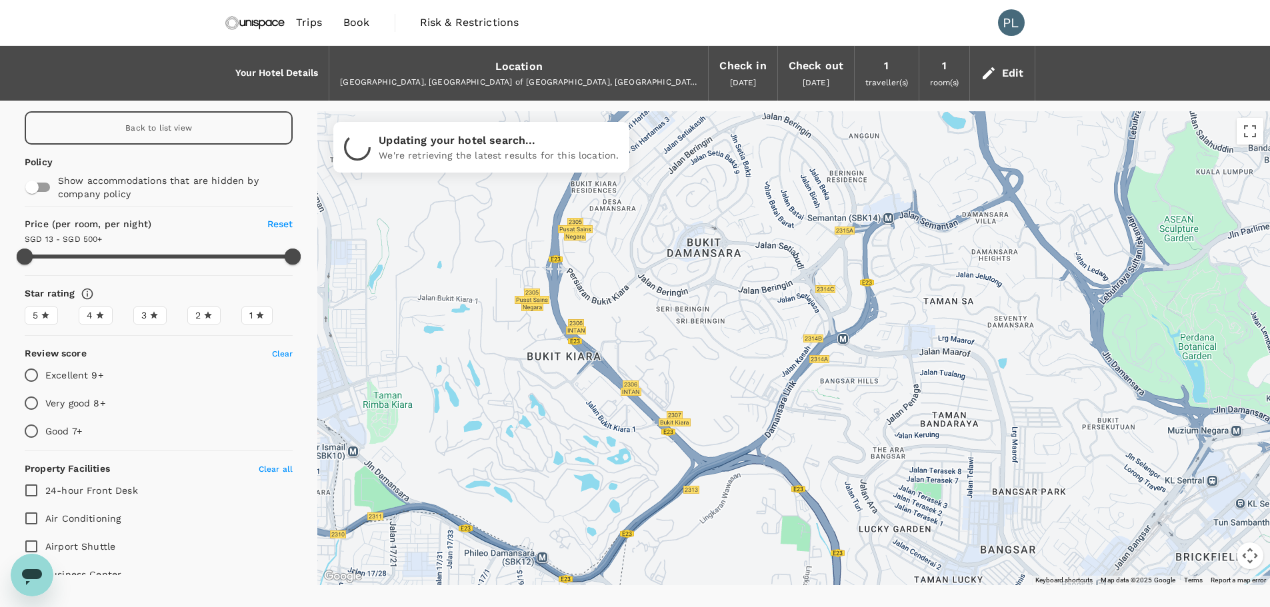
drag, startPoint x: 843, startPoint y: 446, endPoint x: 719, endPoint y: 232, distance: 247.4
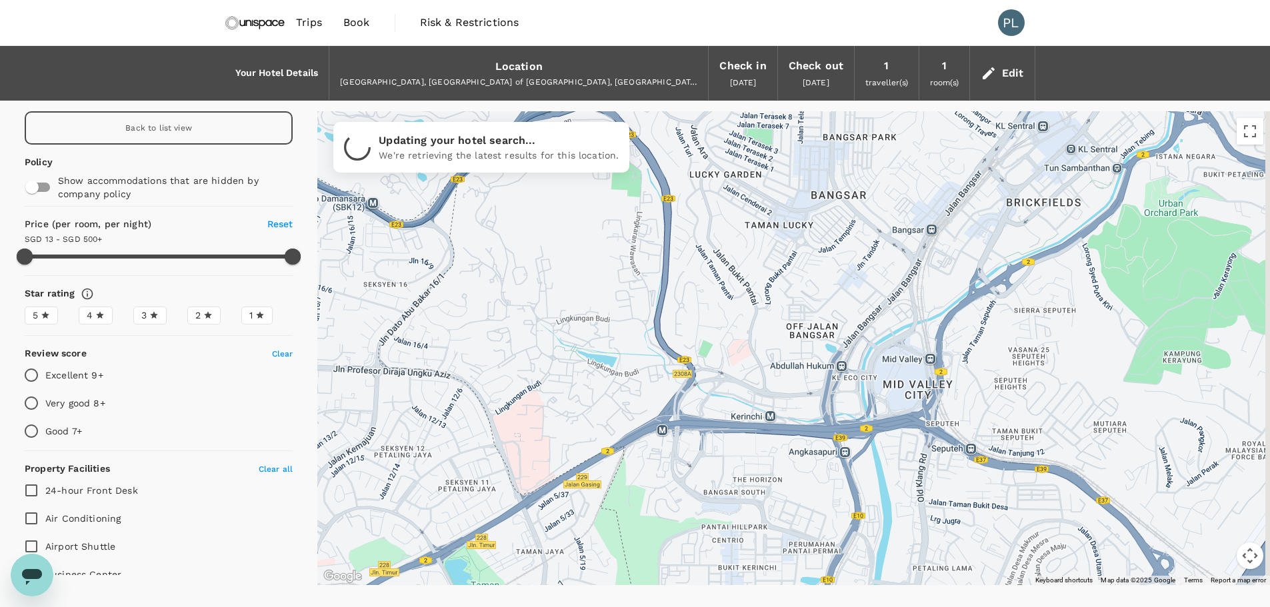
drag, startPoint x: 762, startPoint y: 300, endPoint x: 747, endPoint y: 224, distance: 77.5
click at [747, 222] on div at bounding box center [793, 348] width 953 height 474
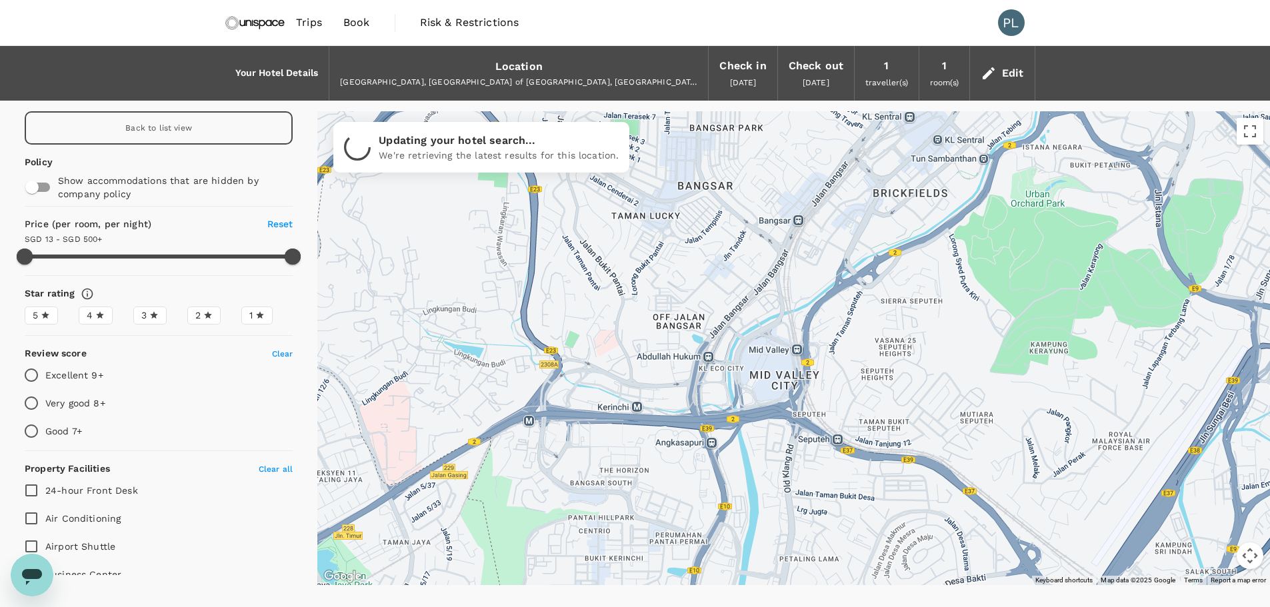
drag, startPoint x: 1002, startPoint y: 335, endPoint x: 851, endPoint y: 399, distance: 164.3
click at [851, 399] on div at bounding box center [793, 348] width 953 height 474
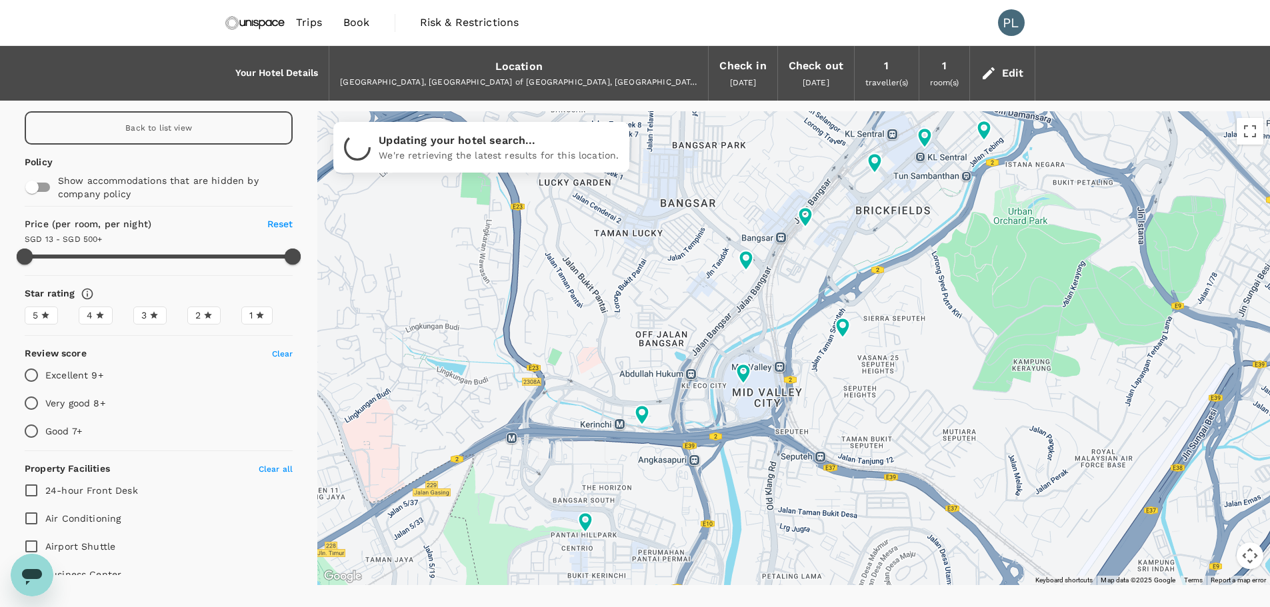
click at [213, 137] on div "Back to list view" at bounding box center [159, 127] width 268 height 33
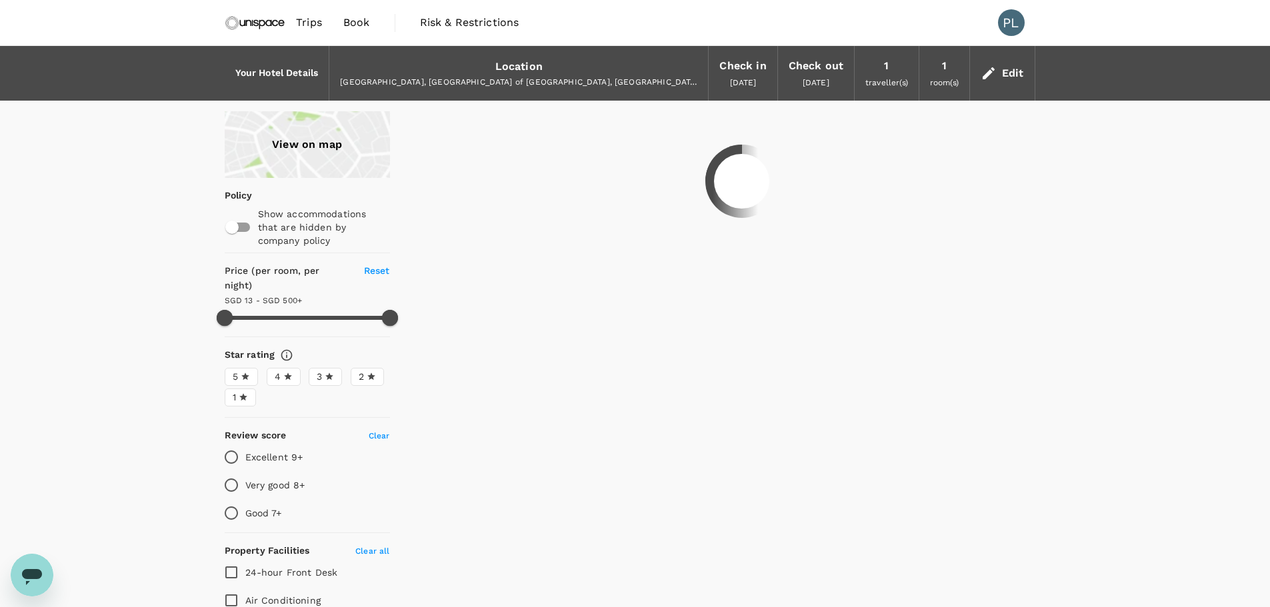
type input "499.16"
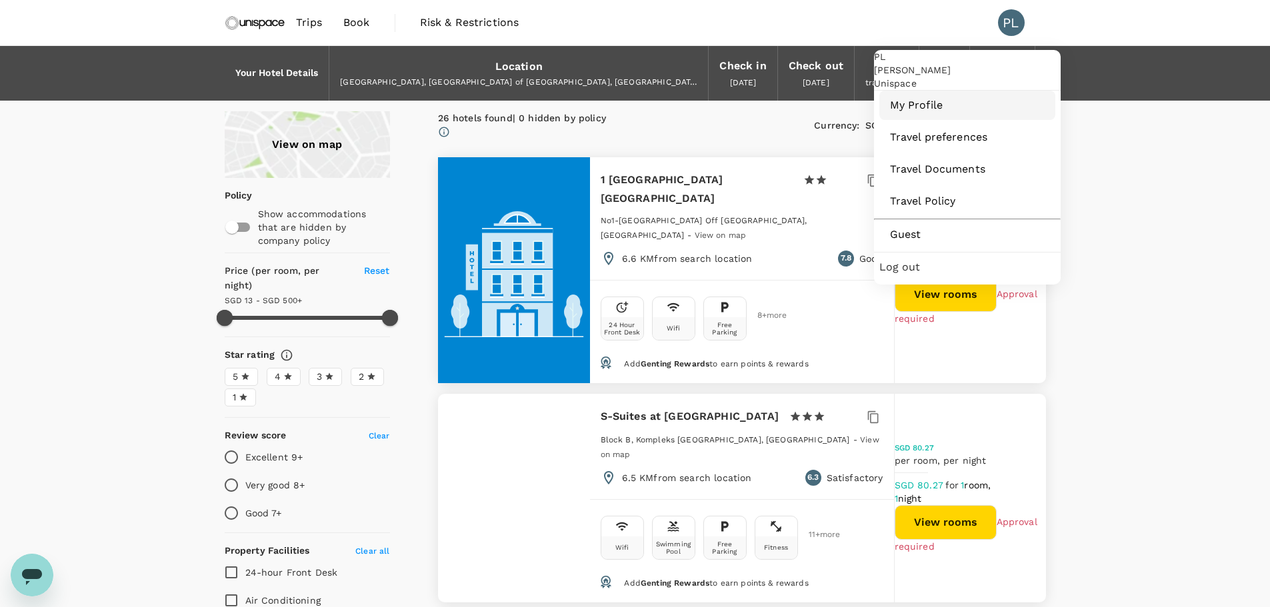
click at [947, 113] on span "My Profile" at bounding box center [967, 105] width 155 height 16
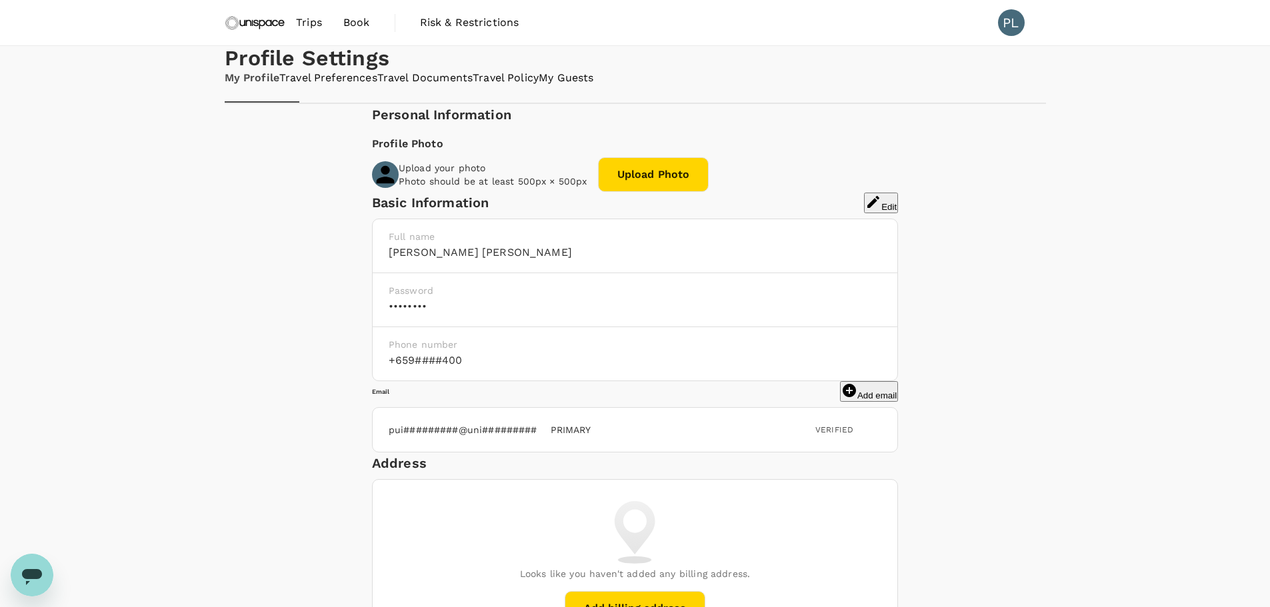
click at [368, 86] on link "Travel Preferences" at bounding box center [328, 78] width 98 height 15
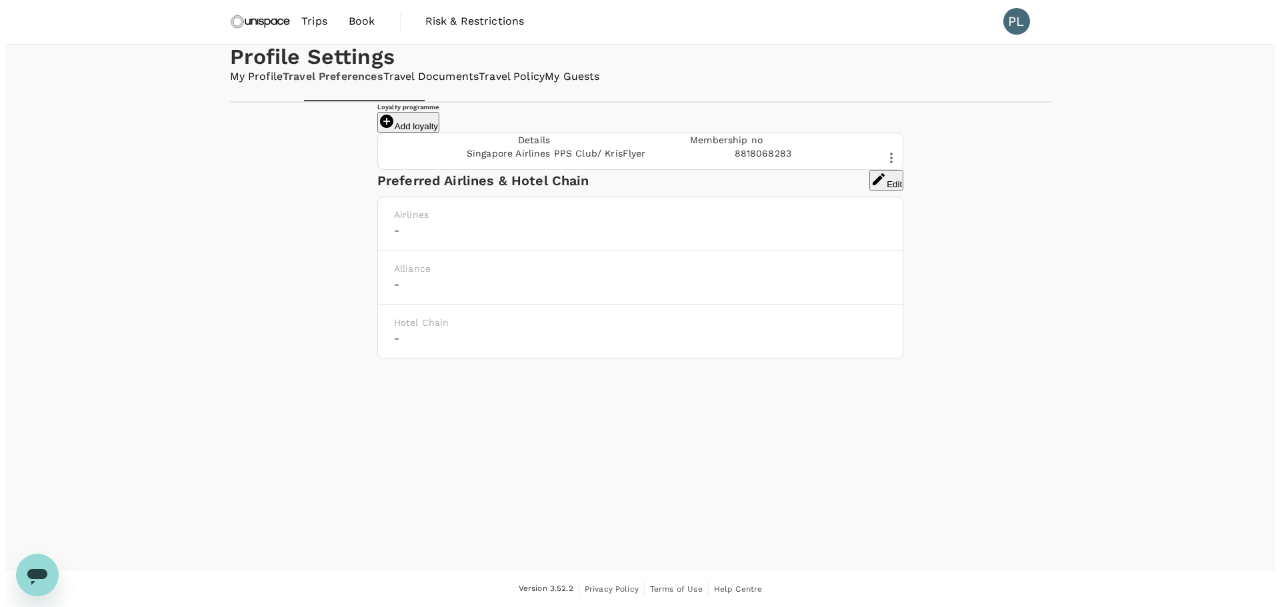
scroll to position [105, 0]
click at [434, 123] on button "Add loyalty" at bounding box center [403, 122] width 62 height 21
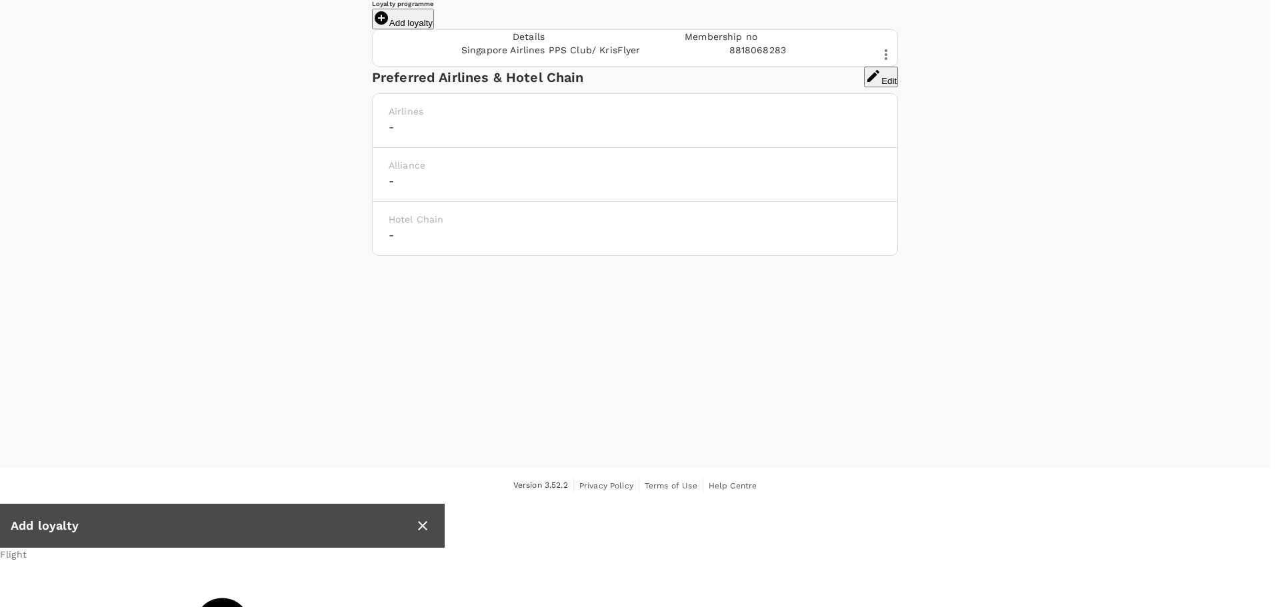
click at [958, 203] on li "World of Hyatt" at bounding box center [1056, 212] width 416 height 21
type input "World of Hyatt"
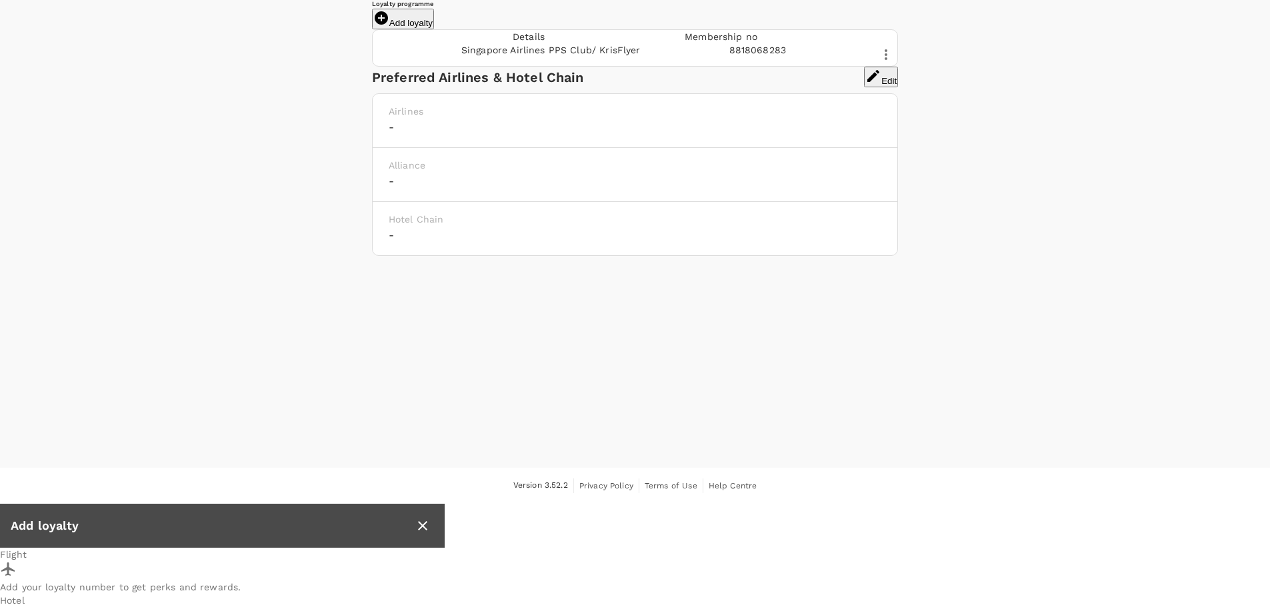
type input "5776740380"
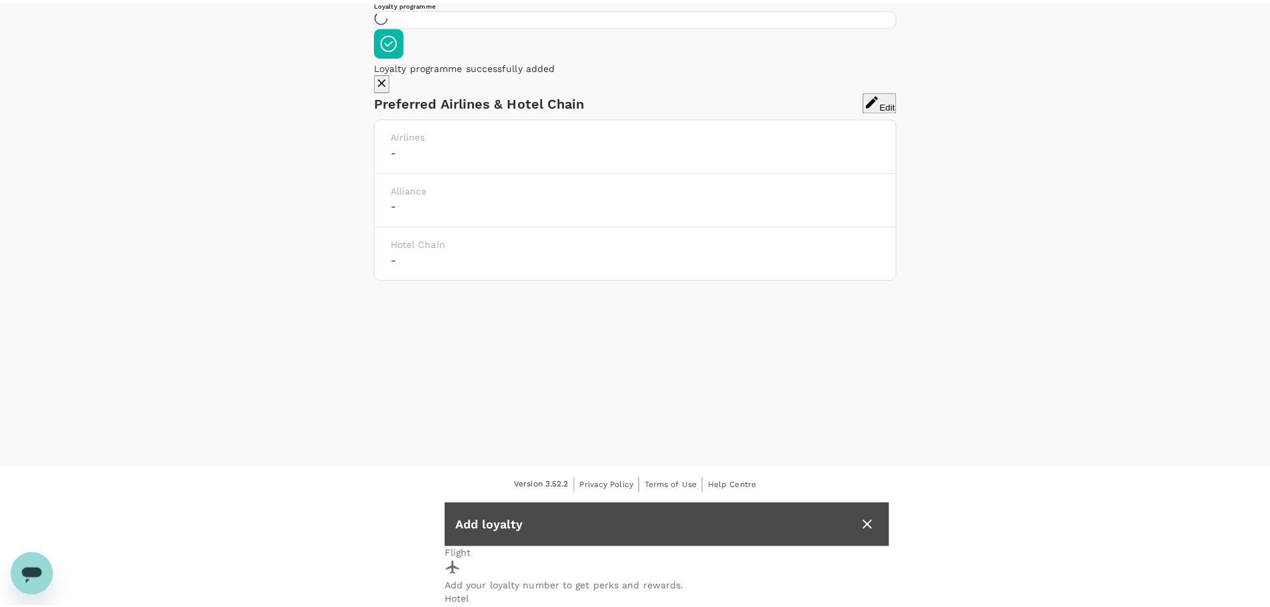
scroll to position [70, 0]
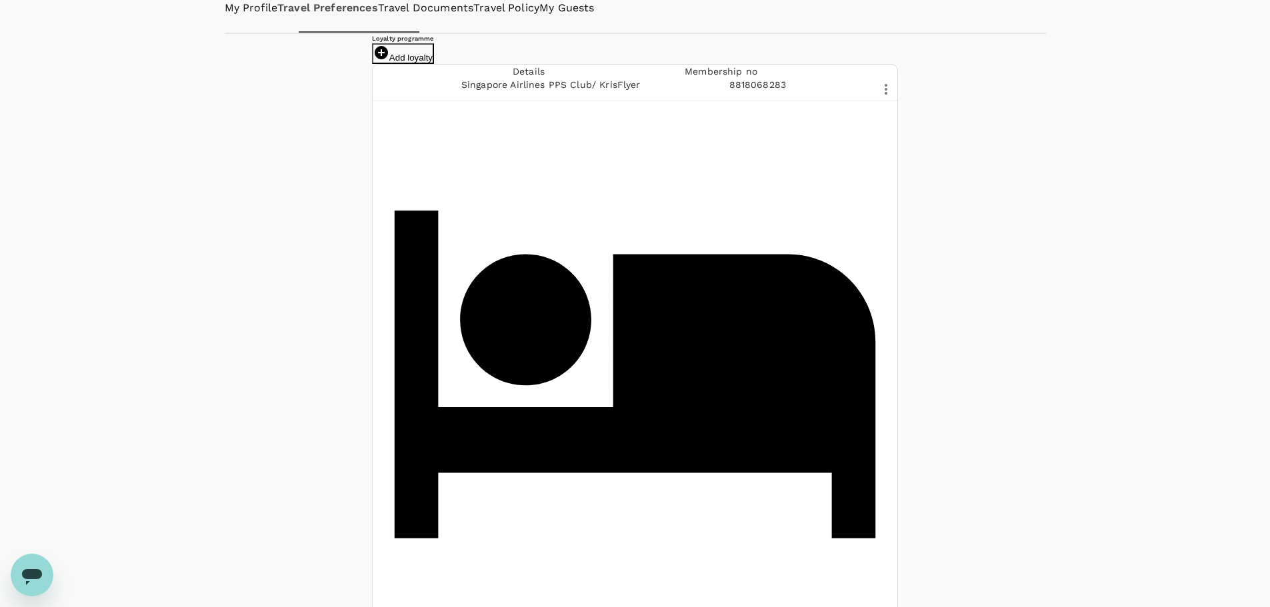
click at [434, 64] on button "Add loyalty" at bounding box center [403, 53] width 62 height 21
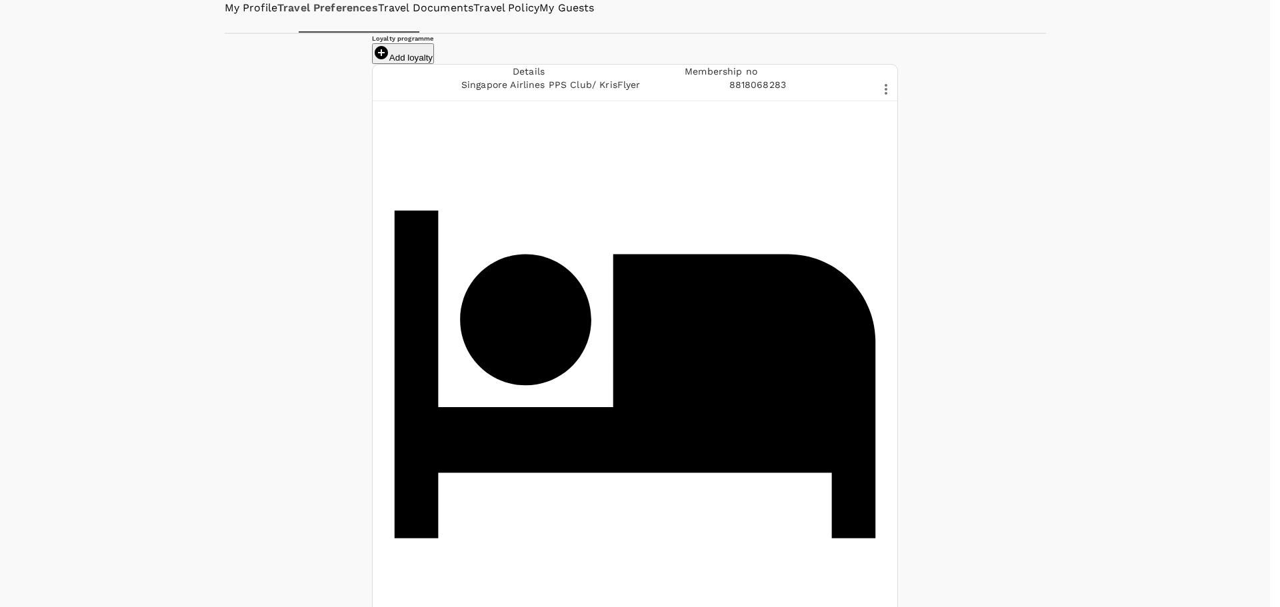
click at [917, 215] on p "Marriott Bonvoy" at bounding box center [895, 212] width 73 height 13
type input "Marriott Bonvoy"
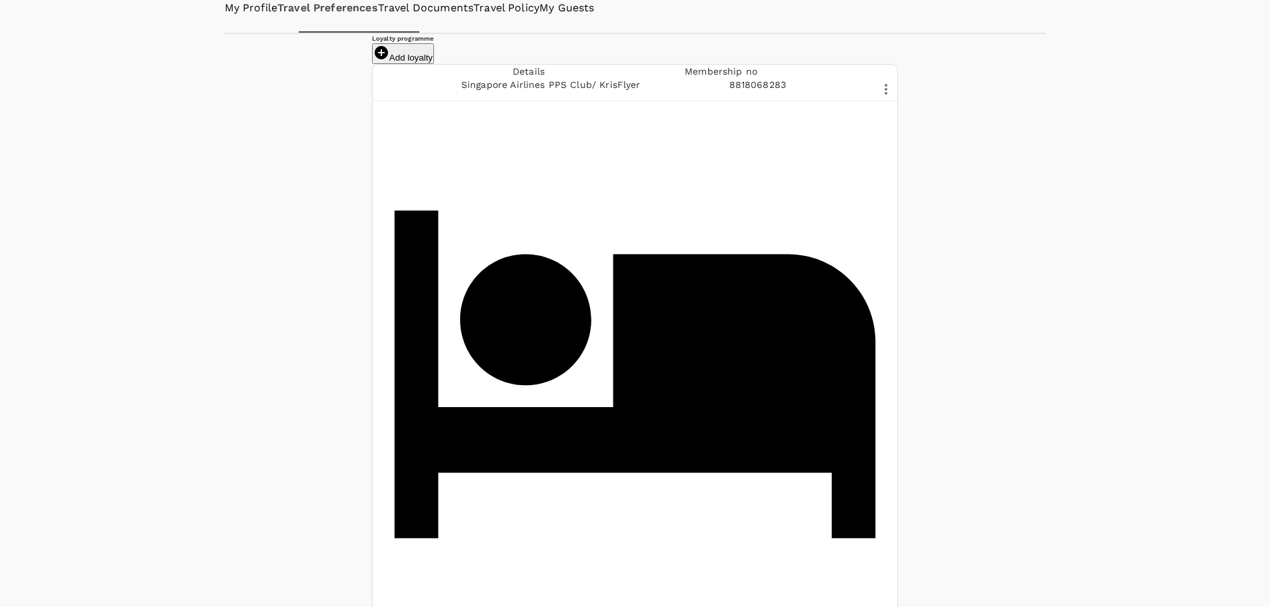
type input "108315168"
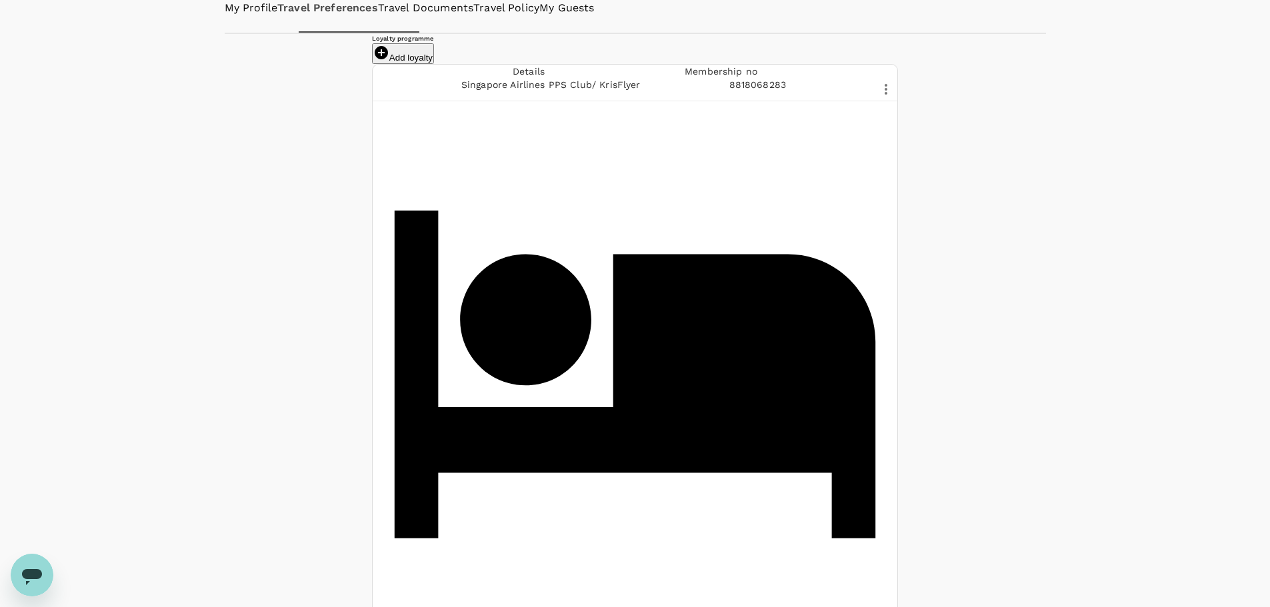
drag, startPoint x: 974, startPoint y: 224, endPoint x: 968, endPoint y: 221, distance: 7.5
click at [258, 16] on link "My Profile" at bounding box center [251, 8] width 53 height 15
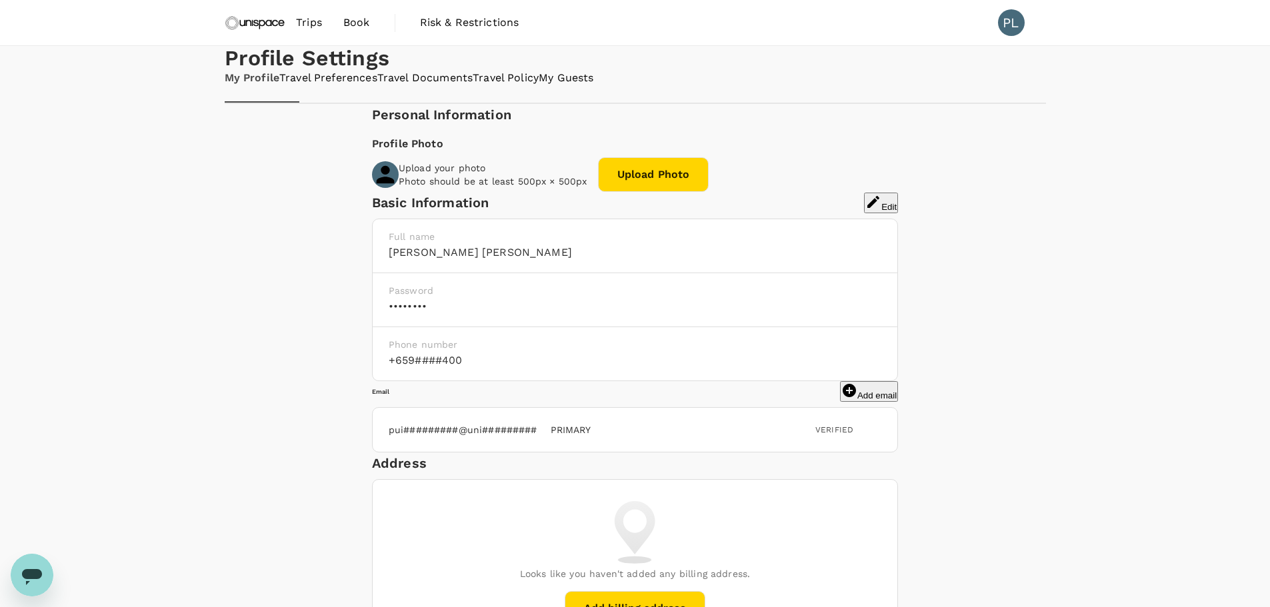
click at [305, 24] on span "Trips" at bounding box center [309, 23] width 26 height 16
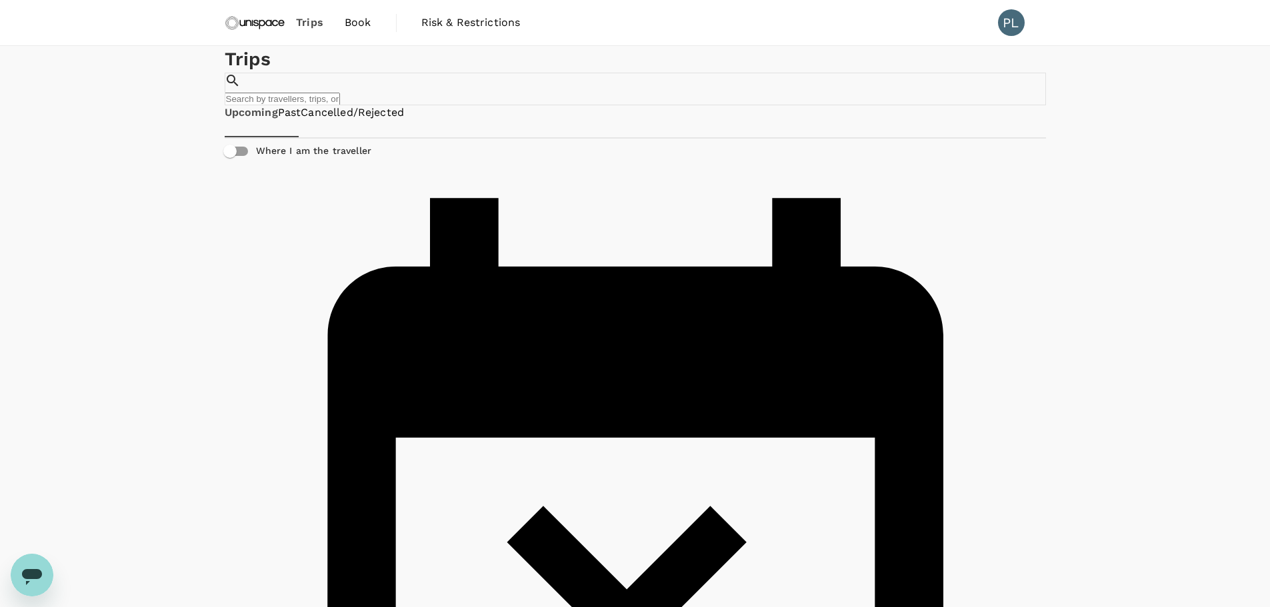
click at [360, 23] on span "Book" at bounding box center [358, 23] width 27 height 16
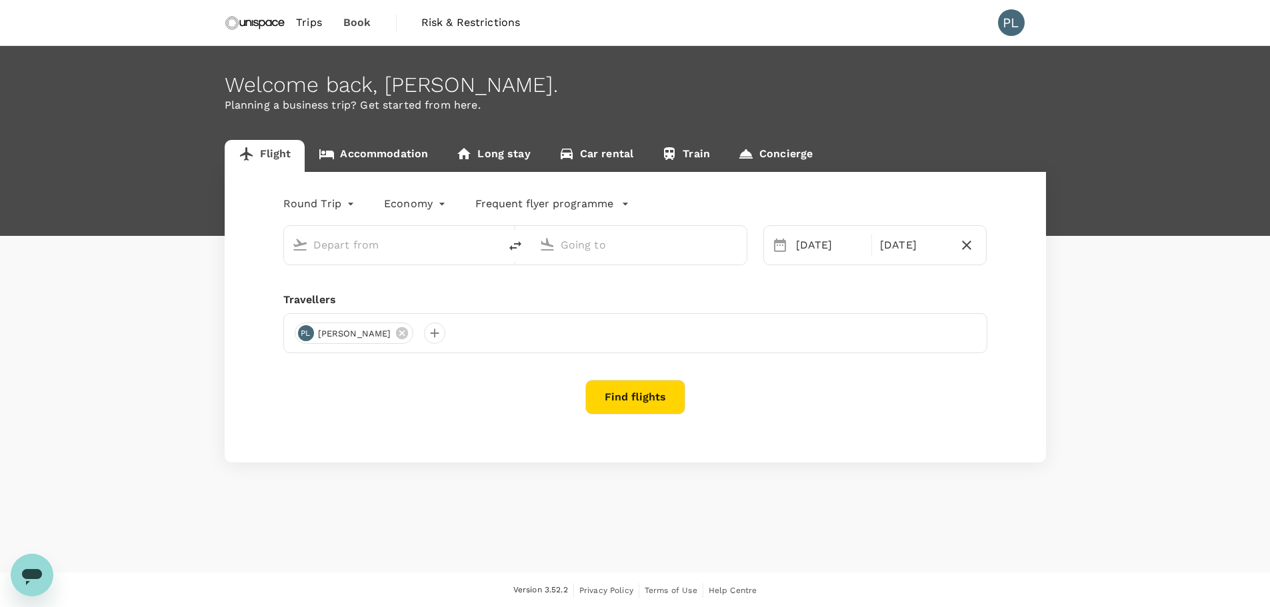
type input "Singapore Changi (SIN)"
type input "Kuala Lumpur Intl ([GEOGRAPHIC_DATA])"
type input "Singapore Changi (SIN)"
type input "Kuala Lumpur Intl ([GEOGRAPHIC_DATA])"
click at [375, 157] on link "Accommodation" at bounding box center [373, 156] width 137 height 32
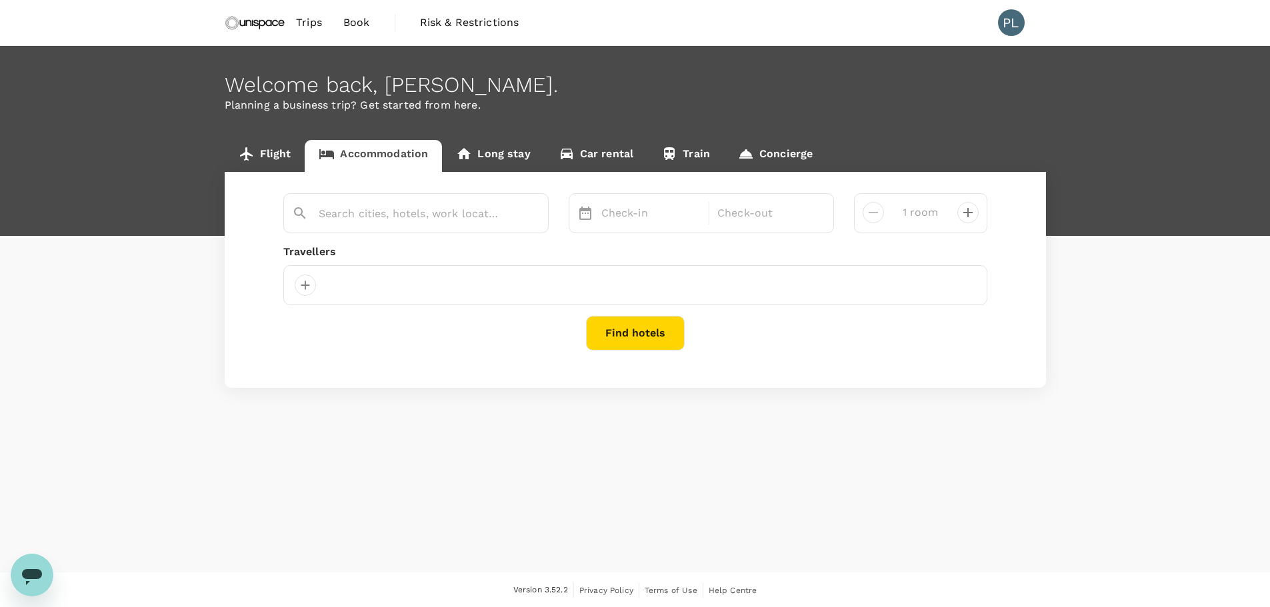
type input "Kuala Lumpur"
click at [643, 342] on button "Find hotels" at bounding box center [635, 333] width 99 height 35
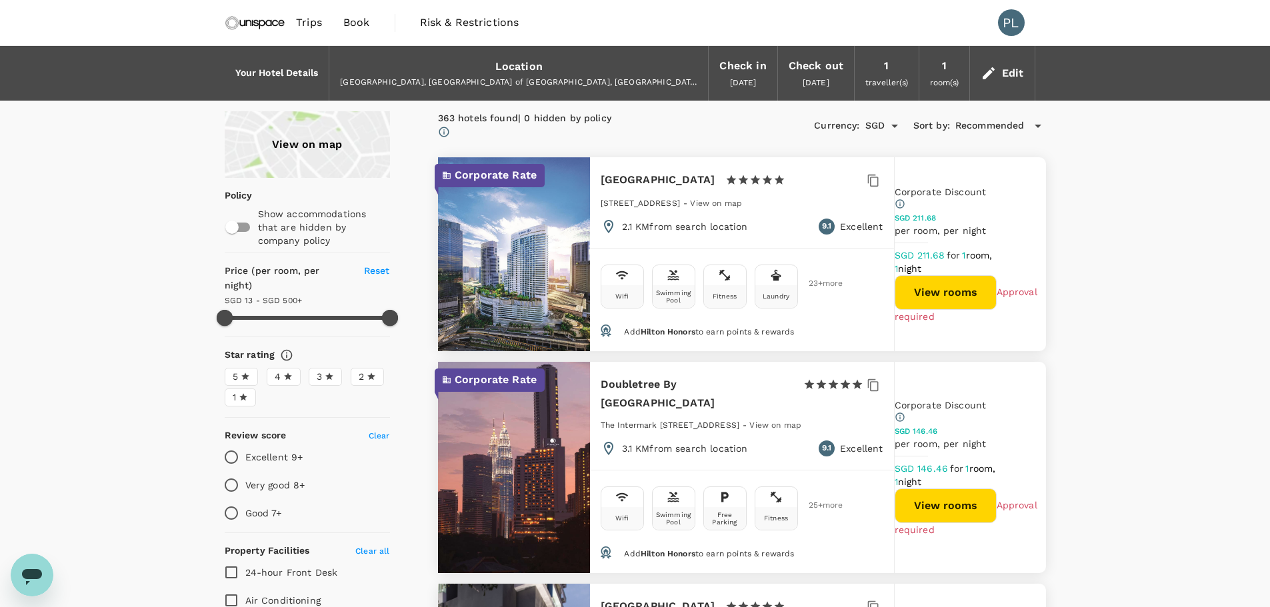
click at [322, 148] on div "View on map" at bounding box center [307, 144] width 165 height 67
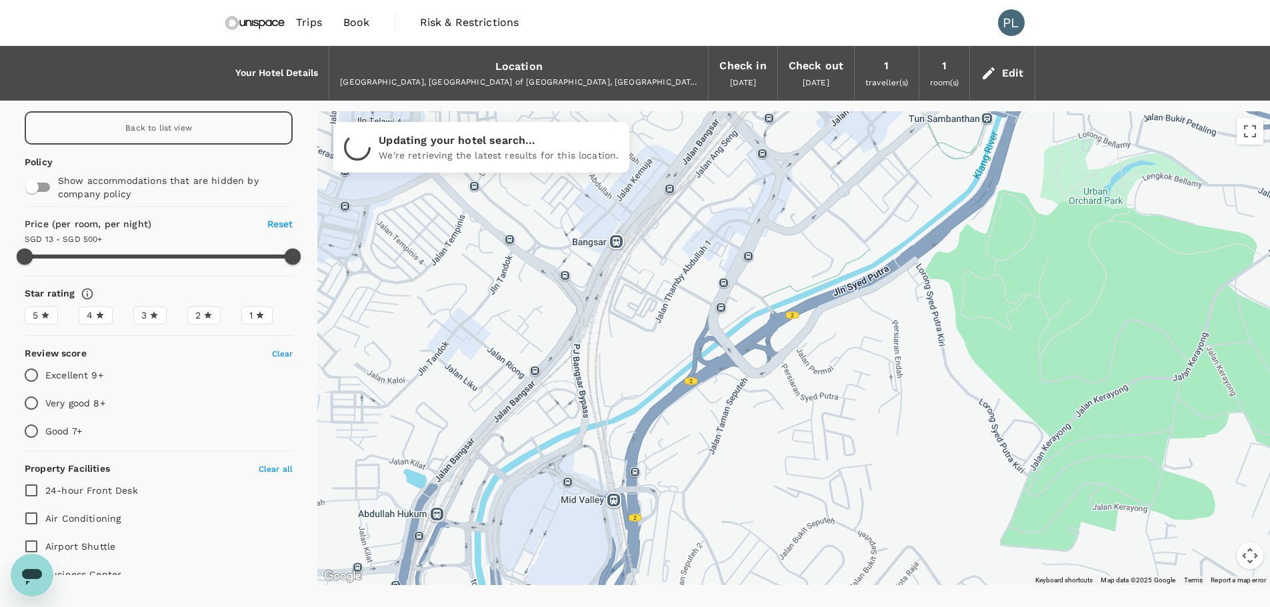
click at [774, 375] on div at bounding box center [793, 348] width 953 height 474
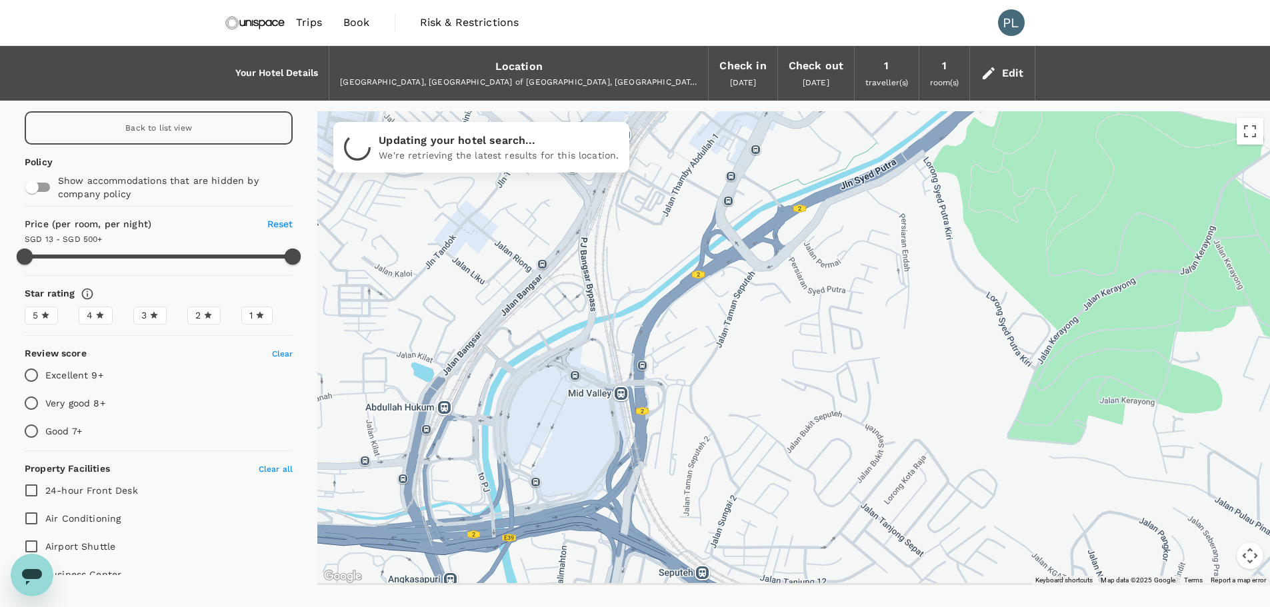
drag, startPoint x: 716, startPoint y: 395, endPoint x: 717, endPoint y: 353, distance: 41.3
click at [717, 353] on div at bounding box center [793, 348] width 953 height 474
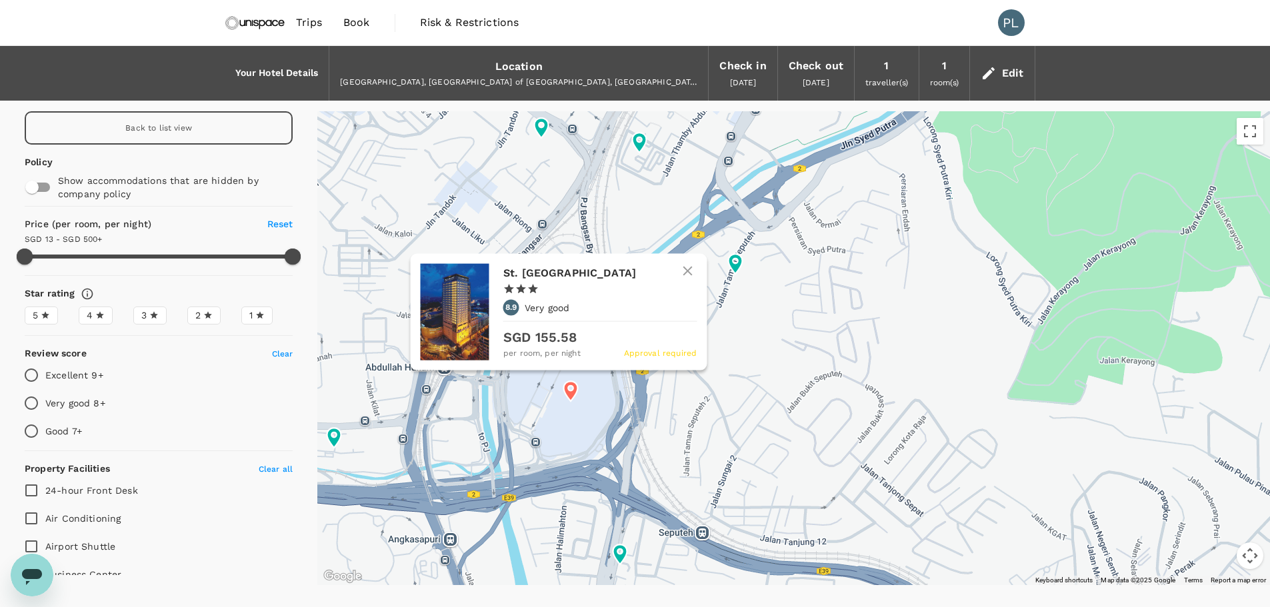
click at [572, 391] on icon at bounding box center [570, 391] width 14 height 20
click at [572, 396] on icon at bounding box center [570, 391] width 14 height 20
click at [514, 308] on span "8.9" at bounding box center [510, 307] width 11 height 13
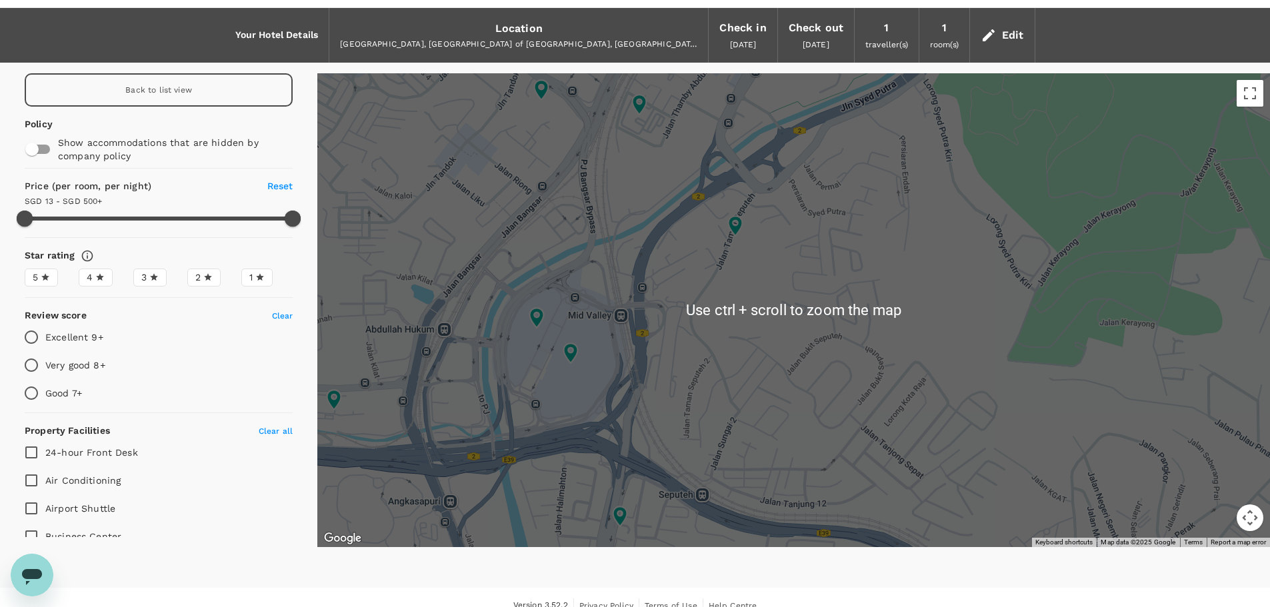
scroll to position [55, 0]
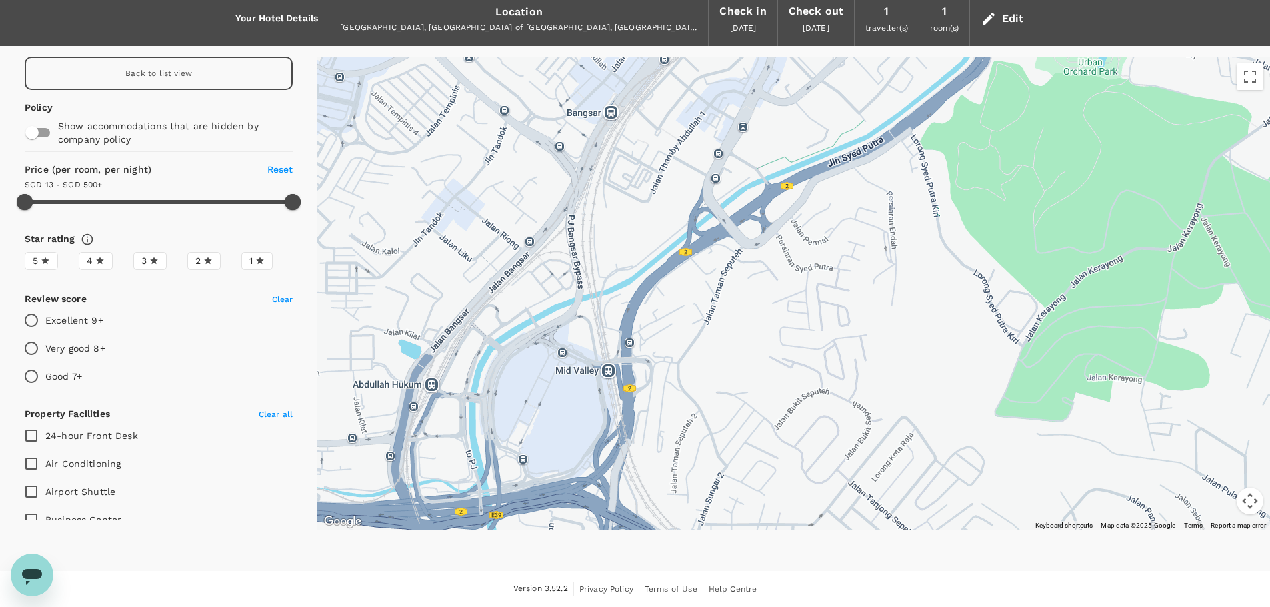
drag, startPoint x: 802, startPoint y: 301, endPoint x: 800, endPoint y: 315, distance: 14.1
click at [801, 315] on div at bounding box center [793, 294] width 953 height 474
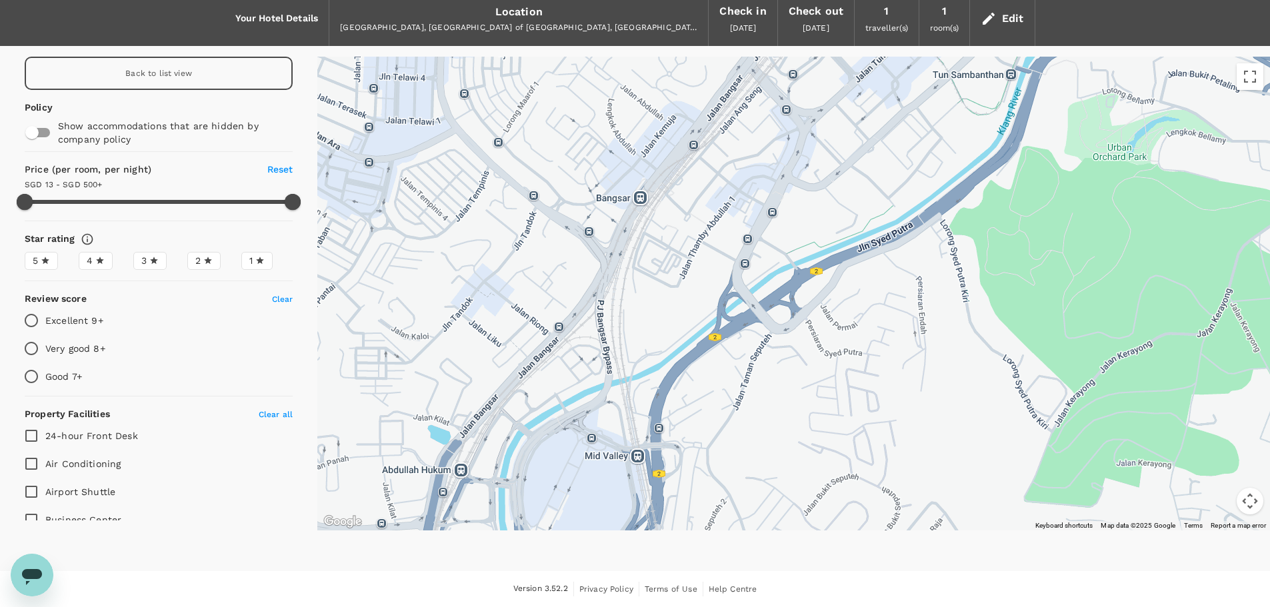
drag, startPoint x: 739, startPoint y: 361, endPoint x: 761, endPoint y: 385, distance: 33.0
click at [769, 423] on div at bounding box center [793, 294] width 953 height 474
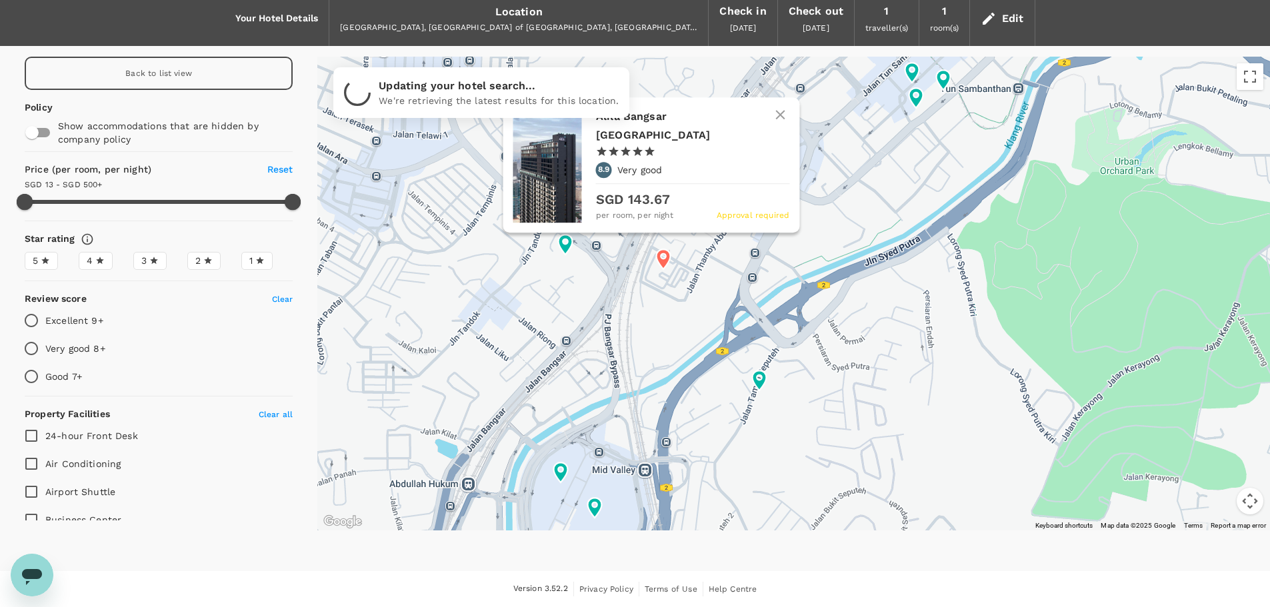
click at [661, 260] on icon at bounding box center [663, 259] width 14 height 20
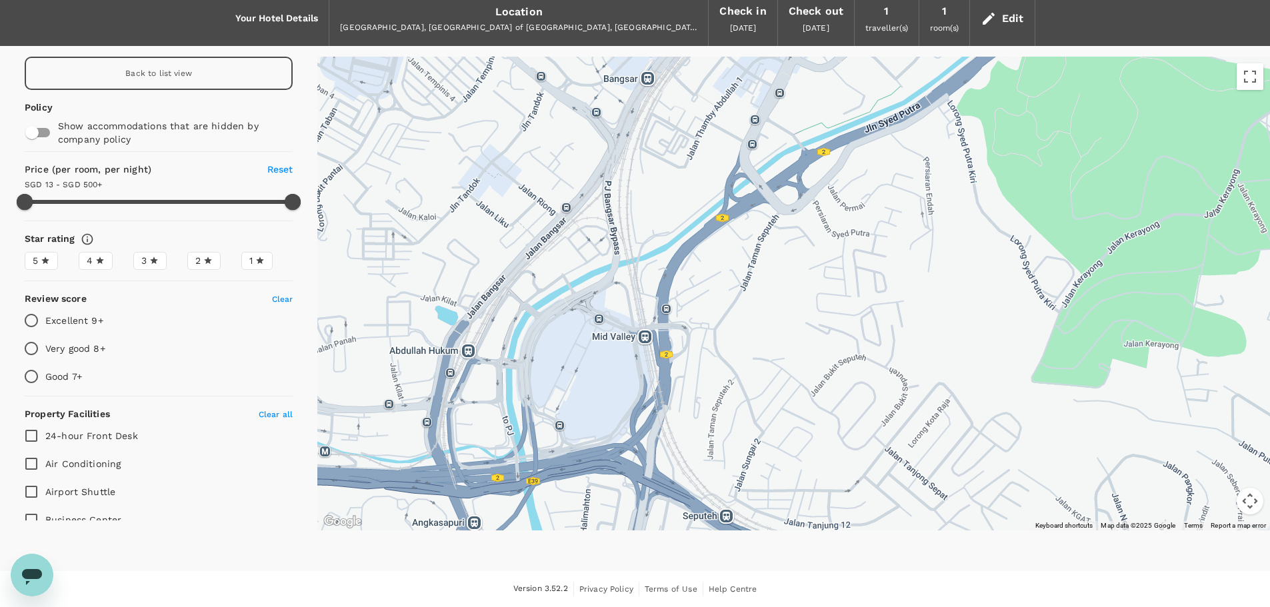
drag, startPoint x: 635, startPoint y: 334, endPoint x: 635, endPoint y: 233, distance: 101.4
click at [635, 233] on div at bounding box center [793, 294] width 953 height 474
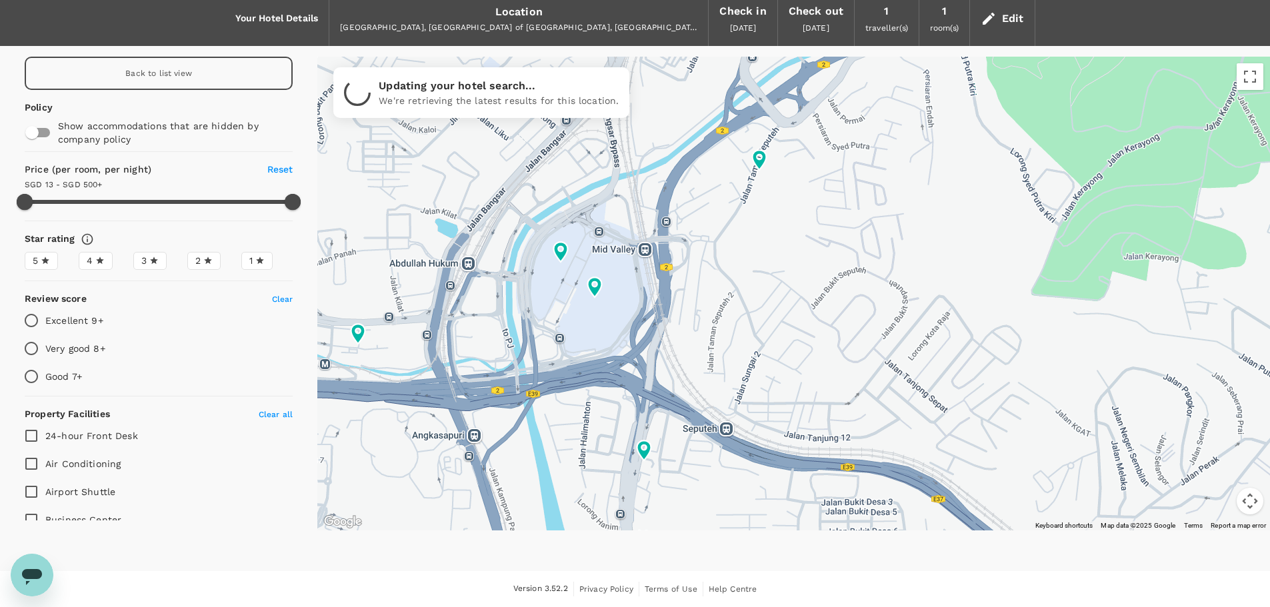
click at [164, 75] on span "Back to list view" at bounding box center [158, 73] width 67 height 9
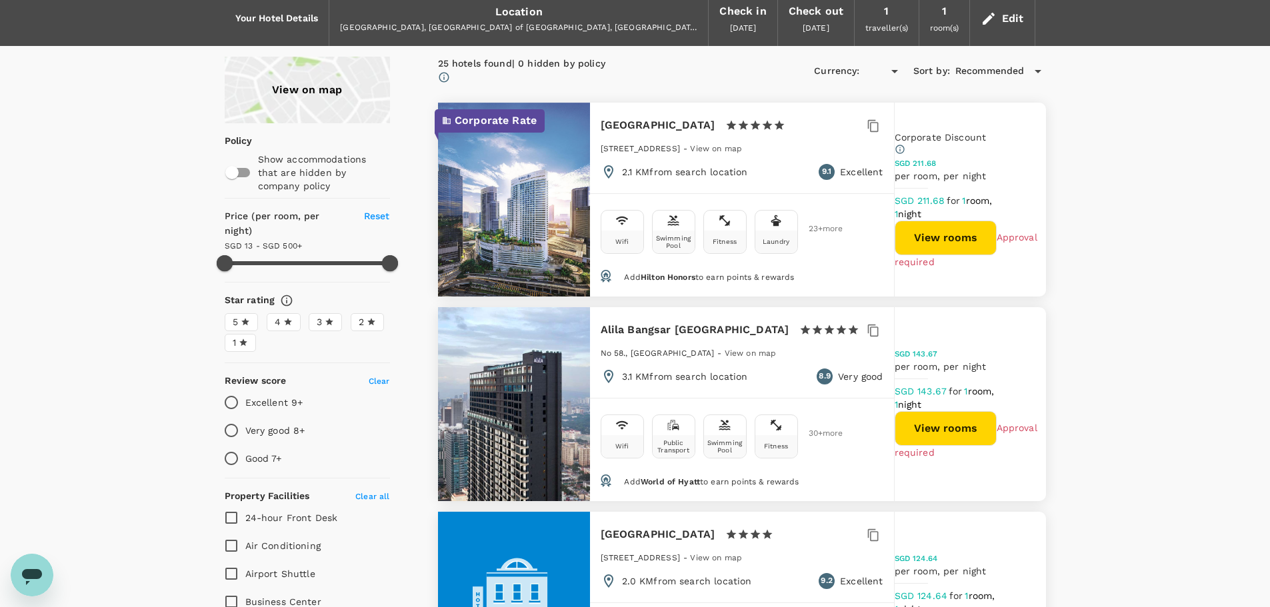
type input "499.16"
type input "SGD"
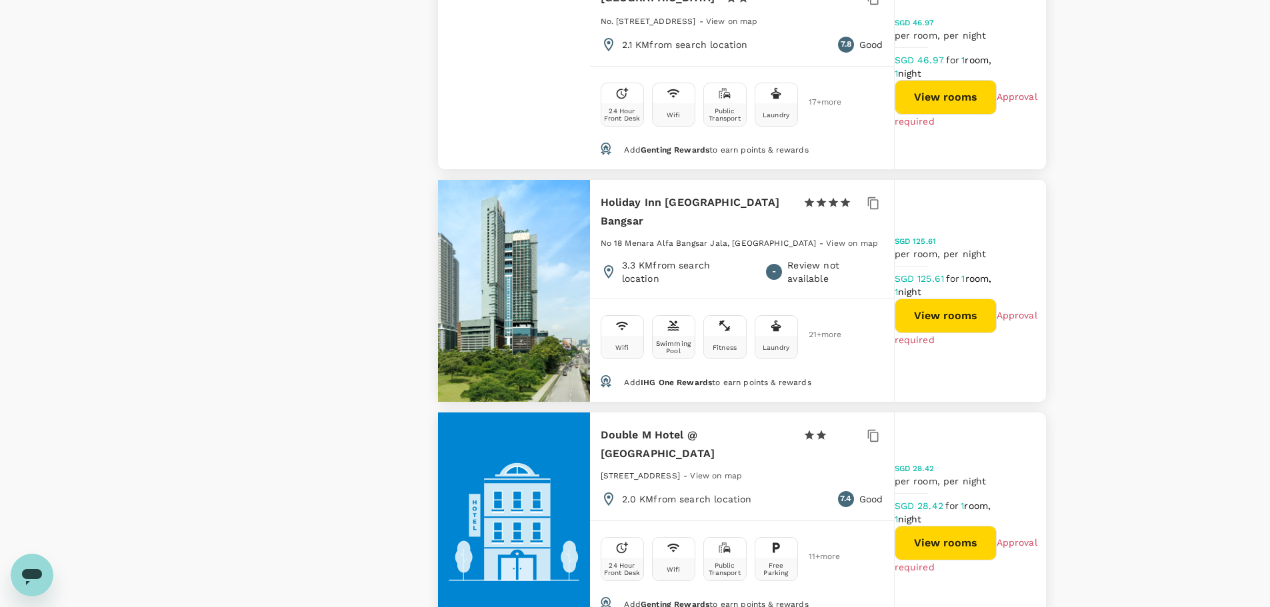
scroll to position [4856, 0]
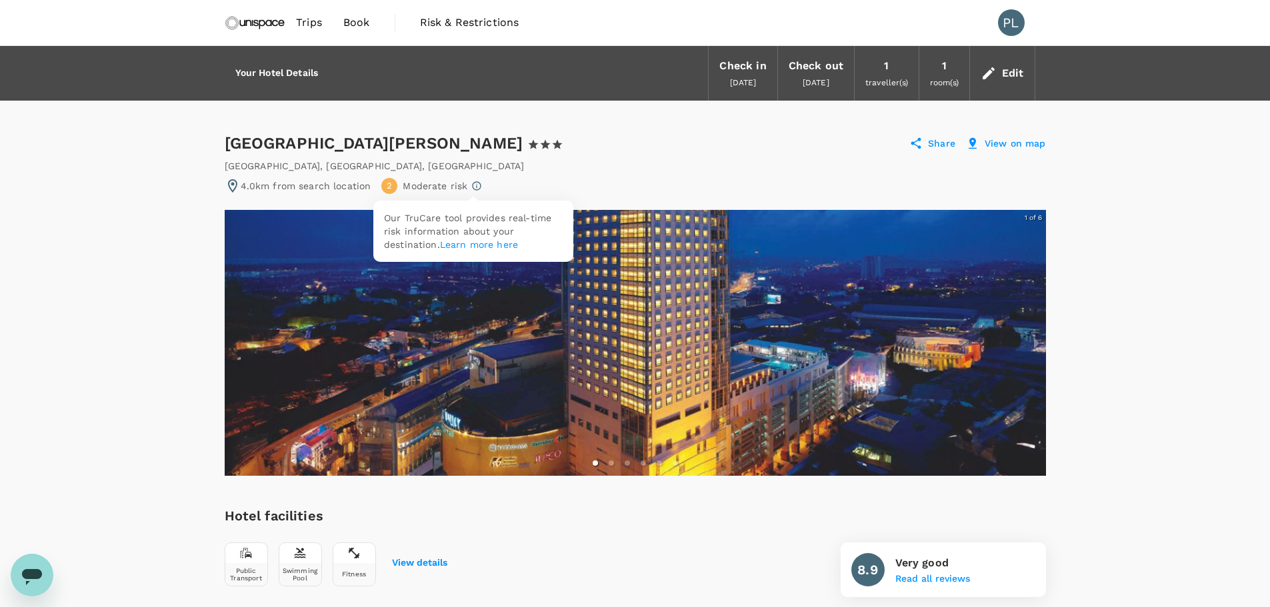
click at [475, 187] on icon at bounding box center [476, 186] width 11 height 11
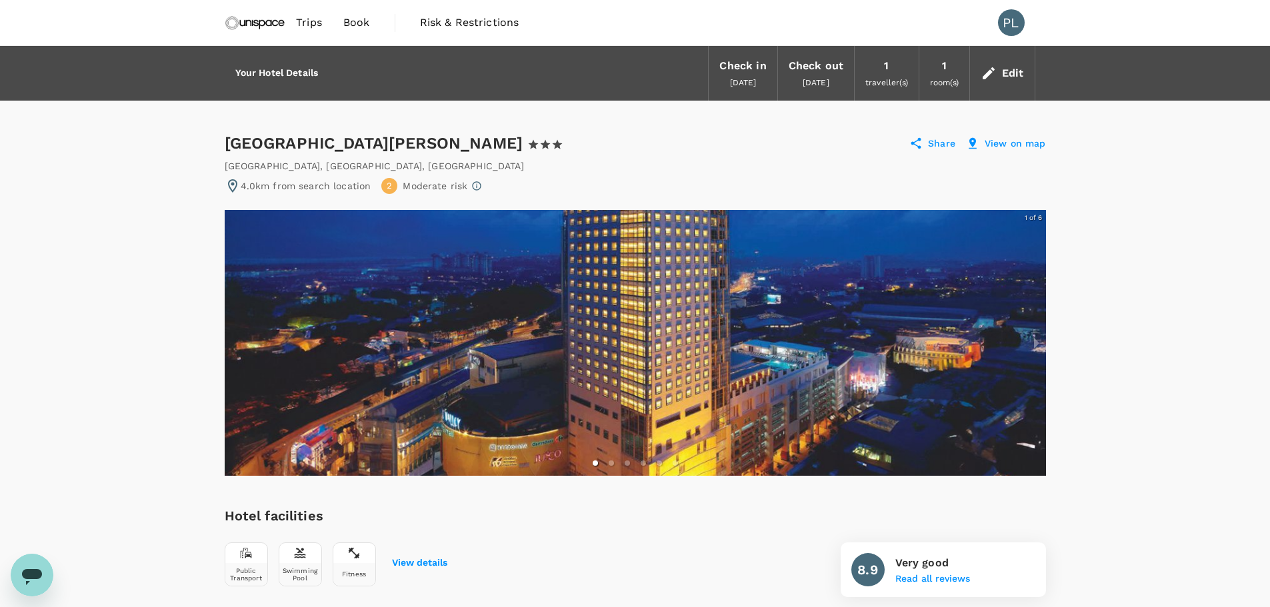
click at [572, 172] on div "Mid Valley City , Kuala Lumpur , Malaysia" at bounding box center [635, 165] width 821 height 13
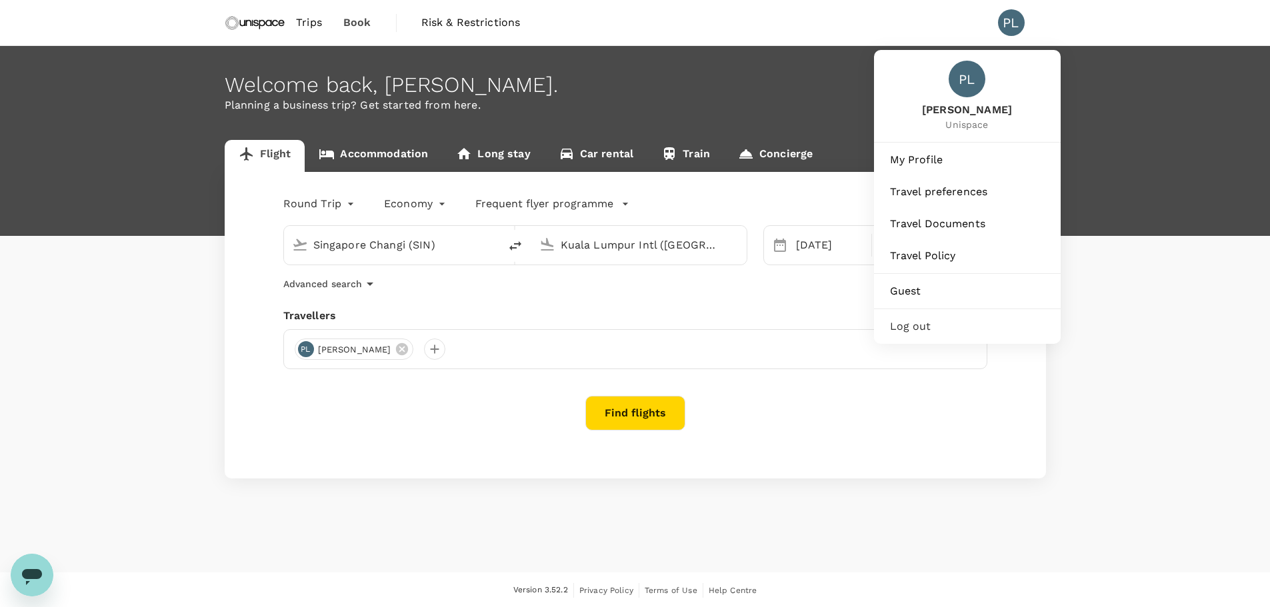
click at [1012, 23] on div "PL" at bounding box center [1011, 22] width 27 height 27
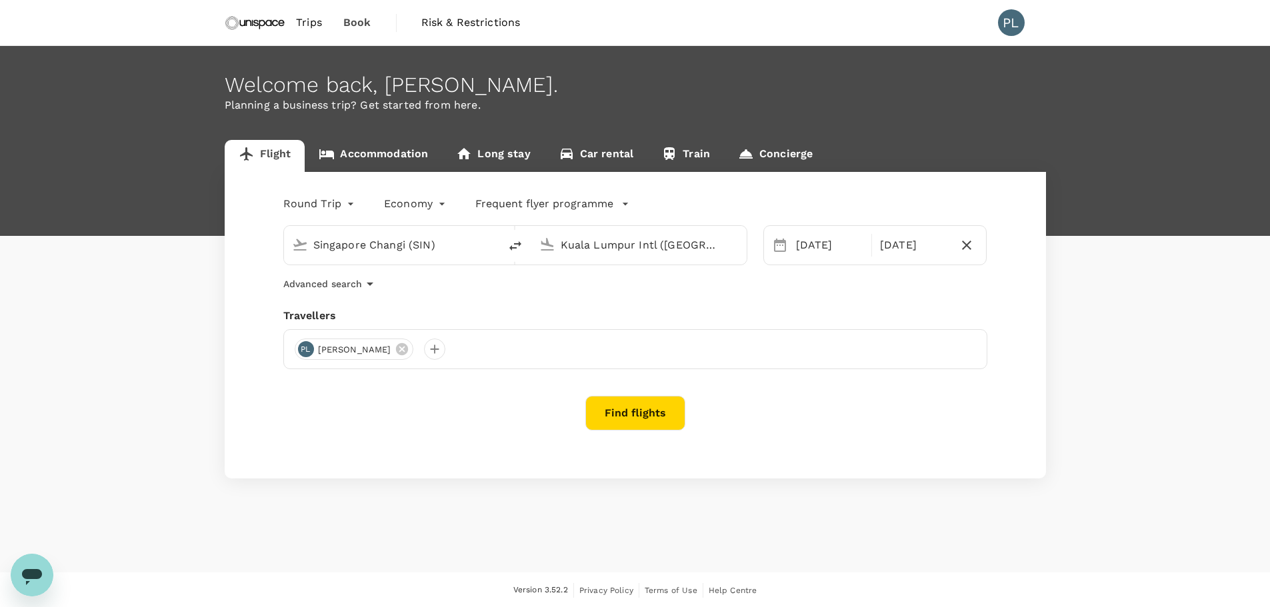
click at [1010, 24] on div "PL" at bounding box center [1011, 22] width 27 height 27
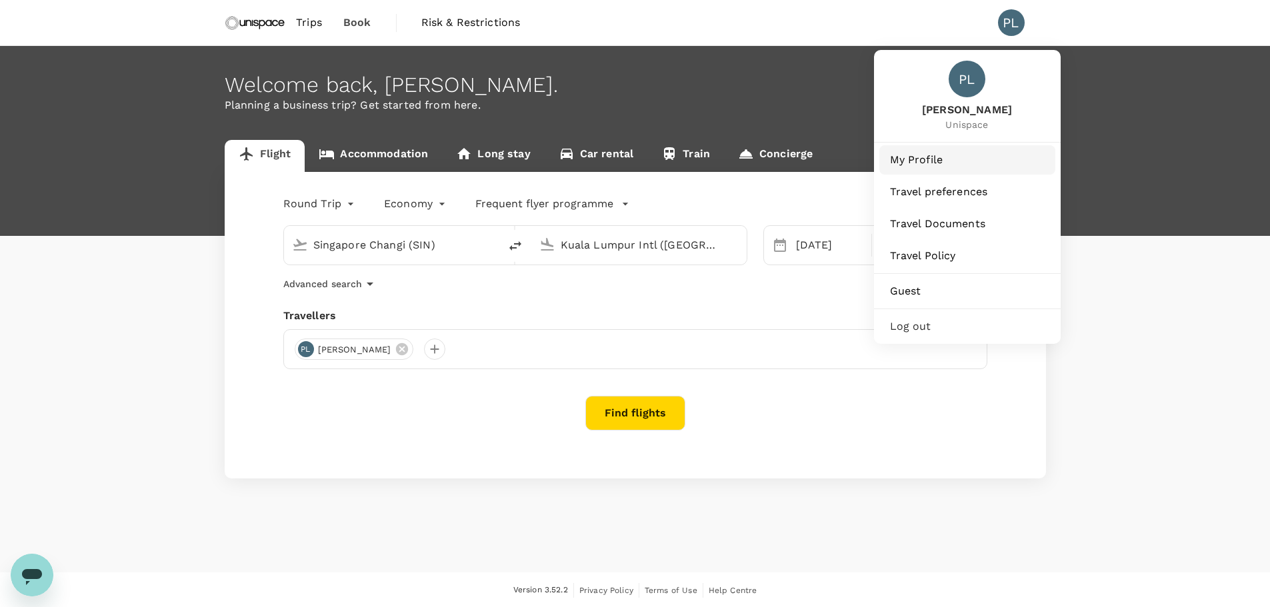
click at [934, 164] on span "My Profile" at bounding box center [967, 160] width 155 height 16
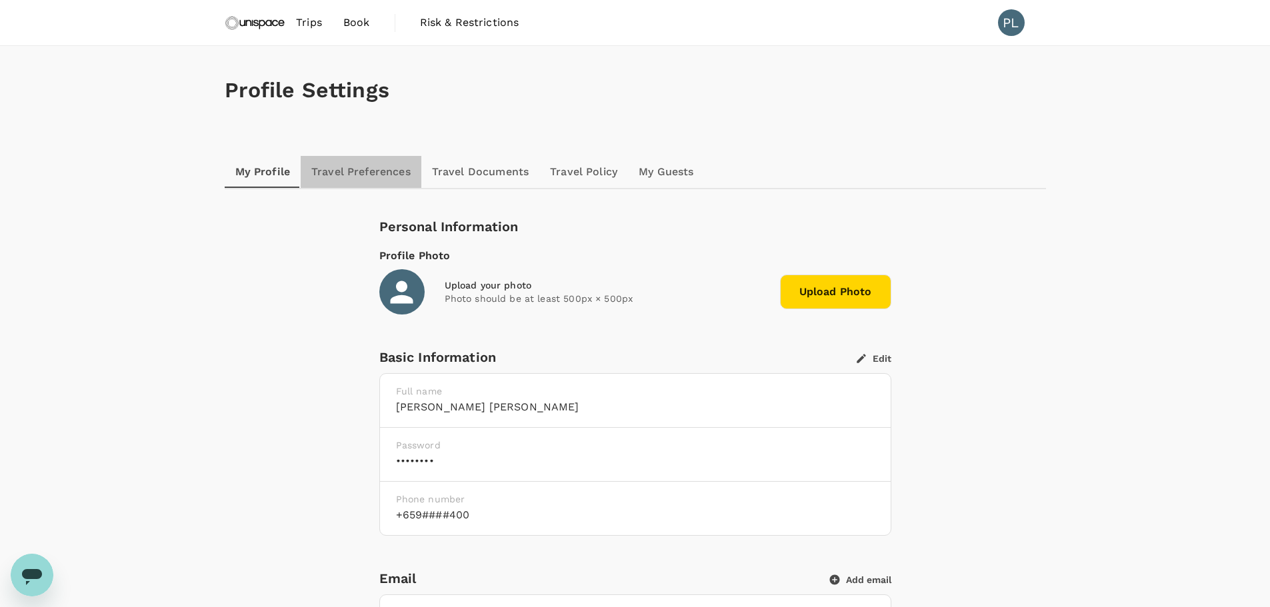
click at [337, 177] on link "Travel Preferences" at bounding box center [361, 172] width 121 height 32
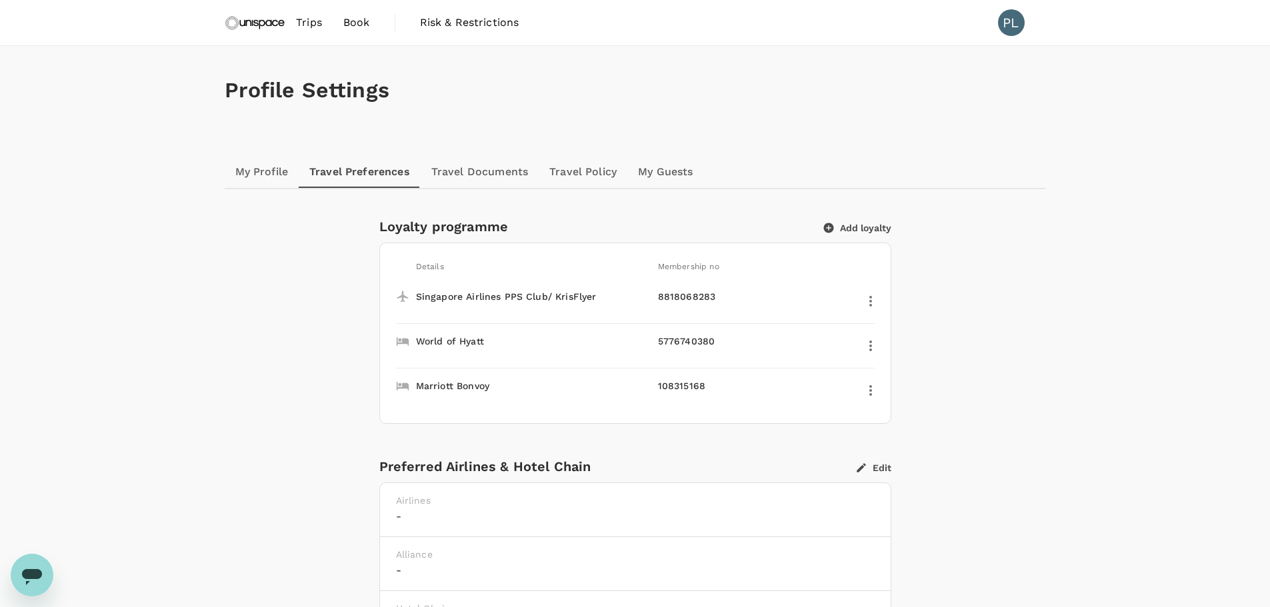
click at [849, 229] on button "Add loyalty" at bounding box center [857, 228] width 67 height 12
